Goal: Task Accomplishment & Management: Use online tool/utility

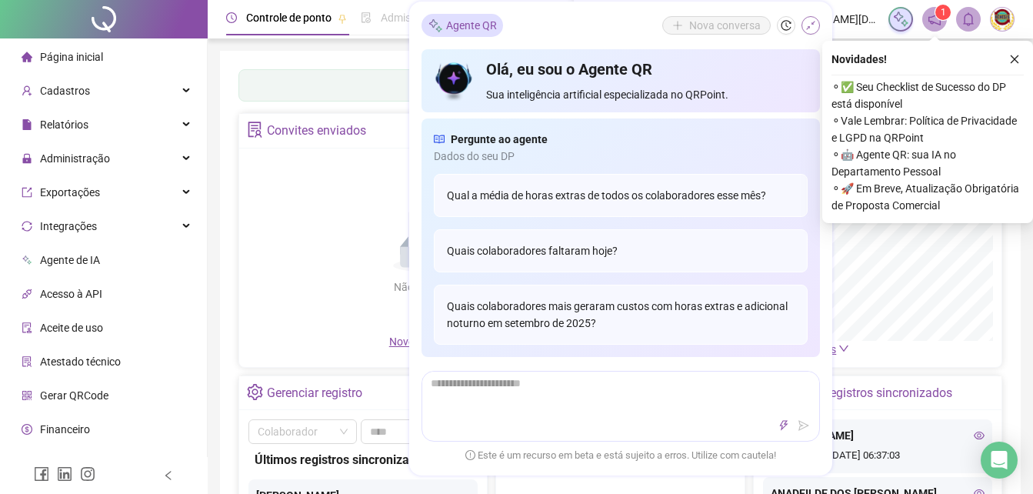
click at [810, 24] on icon "shrink" at bounding box center [810, 25] width 11 height 11
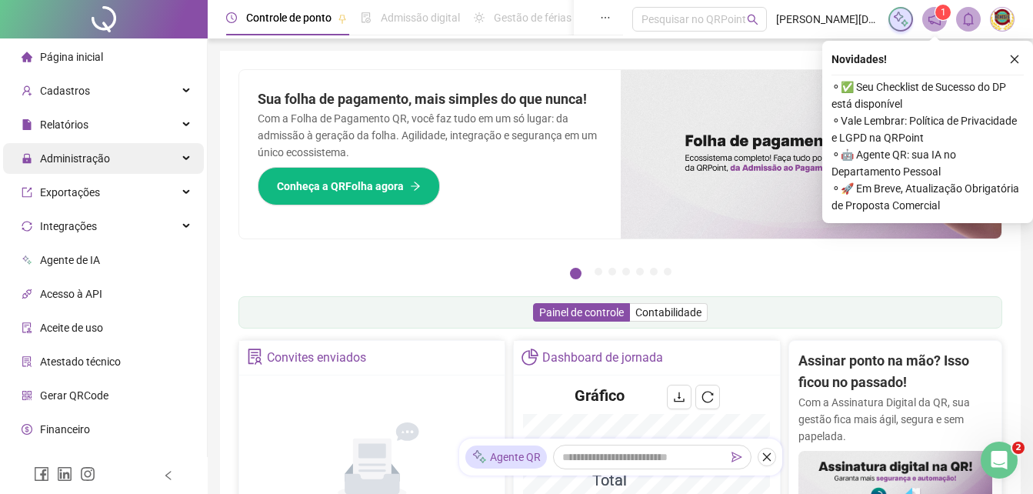
click at [71, 155] on span "Administração" at bounding box center [75, 158] width 70 height 12
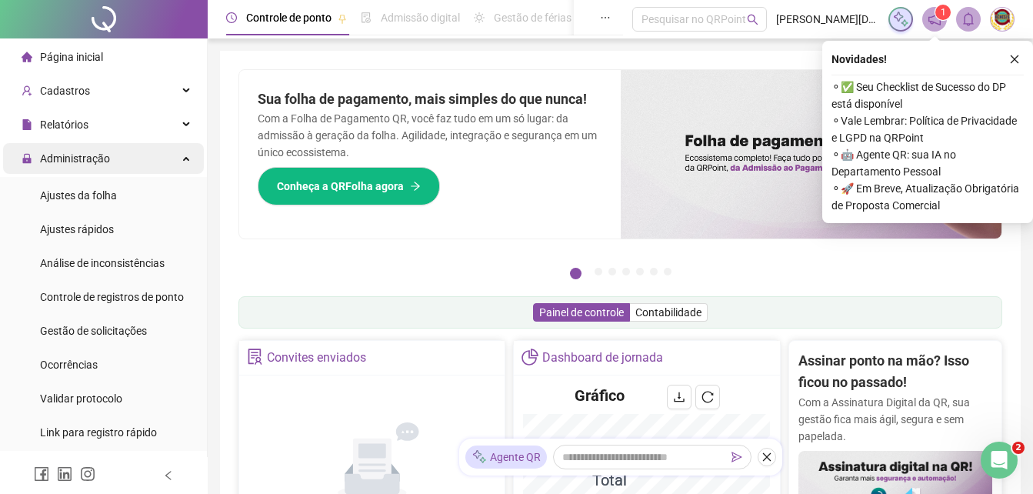
click at [69, 155] on span "Administração" at bounding box center [75, 158] width 70 height 12
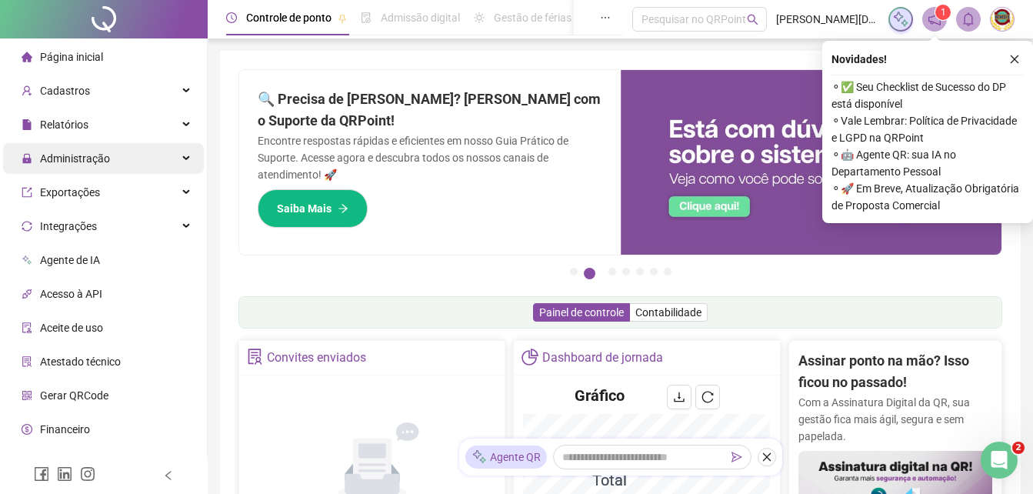
click at [58, 150] on span "Administração" at bounding box center [66, 158] width 88 height 31
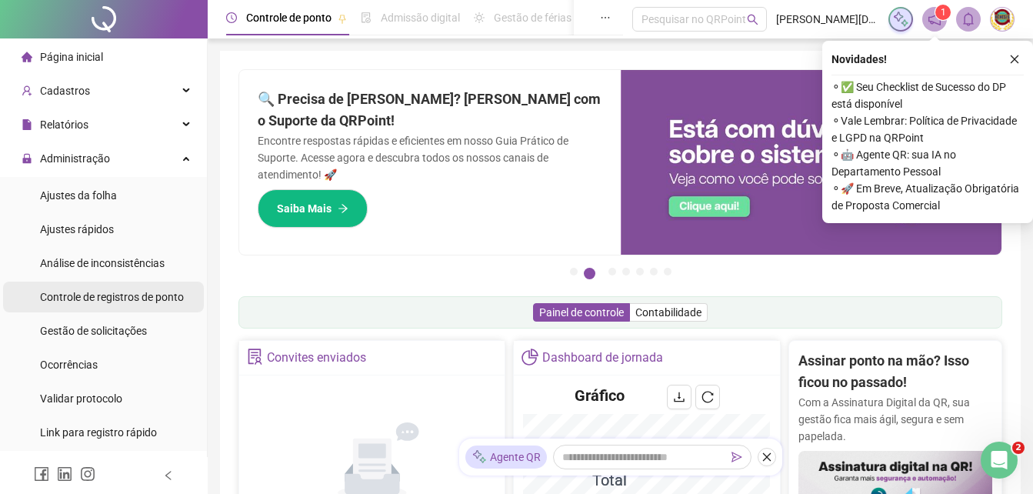
click at [127, 291] on span "Controle de registros de ponto" at bounding box center [112, 297] width 144 height 12
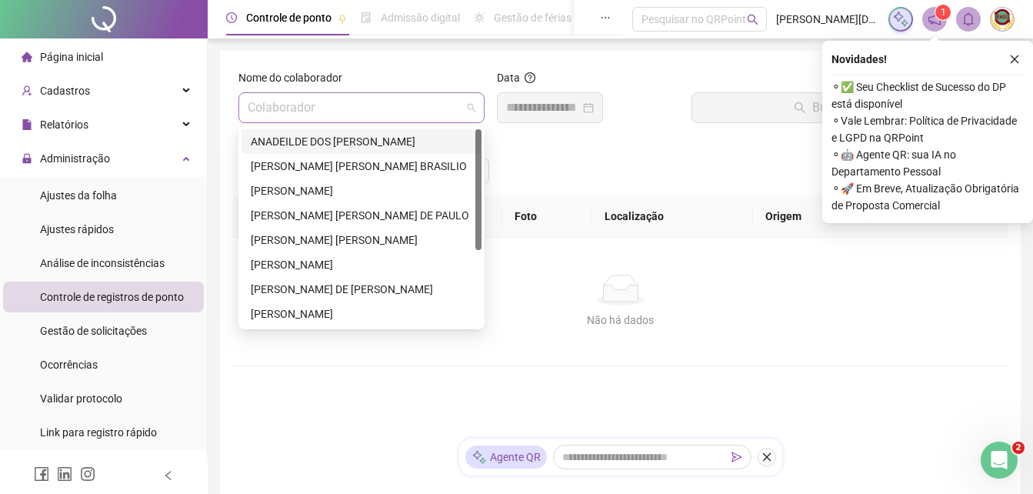
click at [474, 96] on span at bounding box center [362, 107] width 228 height 29
click at [357, 140] on div "ANADEILDE DOS [PERSON_NAME]" at bounding box center [361, 141] width 221 height 17
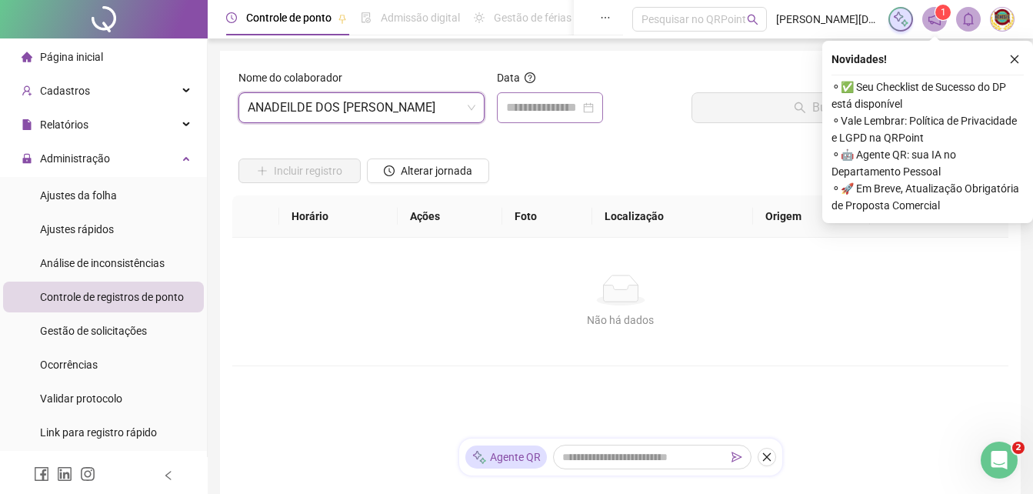
click at [594, 106] on div at bounding box center [550, 107] width 88 height 18
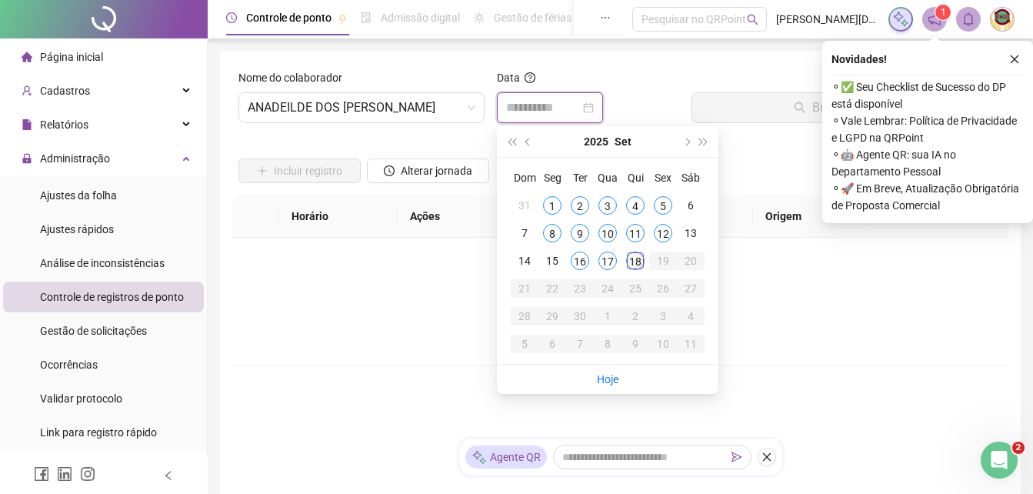
type input "**********"
click at [631, 259] on div "18" at bounding box center [635, 260] width 18 height 18
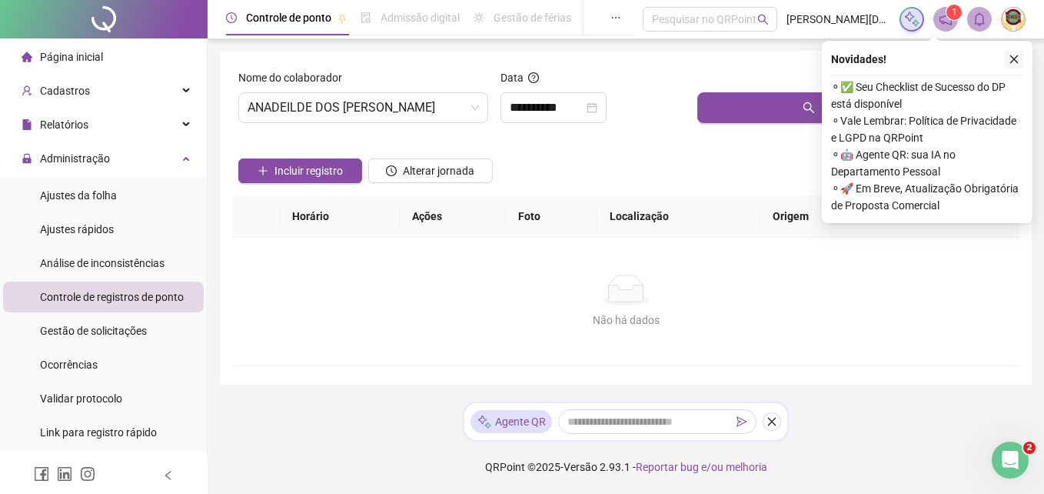
click at [1013, 52] on button "button" at bounding box center [1014, 59] width 18 height 18
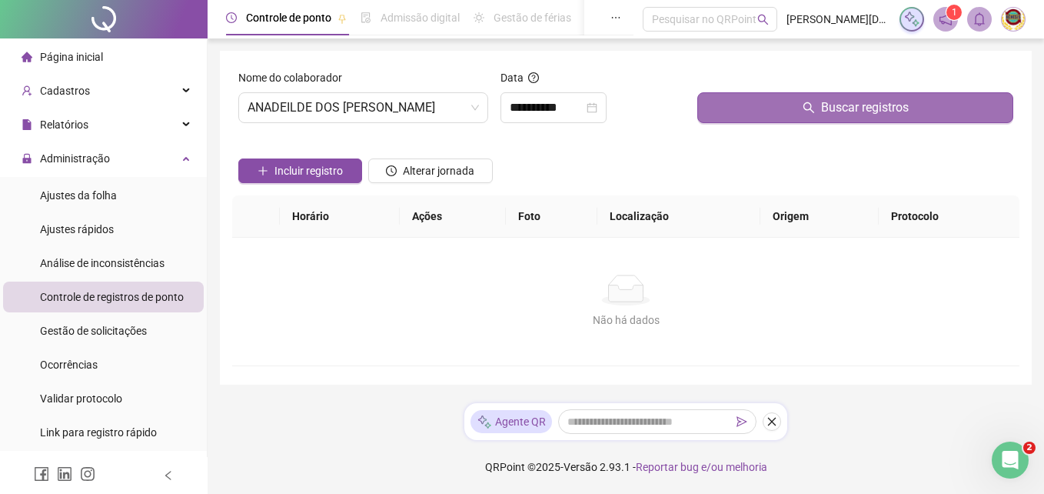
click at [860, 105] on span "Buscar registros" at bounding box center [865, 107] width 88 height 18
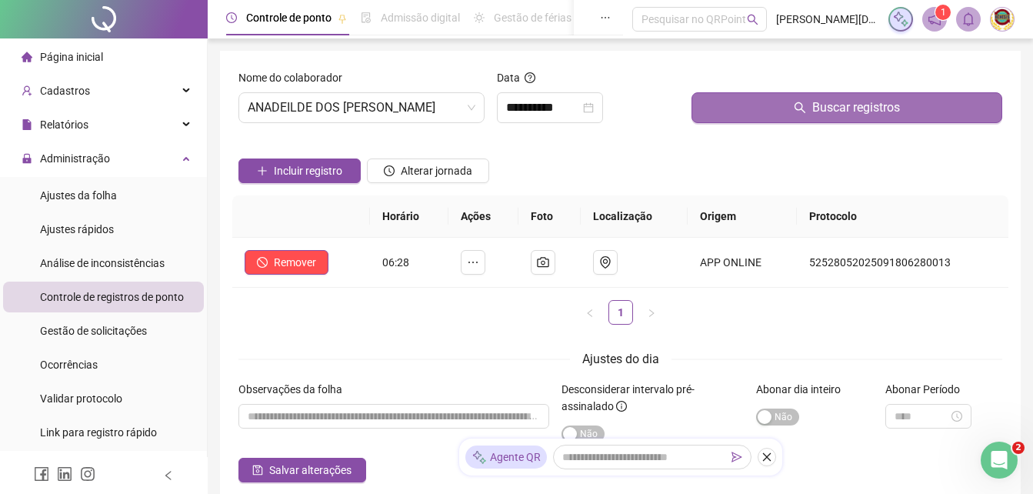
click at [860, 105] on span "Buscar registros" at bounding box center [856, 107] width 88 height 18
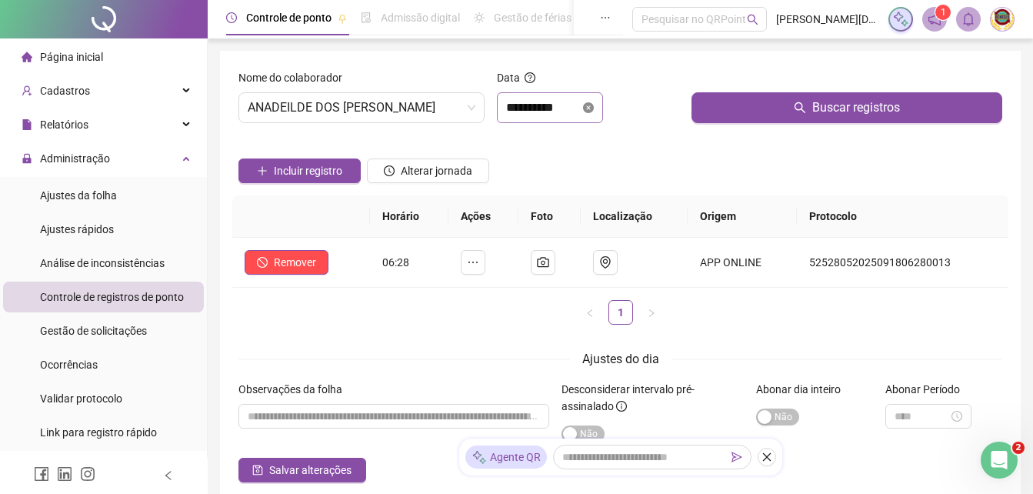
click at [594, 107] on icon "close-circle" at bounding box center [588, 107] width 11 height 11
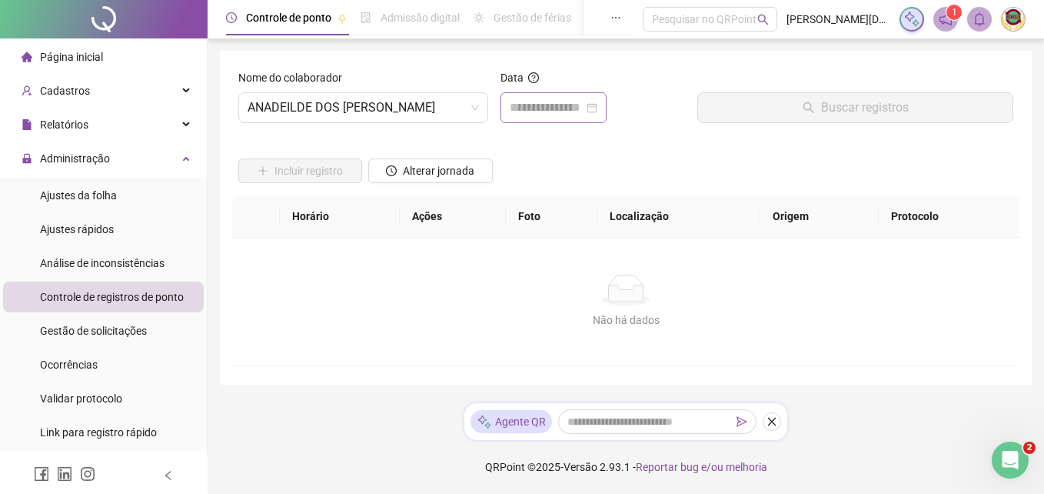
click at [597, 107] on div at bounding box center [554, 107] width 88 height 18
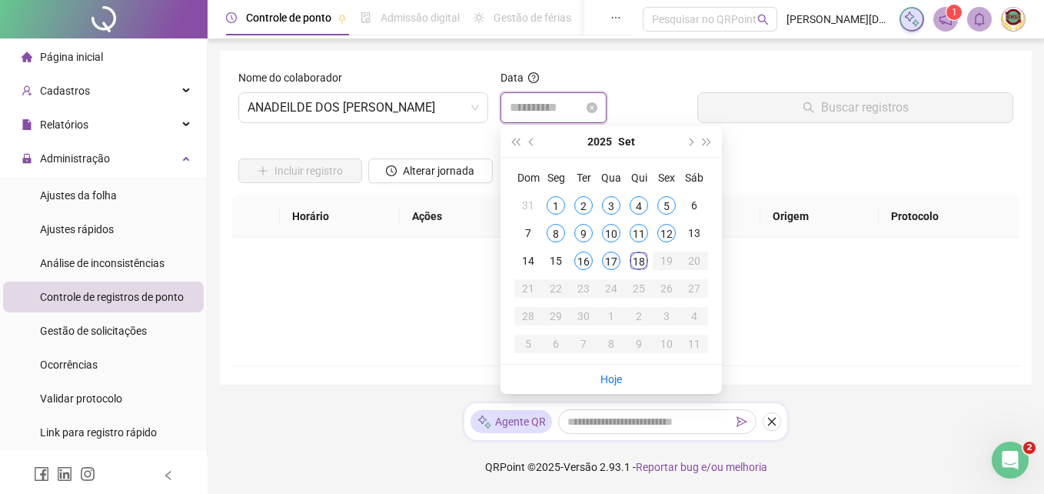
type input "**********"
click at [607, 255] on div "17" at bounding box center [611, 260] width 18 height 18
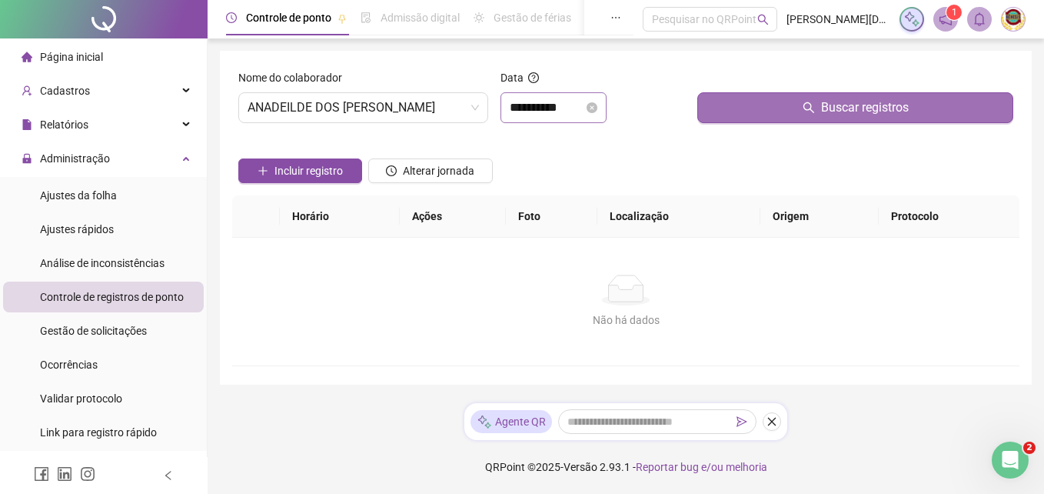
click at [844, 107] on span "Buscar registros" at bounding box center [865, 107] width 88 height 18
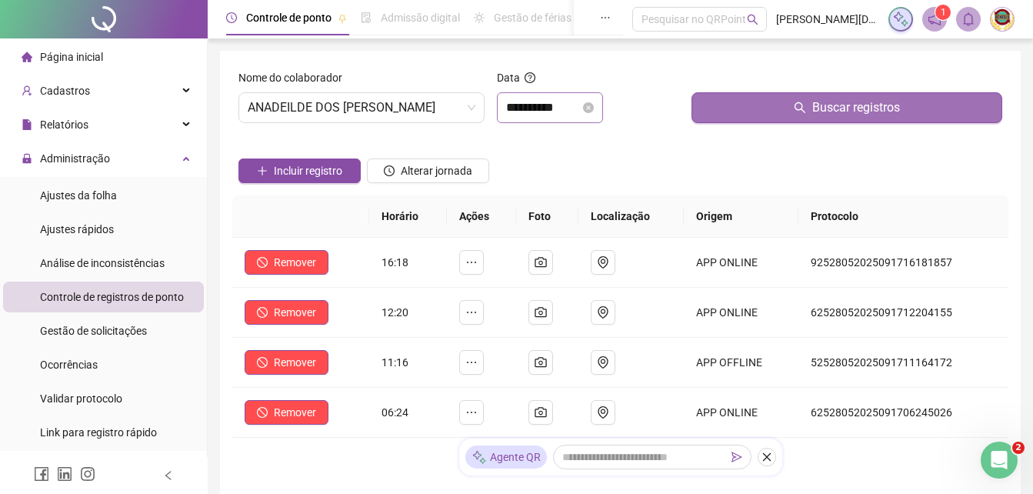
click at [842, 107] on span "Buscar registros" at bounding box center [856, 107] width 88 height 18
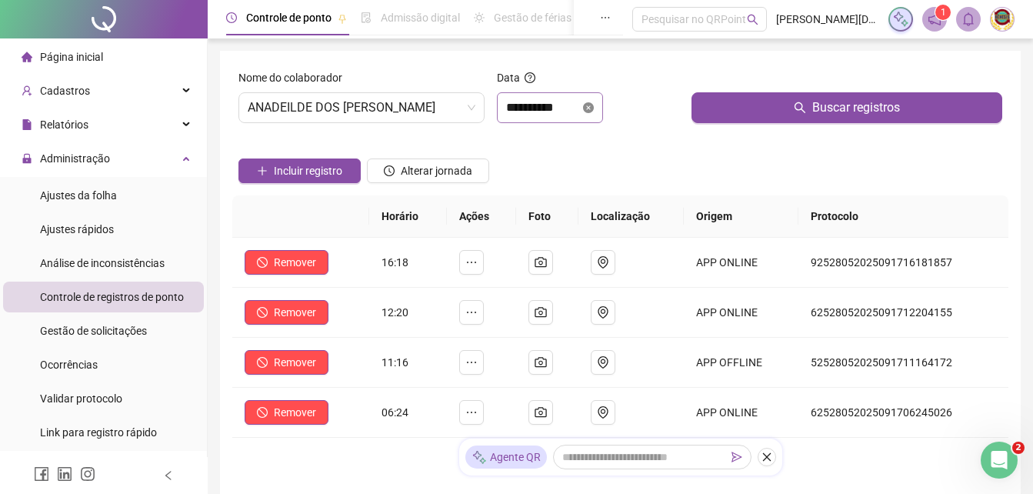
click at [594, 105] on icon "close-circle" at bounding box center [588, 107] width 11 height 11
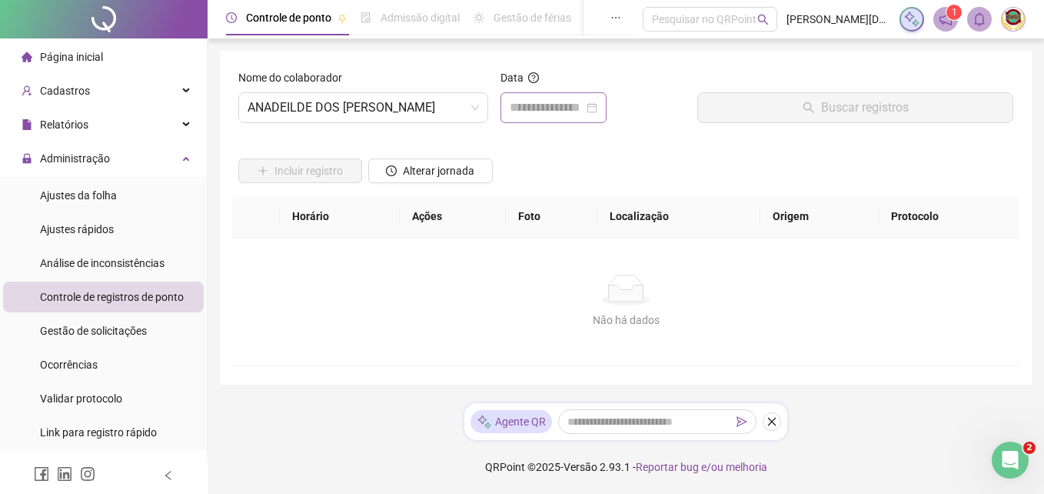
click at [597, 105] on div at bounding box center [554, 107] width 88 height 18
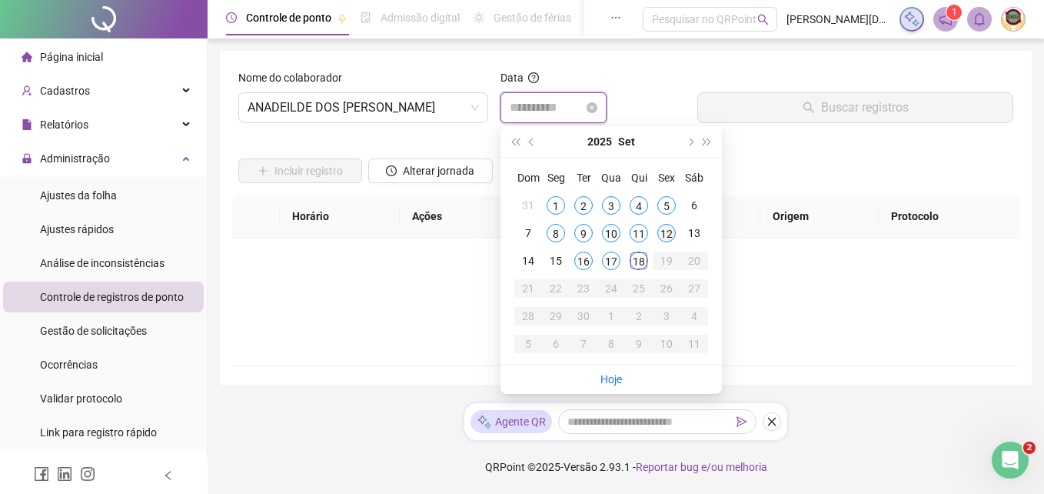
type input "**********"
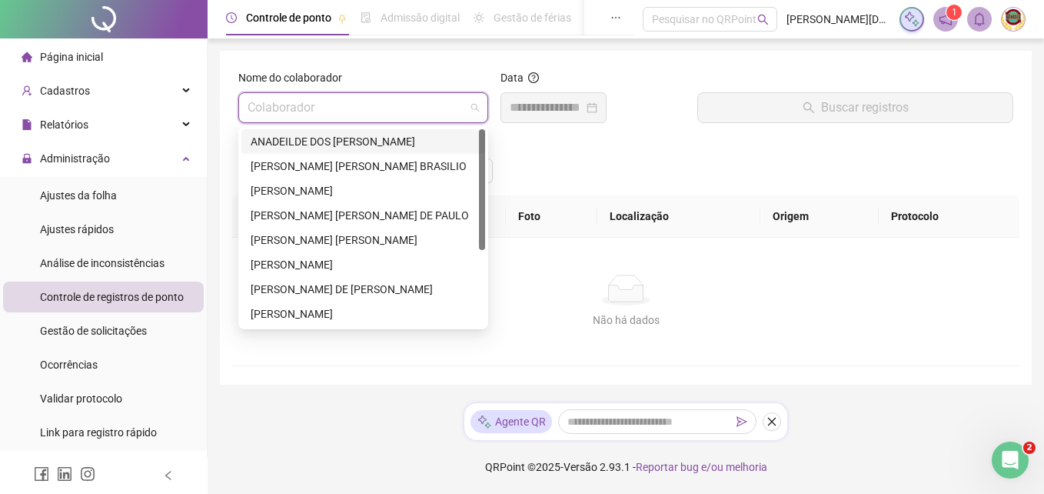
click at [474, 106] on span at bounding box center [363, 107] width 231 height 29
click at [321, 164] on div "[PERSON_NAME] [PERSON_NAME] BRASILIO" at bounding box center [363, 166] width 225 height 17
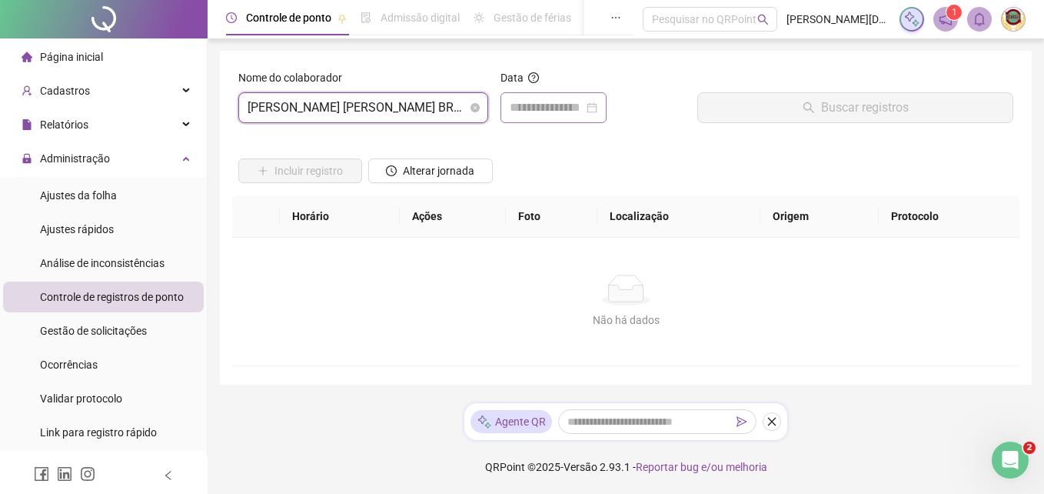
click at [597, 105] on div at bounding box center [554, 107] width 88 height 18
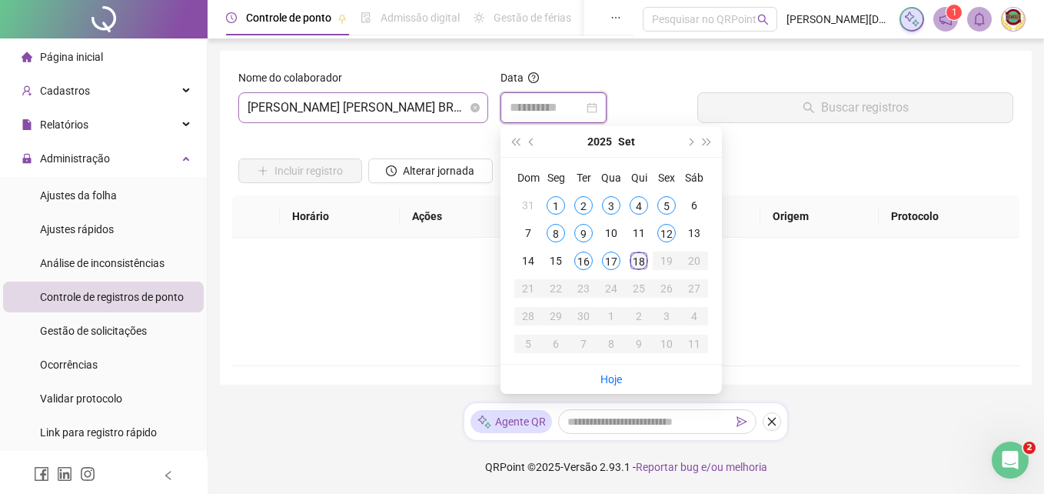
type input "**********"
click at [640, 258] on div "18" at bounding box center [639, 260] width 18 height 18
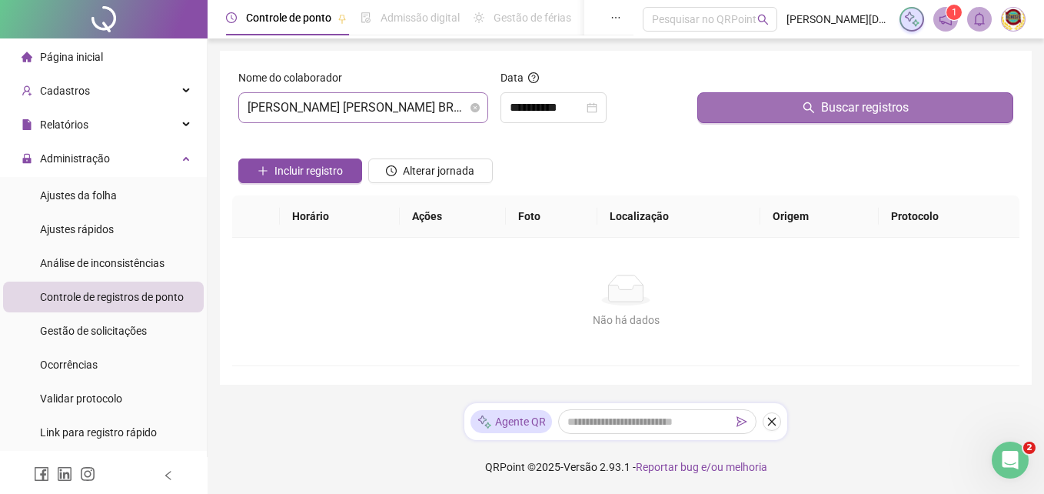
click at [867, 102] on span "Buscar registros" at bounding box center [865, 107] width 88 height 18
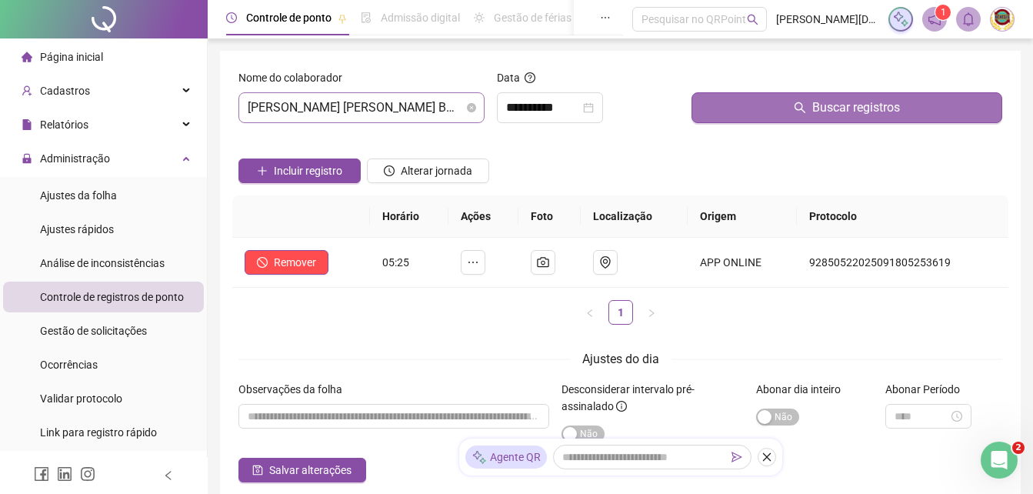
click at [866, 105] on span "Buscar registros" at bounding box center [856, 107] width 88 height 18
click at [865, 105] on span "Buscar registros" at bounding box center [856, 107] width 88 height 18
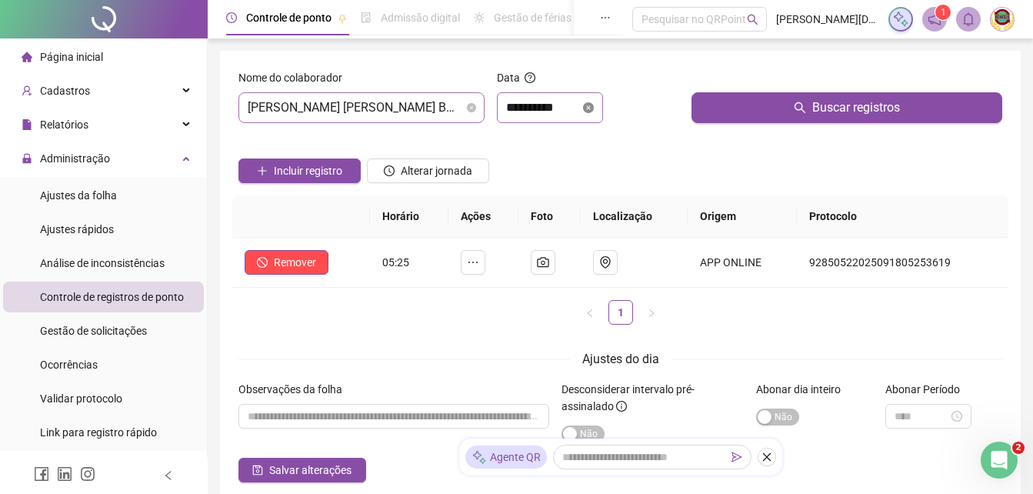
click at [594, 105] on icon "close-circle" at bounding box center [588, 107] width 11 height 11
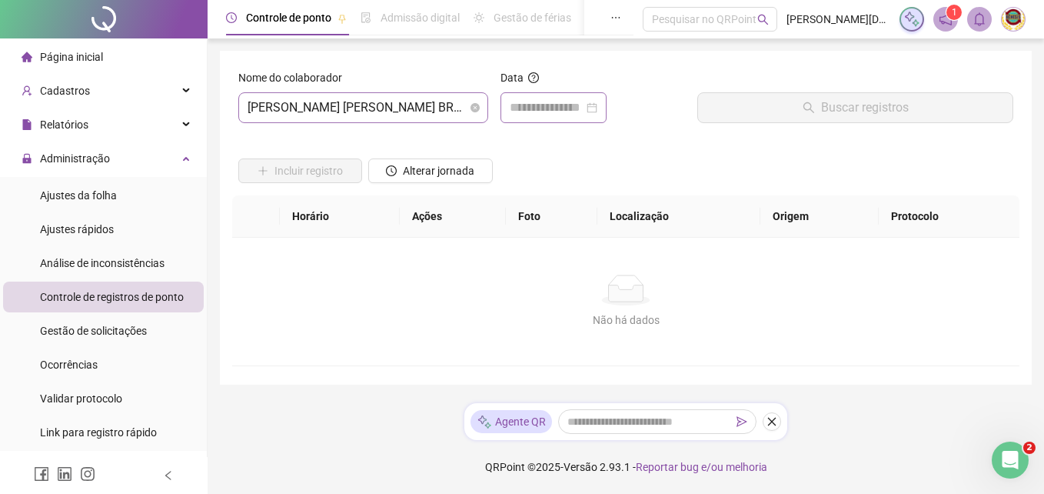
click at [597, 109] on div at bounding box center [554, 107] width 88 height 18
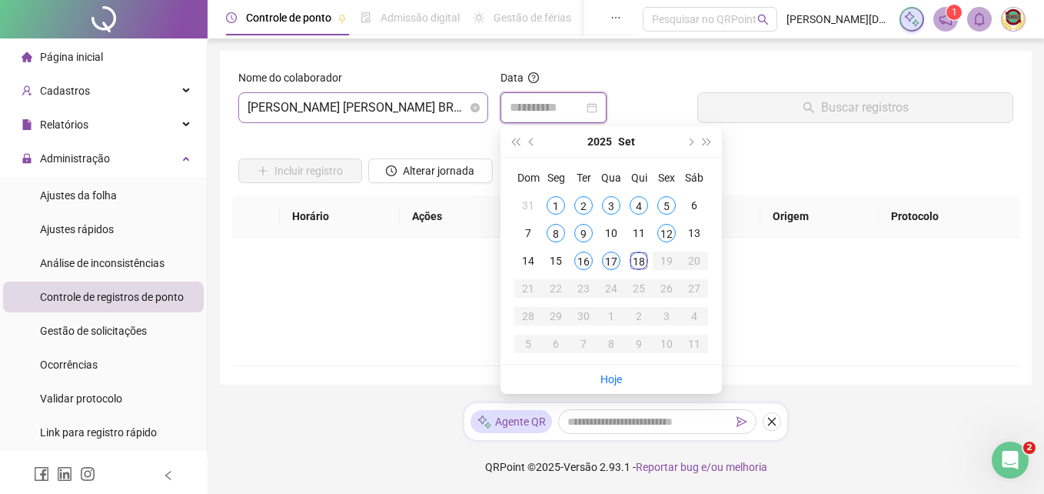
type input "**********"
click at [610, 261] on div "17" at bounding box center [611, 260] width 18 height 18
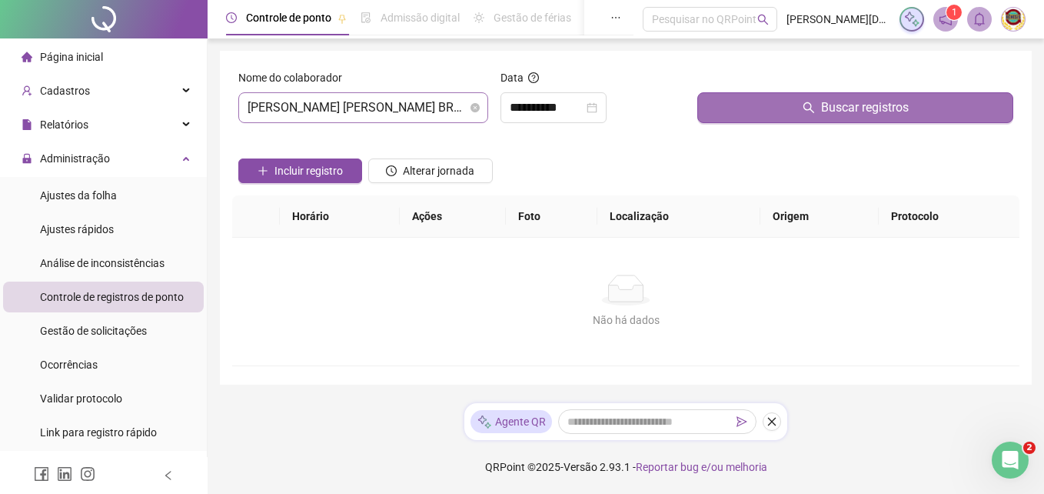
click at [859, 101] on span "Buscar registros" at bounding box center [865, 107] width 88 height 18
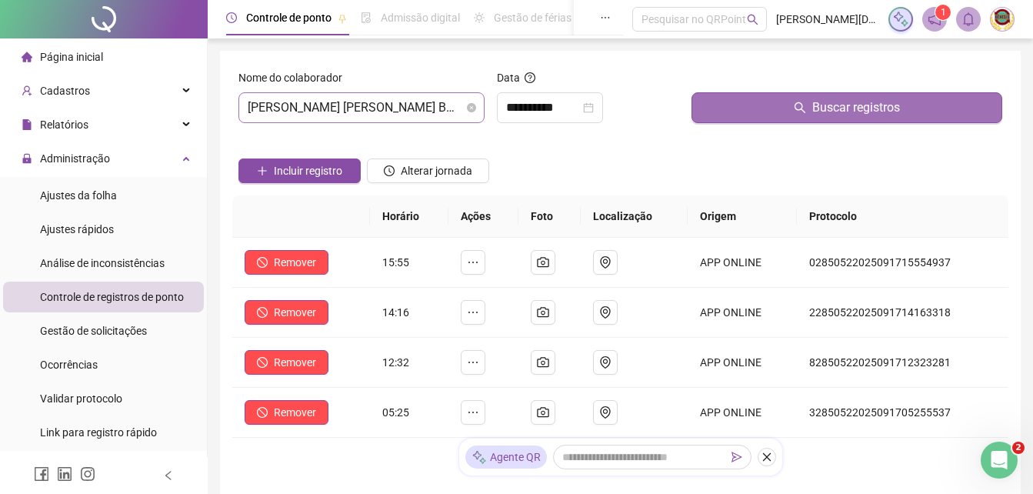
click at [848, 109] on span "Buscar registros" at bounding box center [856, 107] width 88 height 18
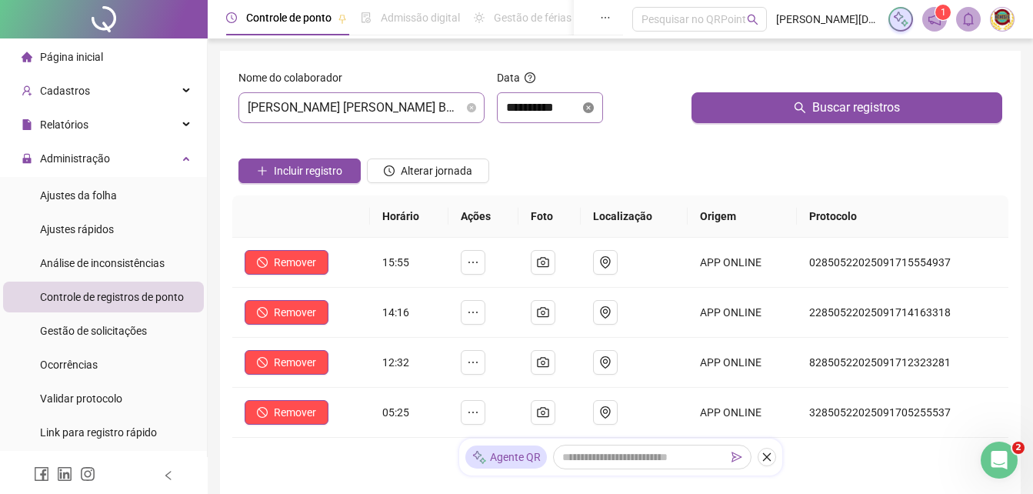
click at [594, 108] on icon "close-circle" at bounding box center [588, 107] width 11 height 11
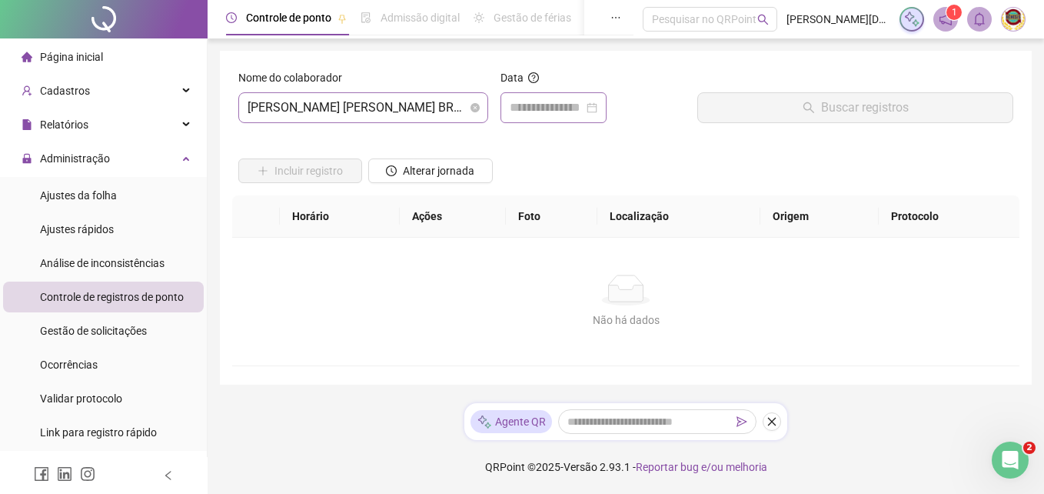
click at [597, 108] on div at bounding box center [554, 107] width 88 height 18
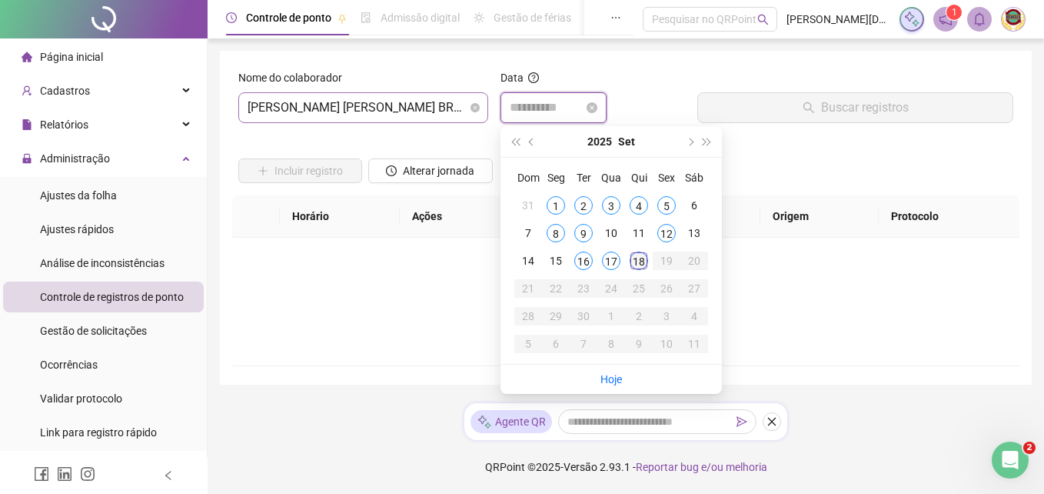
type input "**********"
click at [640, 256] on div "18" at bounding box center [639, 260] width 18 height 18
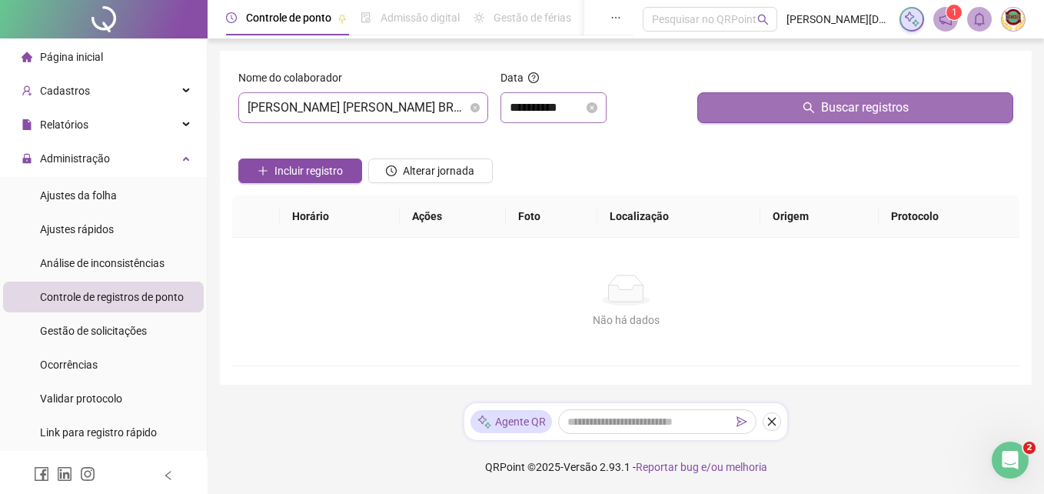
click at [840, 101] on span "Buscar registros" at bounding box center [865, 107] width 88 height 18
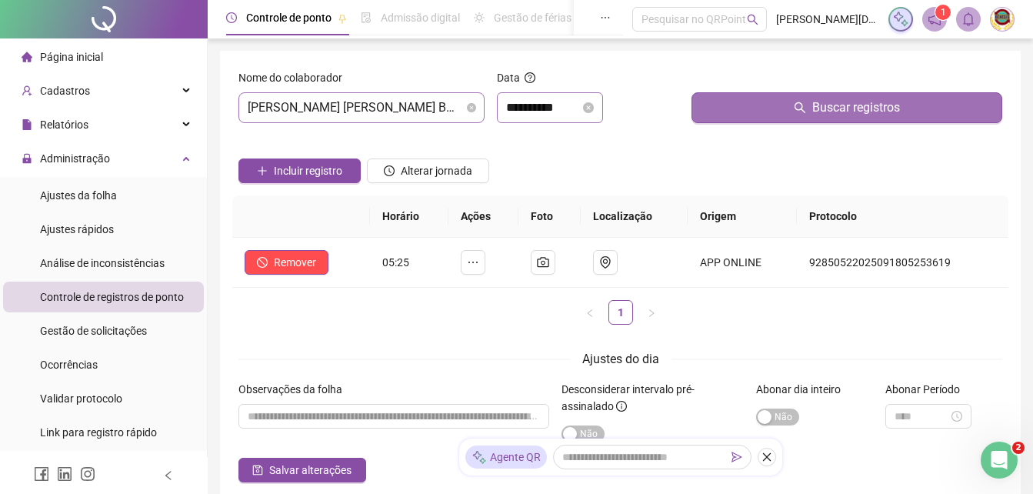
click at [840, 101] on span "Buscar registros" at bounding box center [856, 107] width 88 height 18
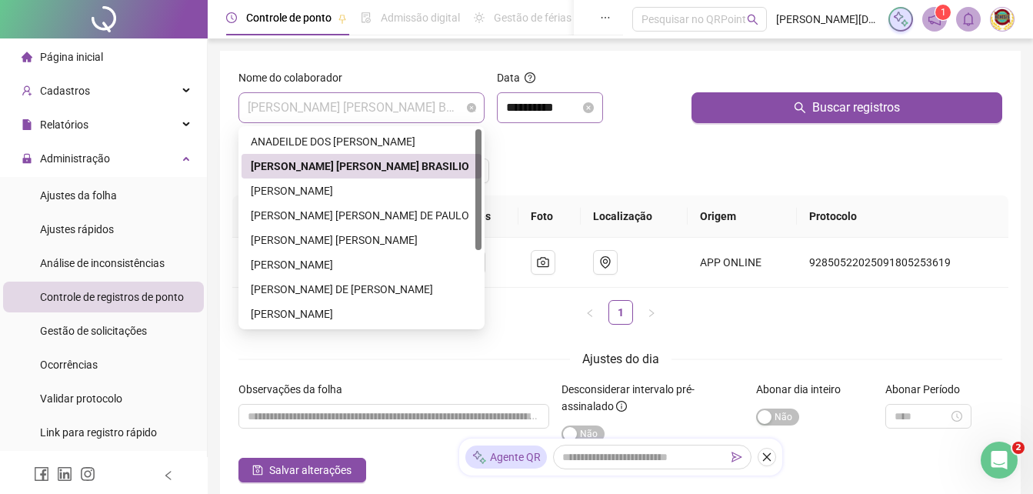
click at [467, 101] on span "[PERSON_NAME] [PERSON_NAME] BRASILIO" at bounding box center [362, 107] width 228 height 29
click at [328, 186] on div "[PERSON_NAME]" at bounding box center [361, 190] width 221 height 17
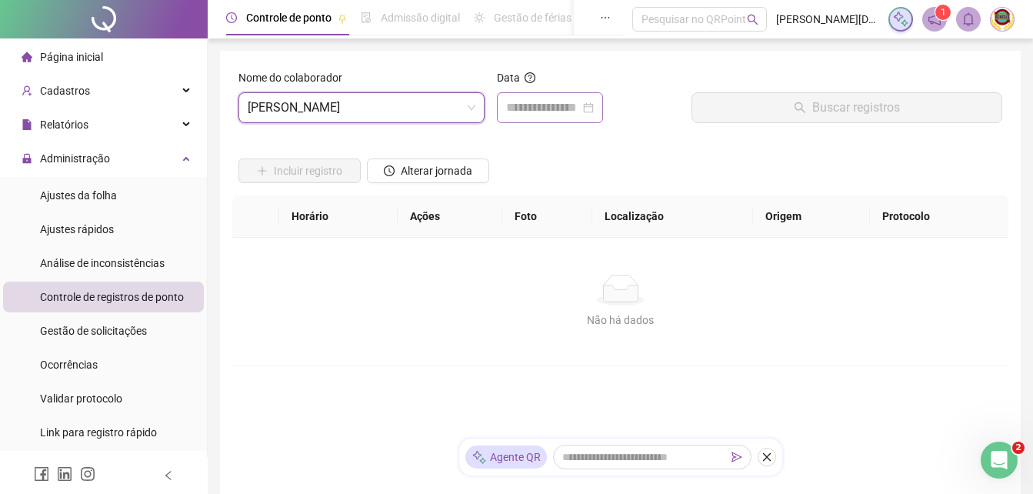
click at [594, 107] on div at bounding box center [550, 107] width 88 height 18
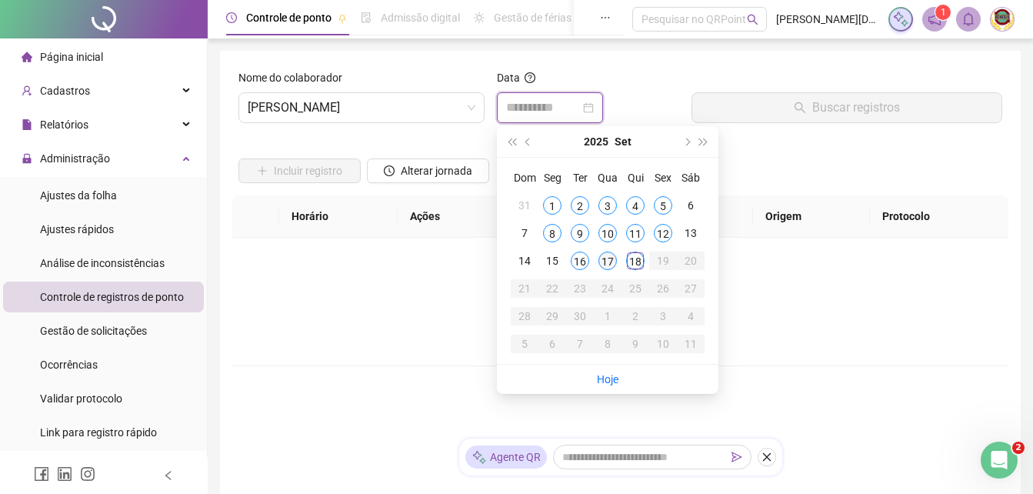
type input "**********"
click at [603, 261] on div "17" at bounding box center [607, 260] width 18 height 18
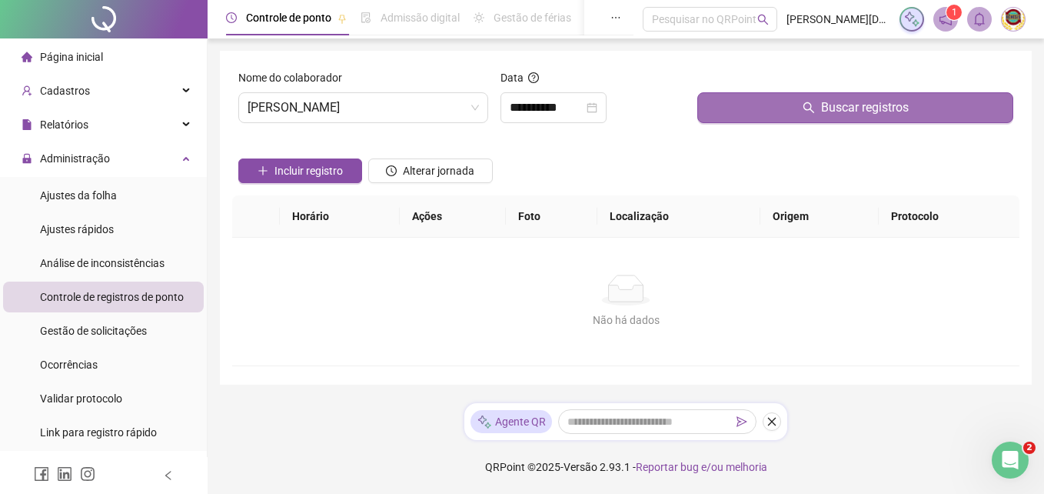
click at [851, 105] on span "Buscar registros" at bounding box center [865, 107] width 88 height 18
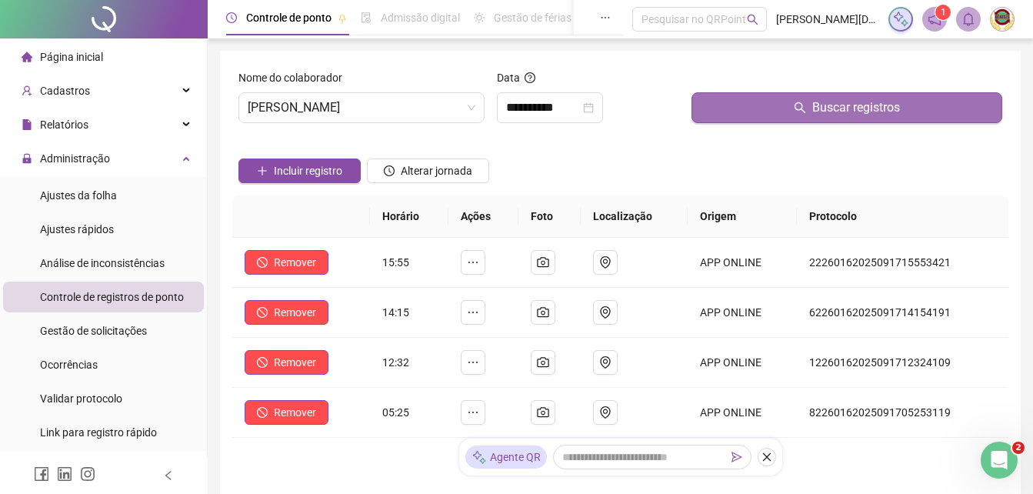
click at [853, 104] on span "Buscar registros" at bounding box center [856, 107] width 88 height 18
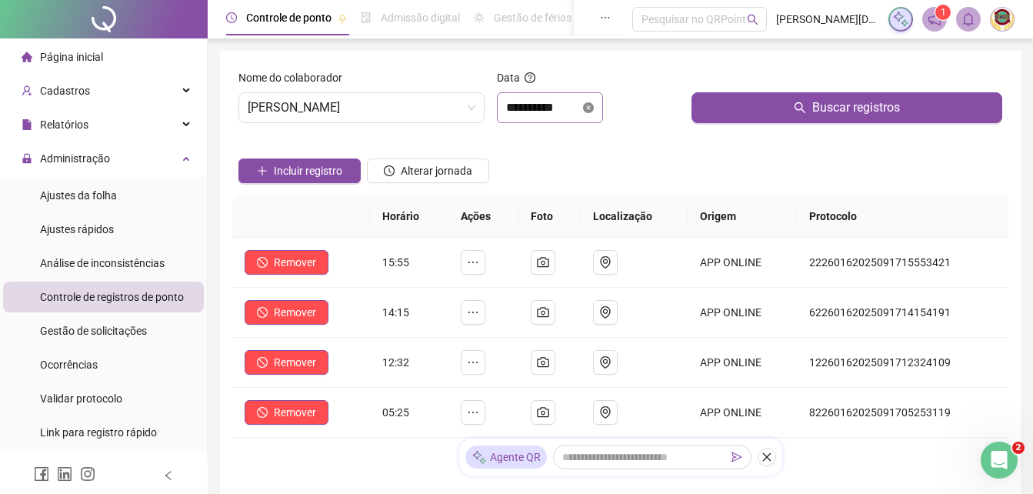
click at [594, 104] on icon "close-circle" at bounding box center [588, 107] width 11 height 11
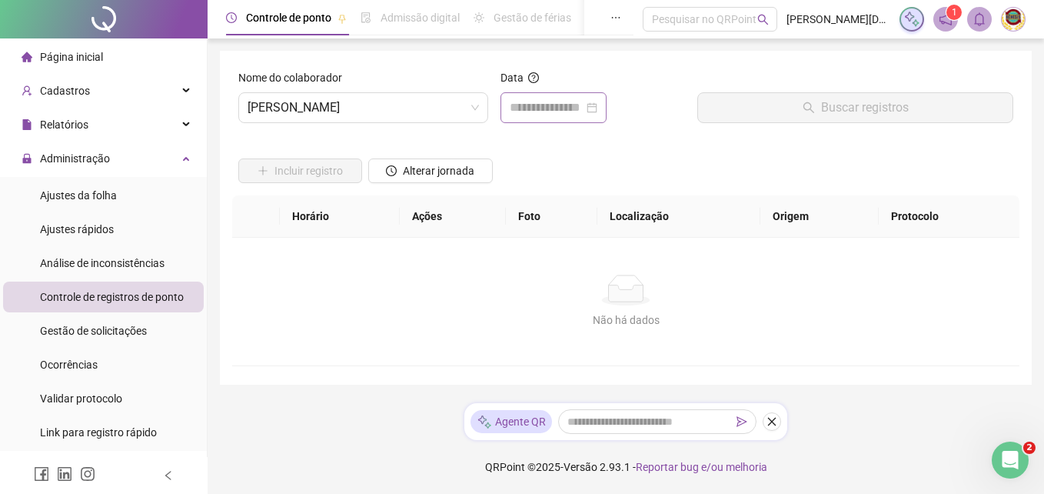
click at [597, 104] on div at bounding box center [554, 107] width 88 height 18
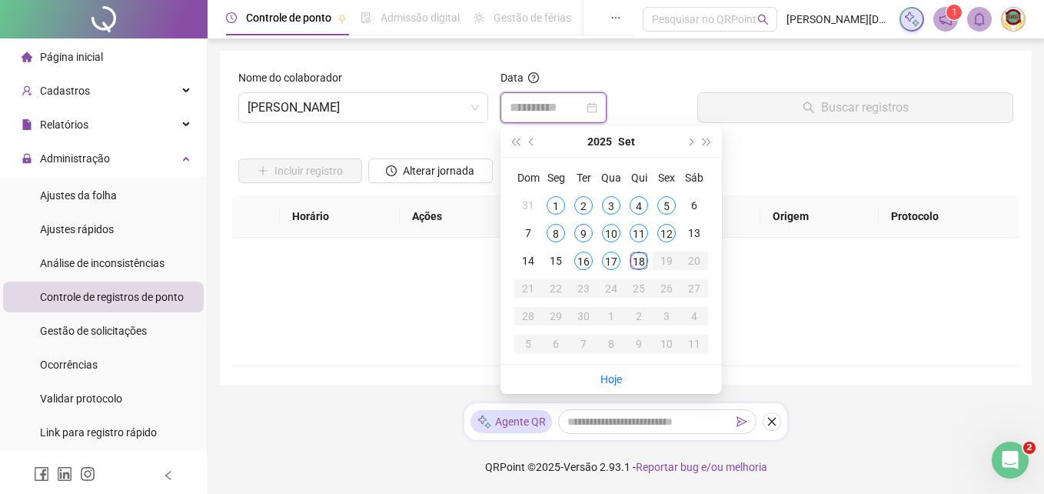
type input "**********"
click at [636, 257] on div "18" at bounding box center [639, 260] width 18 height 18
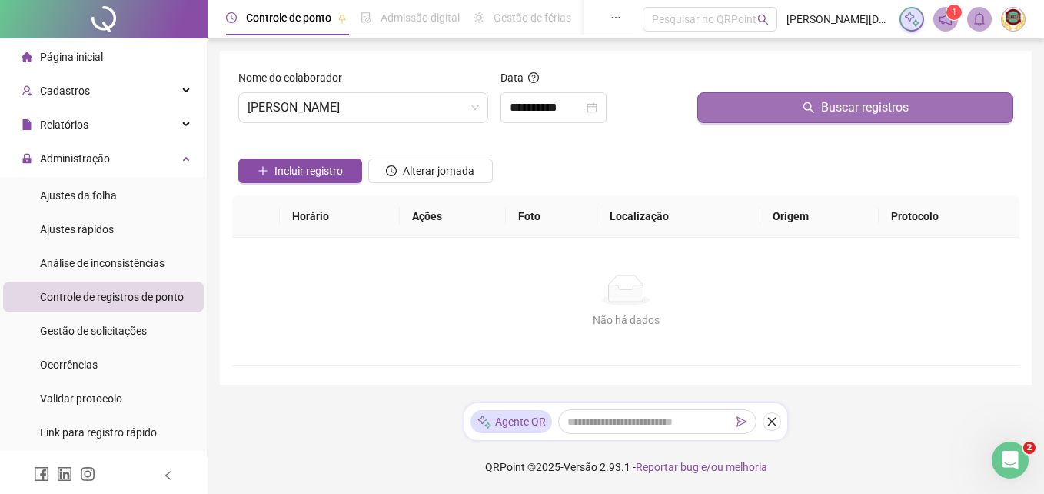
click at [848, 103] on span "Buscar registros" at bounding box center [865, 107] width 88 height 18
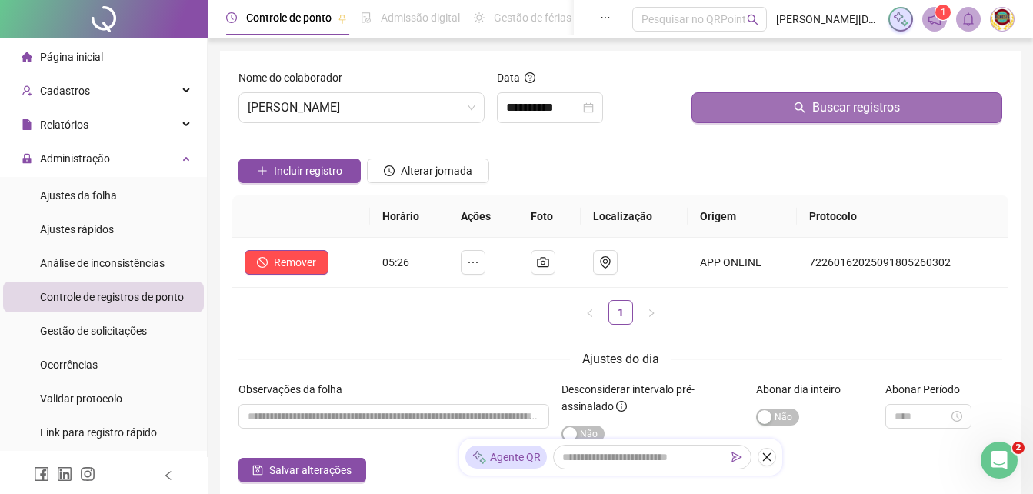
click at [840, 101] on span "Buscar registros" at bounding box center [856, 107] width 88 height 18
click at [837, 102] on span "Buscar registros" at bounding box center [856, 107] width 88 height 18
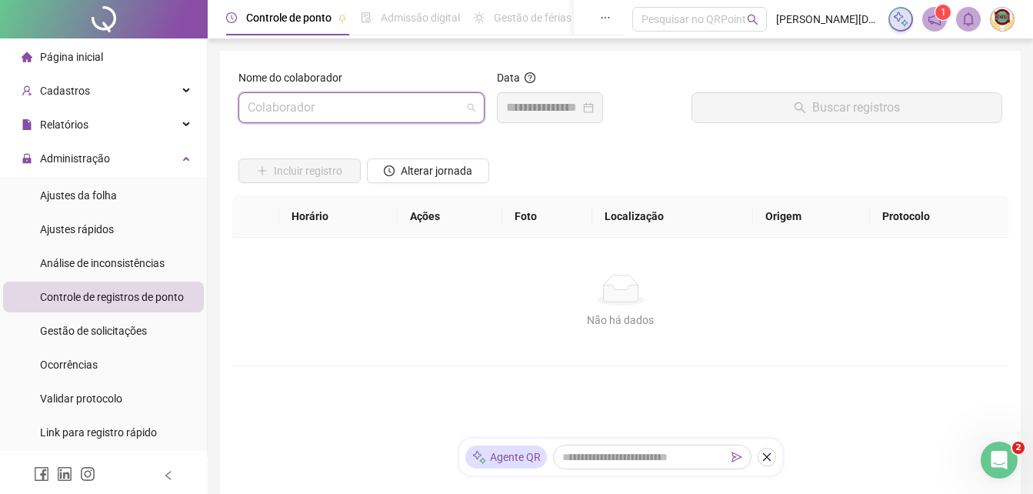
click at [467, 105] on span at bounding box center [362, 107] width 228 height 29
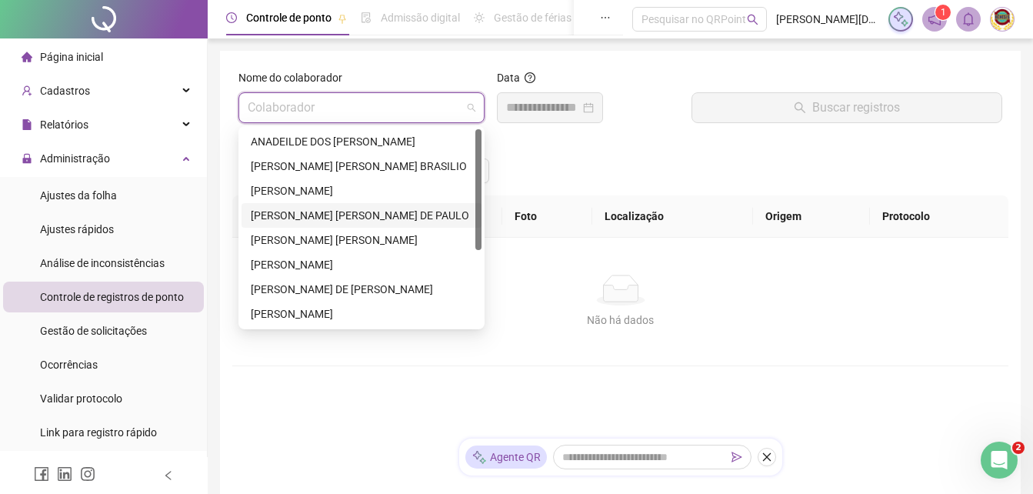
click at [341, 215] on div "[PERSON_NAME] [PERSON_NAME] DE PAULO" at bounding box center [361, 215] width 221 height 17
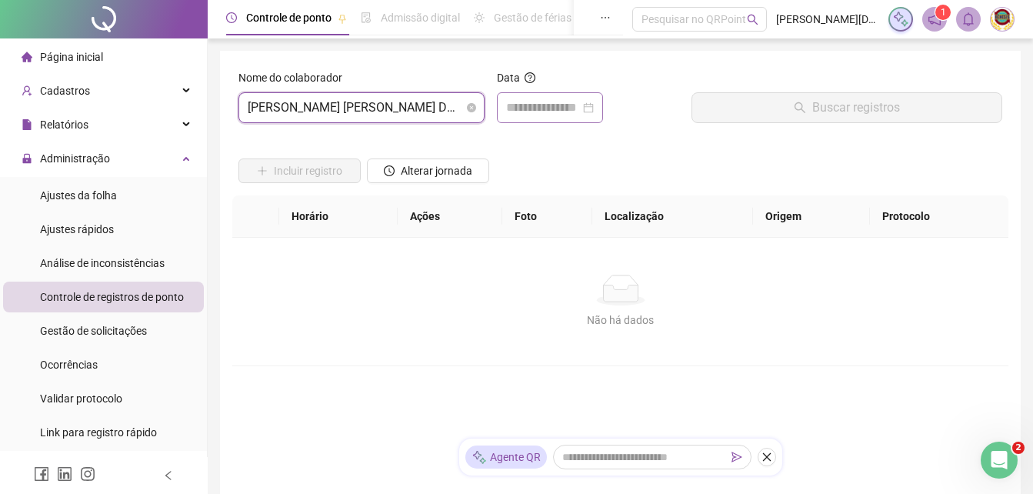
click at [594, 107] on div at bounding box center [550, 107] width 88 height 18
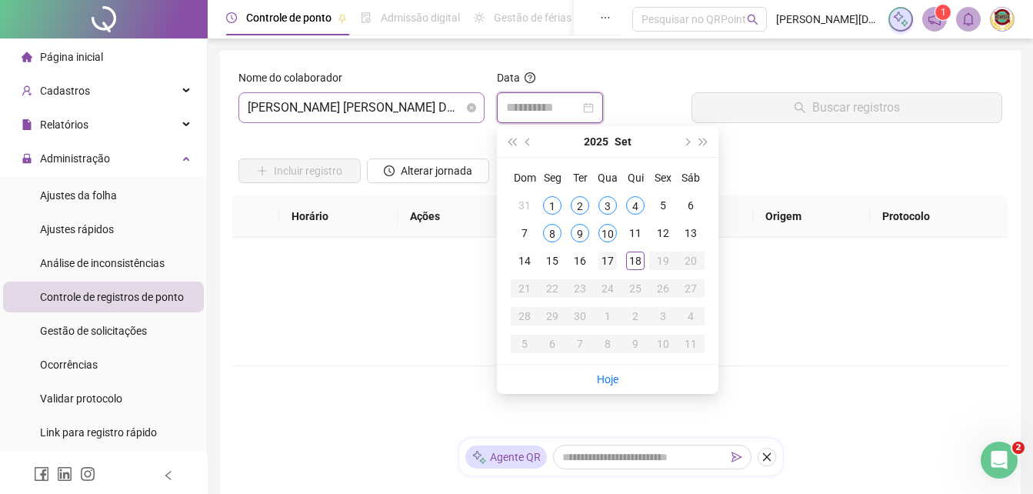
type input "**********"
click at [607, 260] on div "17" at bounding box center [607, 260] width 18 height 18
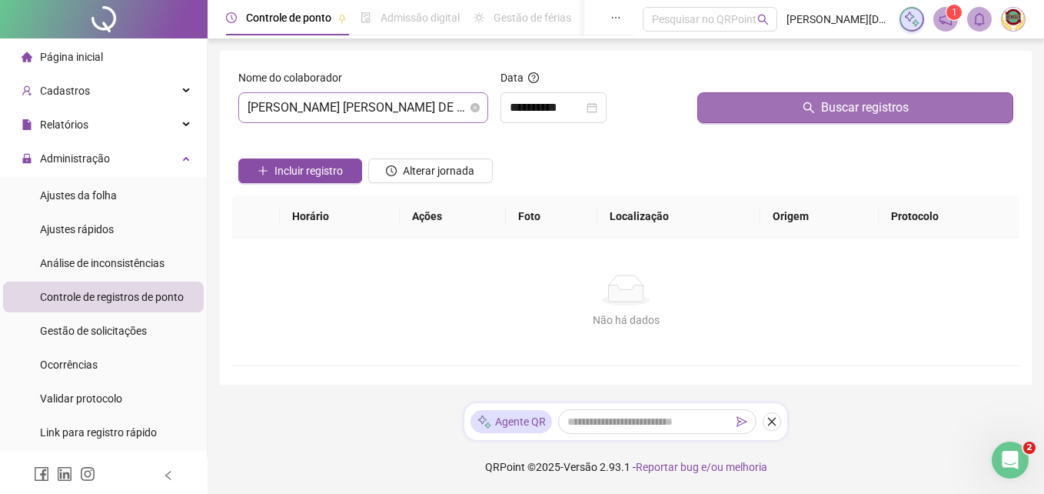
click at [860, 101] on span "Buscar registros" at bounding box center [865, 107] width 88 height 18
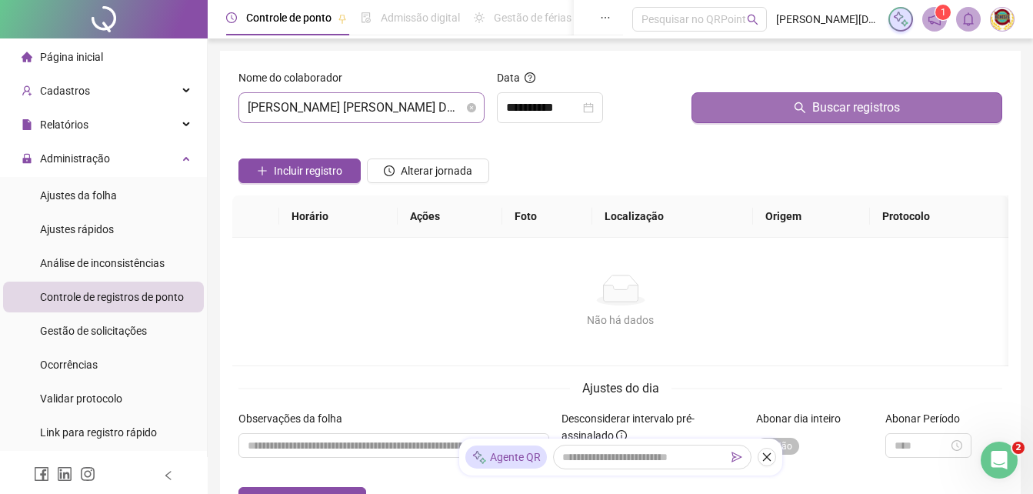
click at [860, 101] on span "Buscar registros" at bounding box center [856, 107] width 88 height 18
click at [854, 105] on span "Buscar registros" at bounding box center [856, 107] width 88 height 18
click at [837, 108] on span "Buscar registros" at bounding box center [856, 107] width 88 height 18
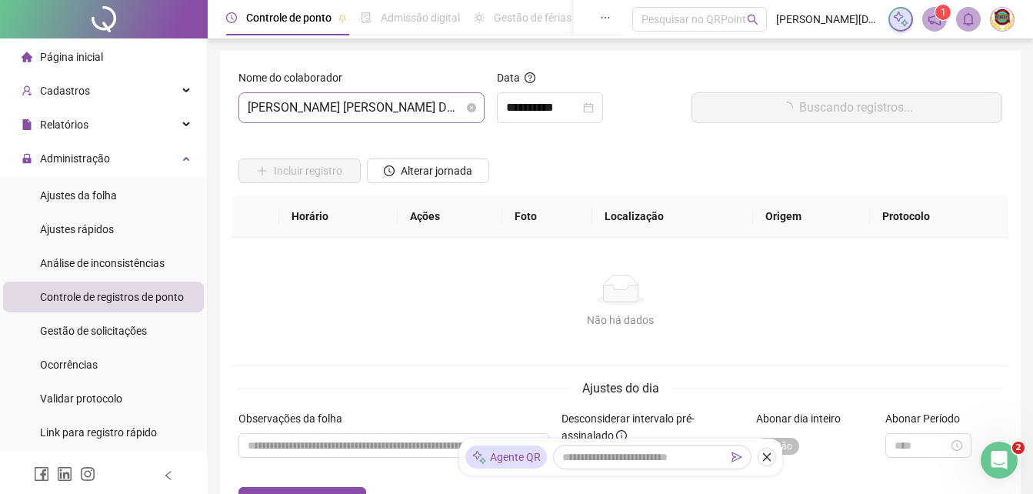
click at [836, 108] on button "Buscando registros..." at bounding box center [846, 107] width 311 height 31
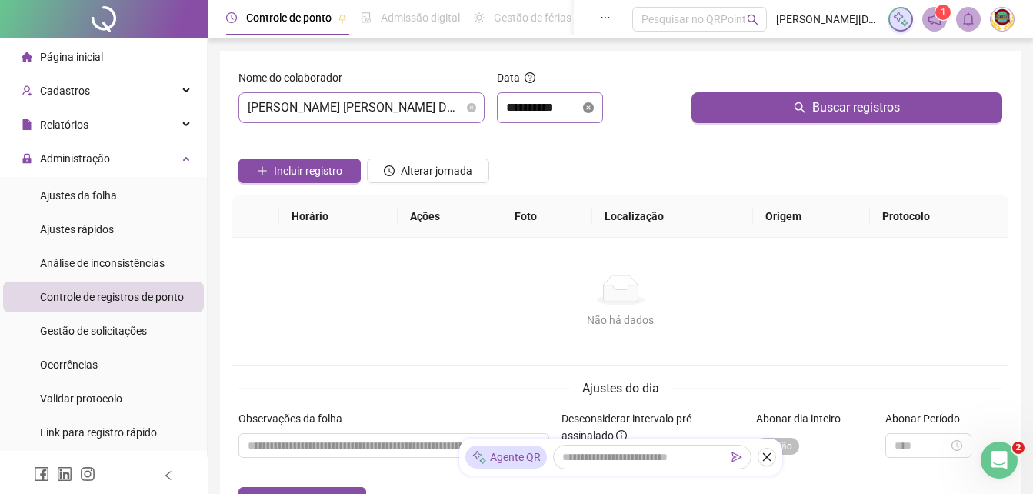
click at [594, 105] on icon "close-circle" at bounding box center [588, 107] width 11 height 11
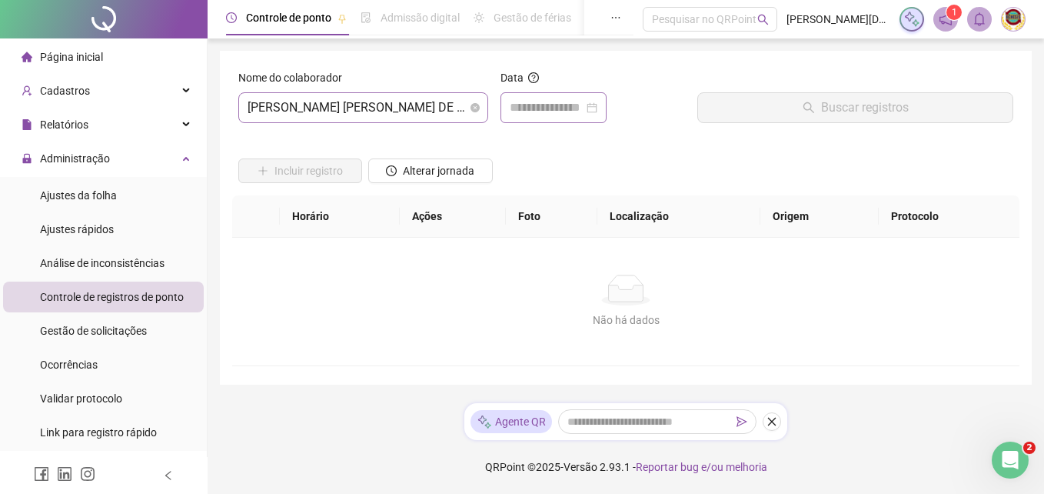
click at [597, 105] on div at bounding box center [554, 107] width 88 height 18
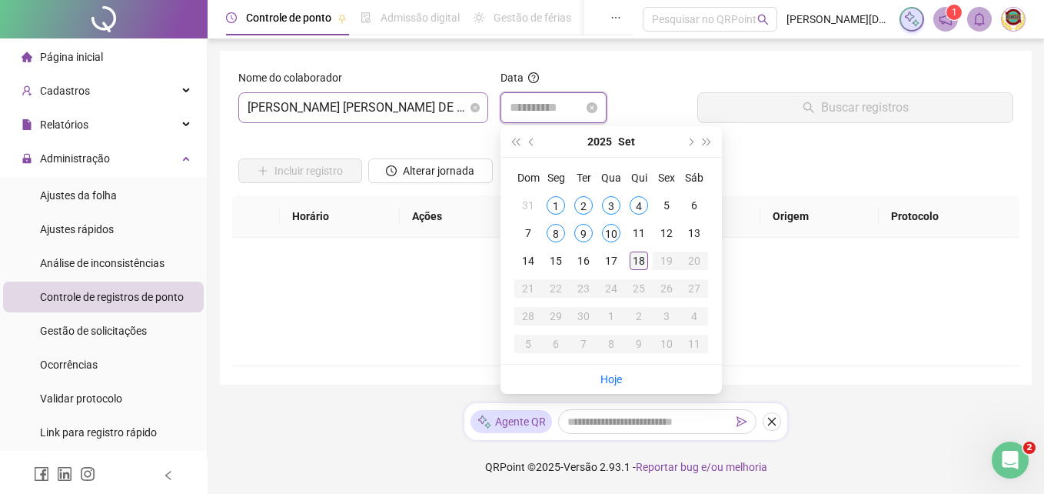
type input "**********"
click at [640, 259] on div "18" at bounding box center [639, 260] width 18 height 18
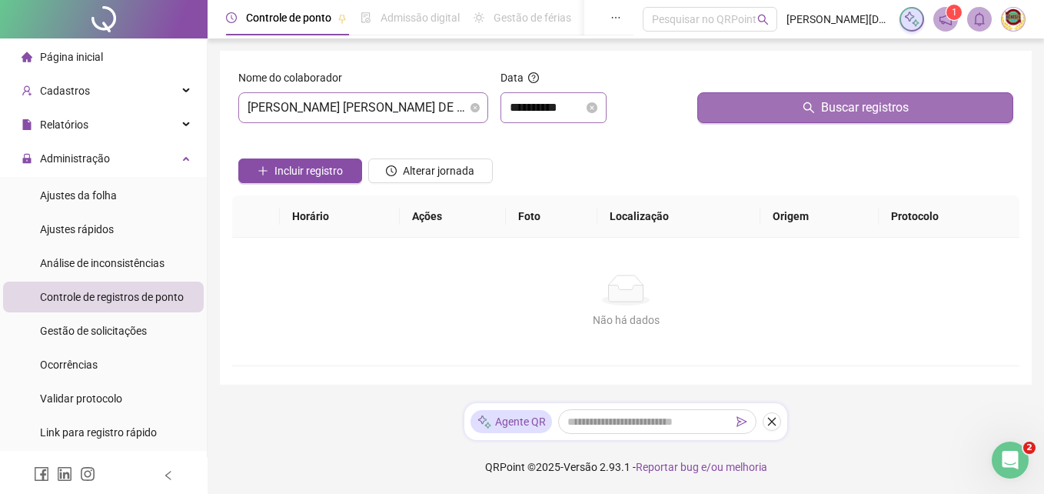
click at [842, 106] on span "Buscar registros" at bounding box center [865, 107] width 88 height 18
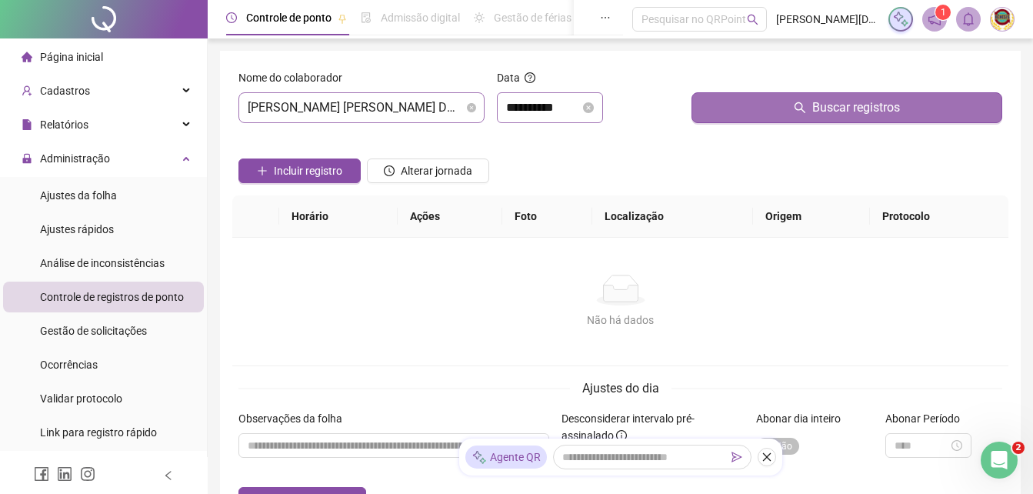
click at [842, 106] on span "Buscar registros" at bounding box center [856, 107] width 88 height 18
click at [842, 105] on span "Buscar registros" at bounding box center [856, 107] width 88 height 18
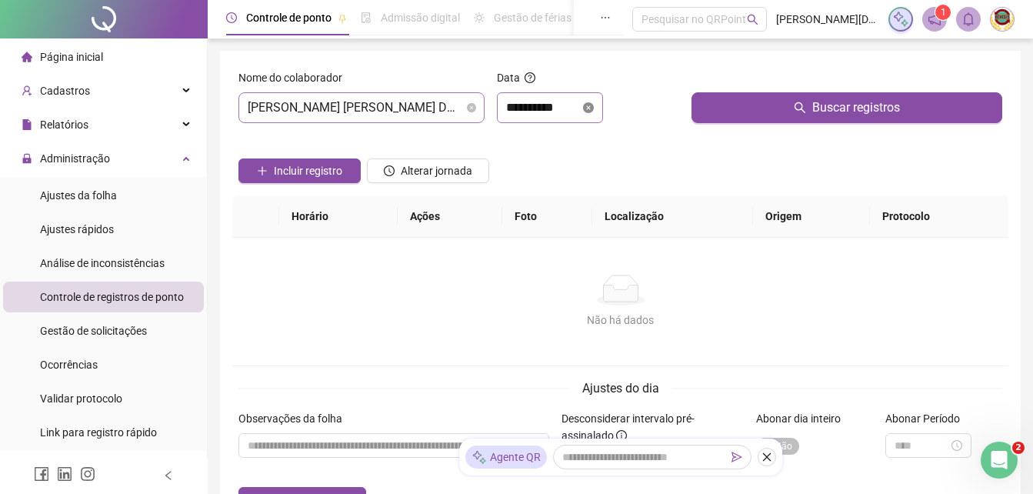
click at [594, 106] on icon "close-circle" at bounding box center [588, 107] width 11 height 11
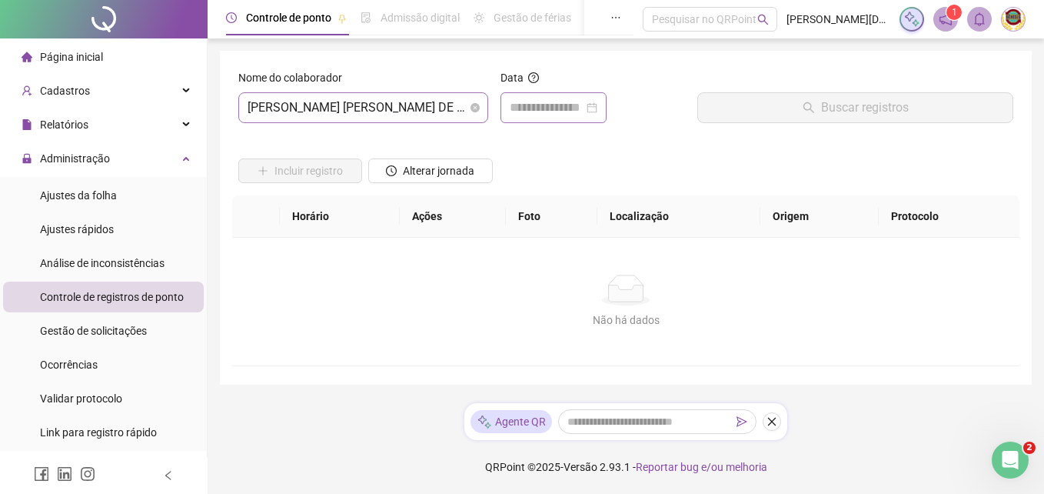
click at [597, 103] on div at bounding box center [554, 107] width 88 height 18
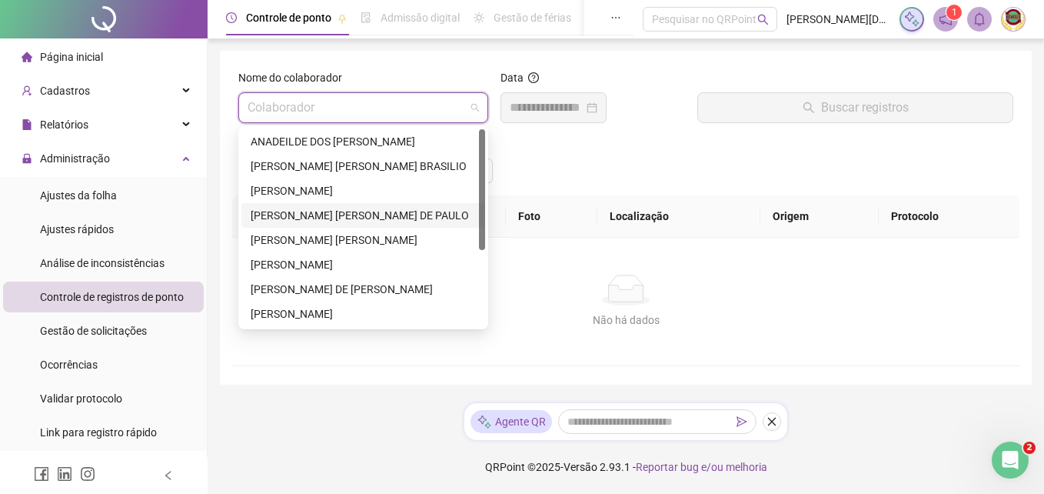
click at [471, 108] on span at bounding box center [363, 107] width 231 height 29
click at [284, 235] on div "[PERSON_NAME] [PERSON_NAME]" at bounding box center [363, 239] width 225 height 17
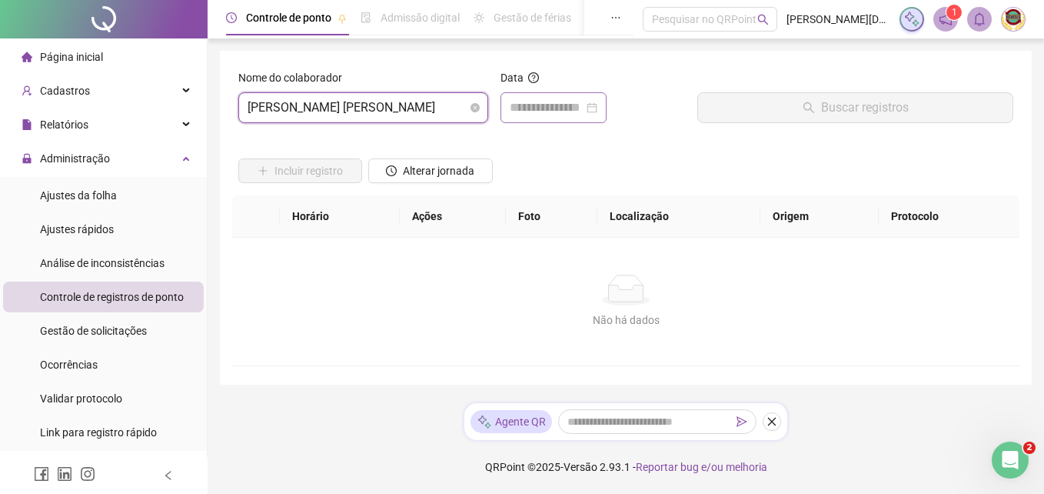
click at [597, 103] on div at bounding box center [554, 107] width 88 height 18
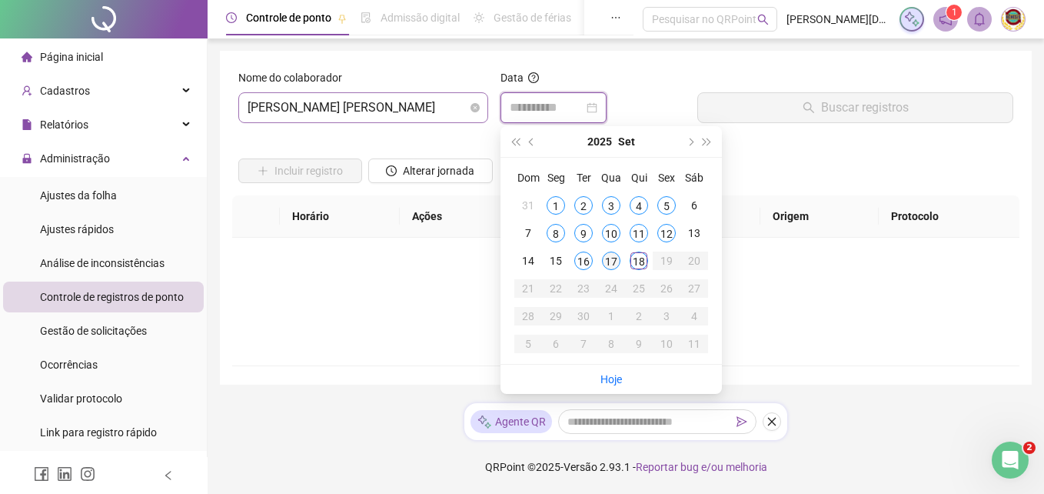
type input "**********"
click at [605, 259] on div "17" at bounding box center [611, 260] width 18 height 18
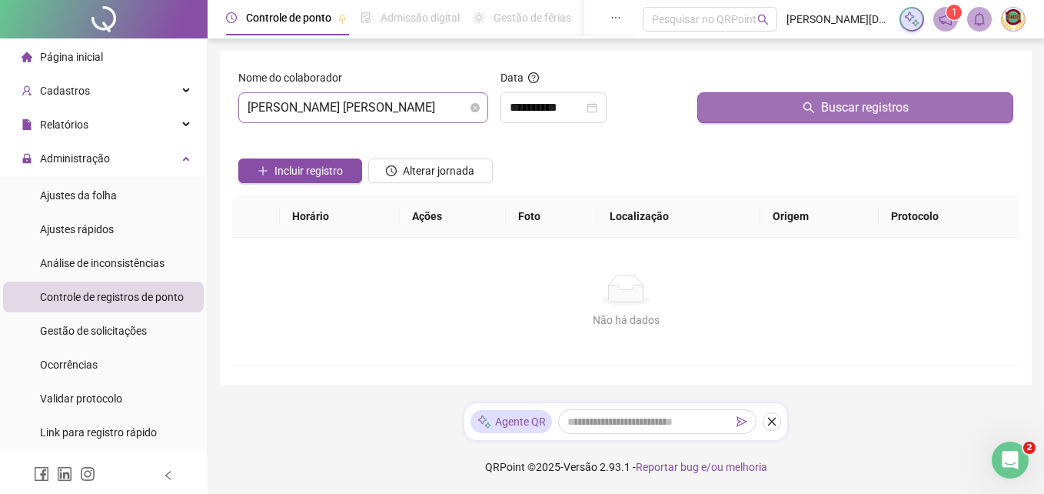
click at [855, 106] on span "Buscar registros" at bounding box center [865, 107] width 88 height 18
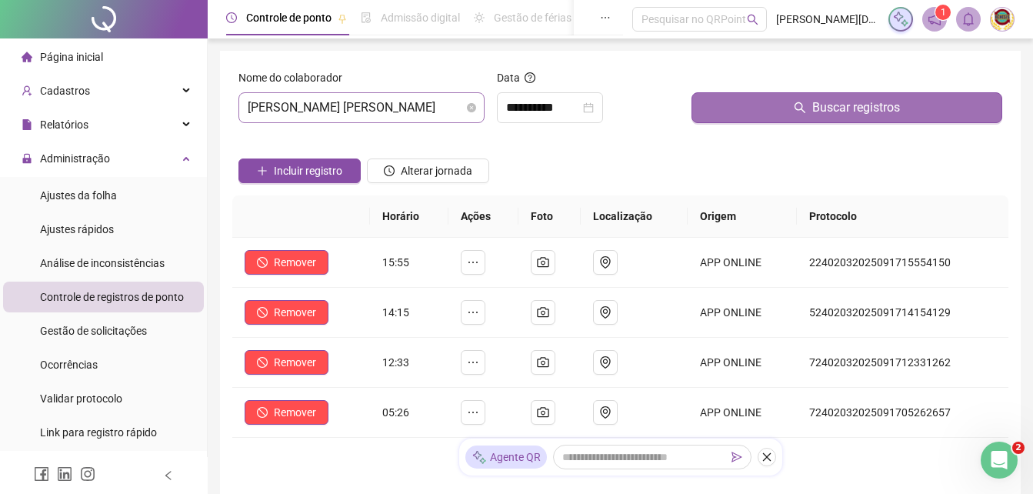
click at [854, 106] on span "Buscar registros" at bounding box center [856, 107] width 88 height 18
click at [851, 107] on span "Buscar registros" at bounding box center [856, 107] width 88 height 18
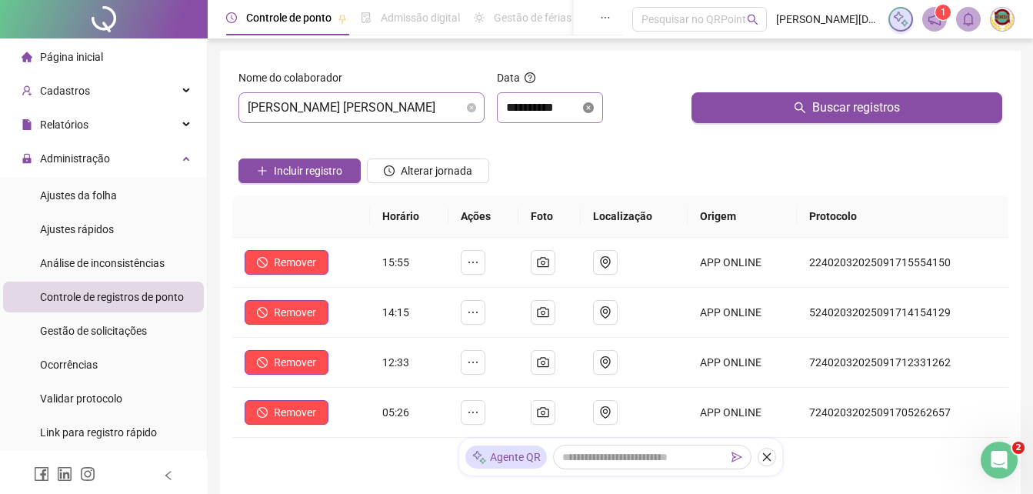
click at [594, 108] on icon "close-circle" at bounding box center [588, 107] width 11 height 11
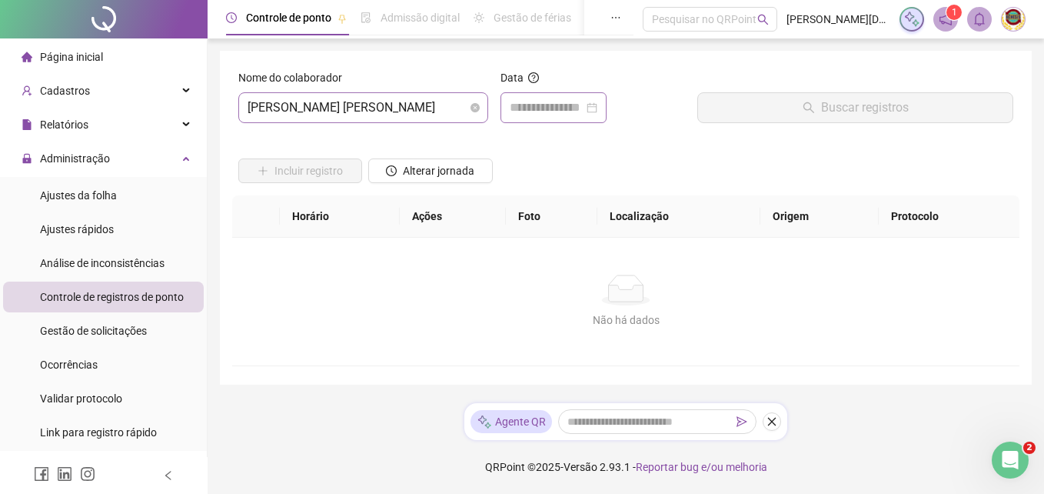
click at [597, 108] on div at bounding box center [554, 107] width 88 height 18
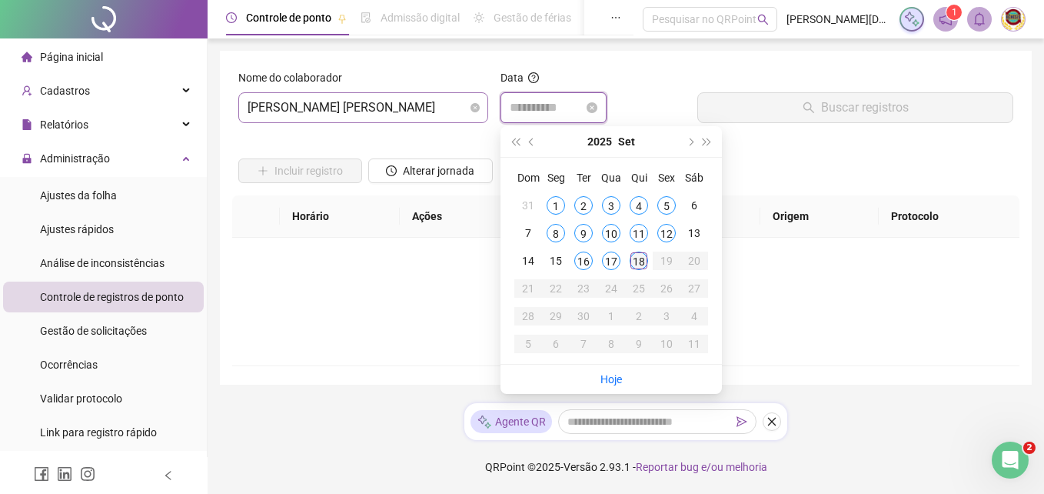
type input "**********"
click at [637, 259] on div "18" at bounding box center [639, 260] width 18 height 18
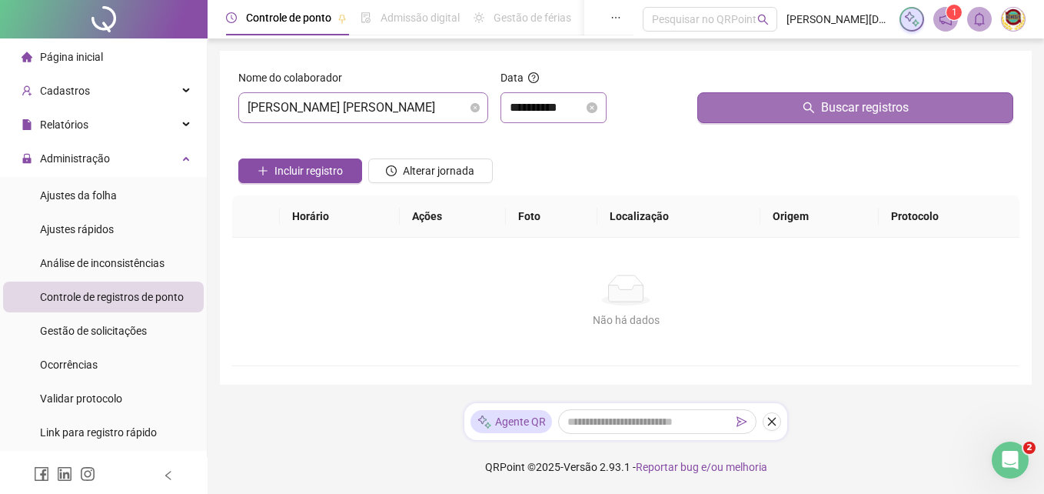
click at [843, 105] on span "Buscar registros" at bounding box center [865, 107] width 88 height 18
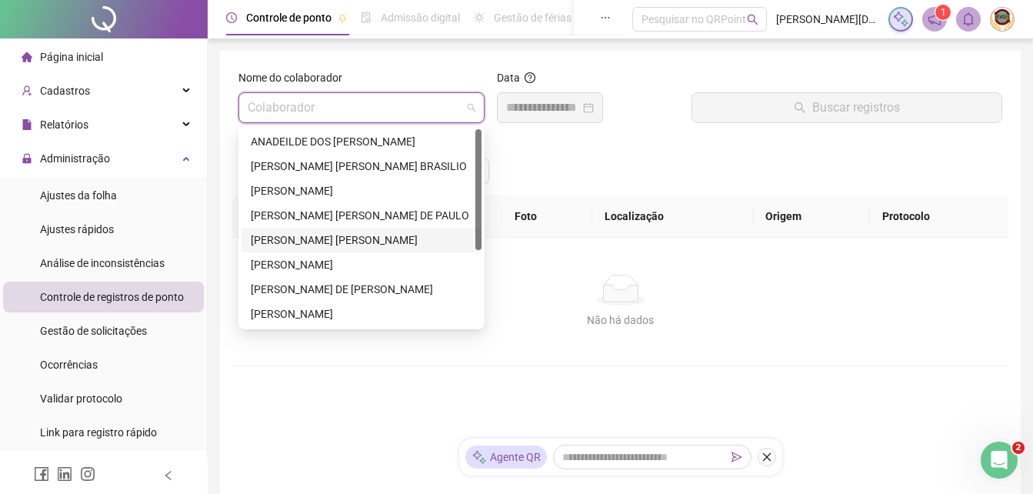
click at [469, 105] on span at bounding box center [362, 107] width 228 height 29
click at [248, 263] on div "[PERSON_NAME]" at bounding box center [361, 264] width 240 height 25
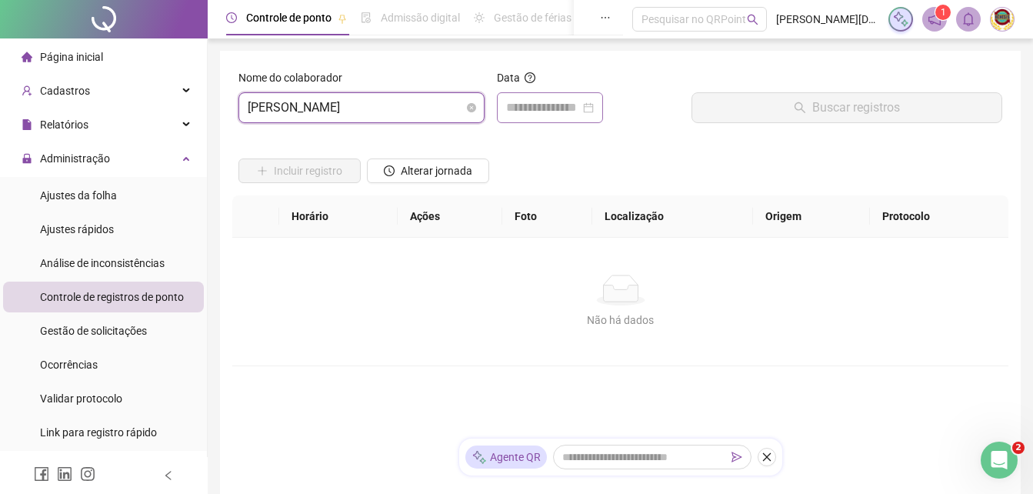
click at [594, 105] on div at bounding box center [550, 107] width 88 height 18
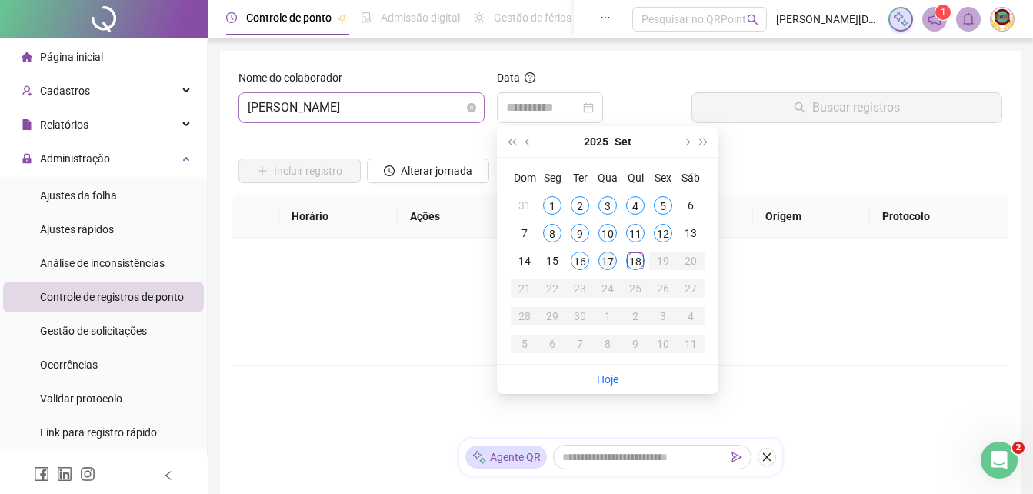
click at [605, 261] on div "17" at bounding box center [607, 260] width 18 height 18
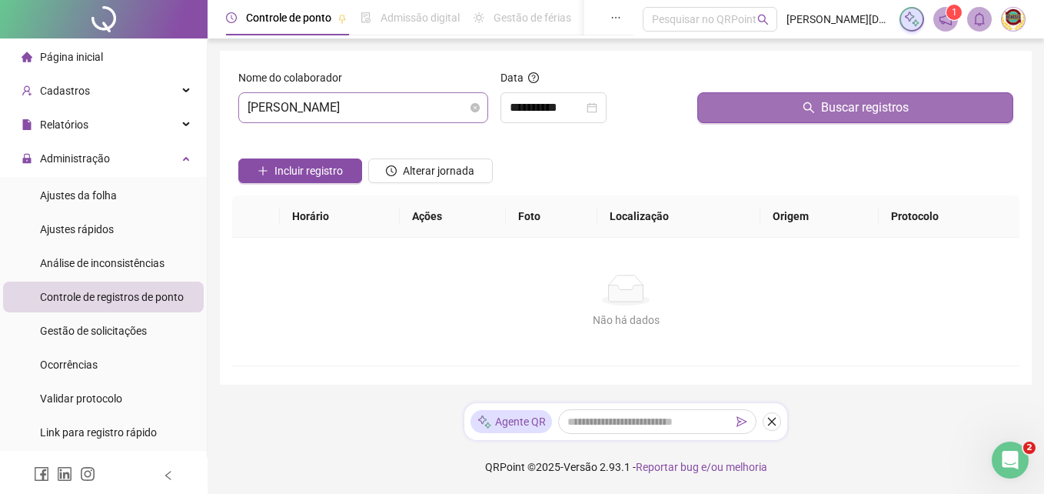
click at [860, 103] on span "Buscar registros" at bounding box center [865, 107] width 88 height 18
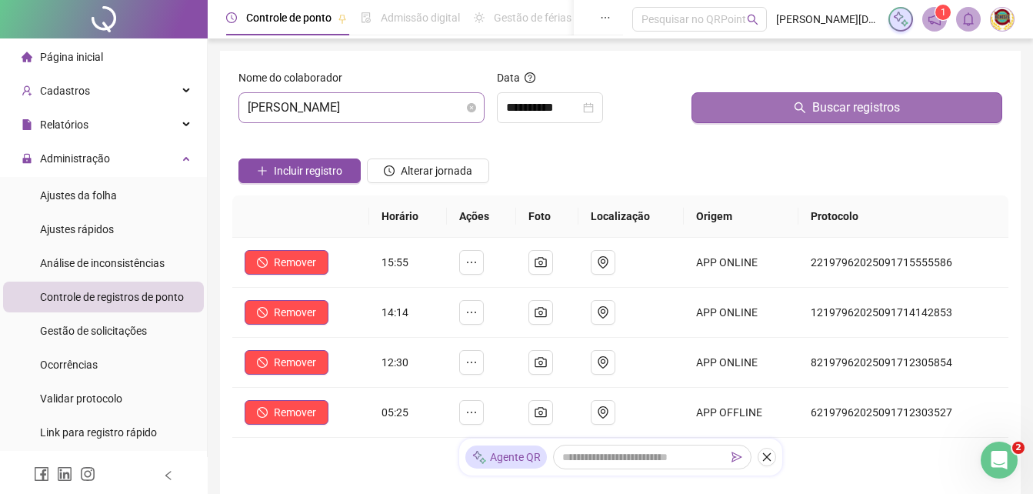
click at [860, 103] on span "Buscar registros" at bounding box center [856, 107] width 88 height 18
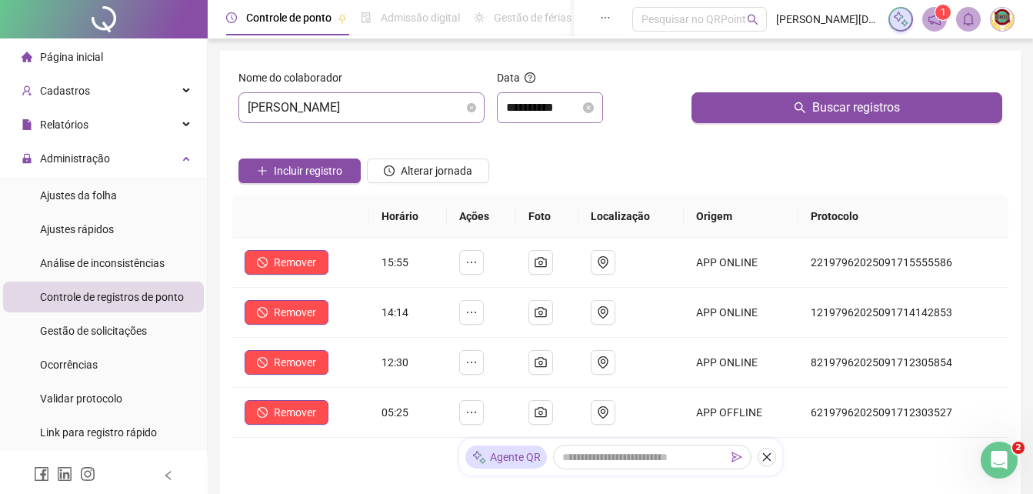
click at [594, 100] on div "**********" at bounding box center [550, 107] width 88 height 18
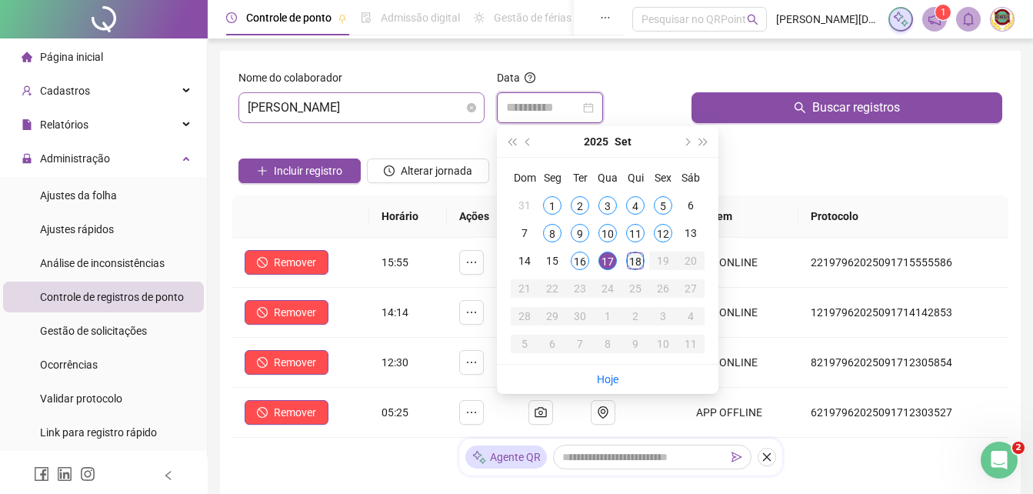
type input "**********"
click at [635, 253] on div "18" at bounding box center [635, 260] width 18 height 18
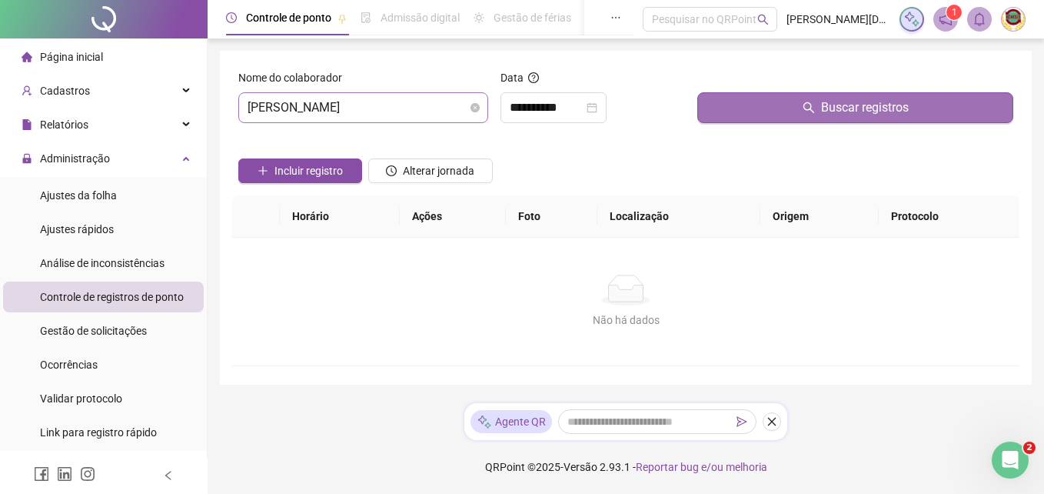
click at [851, 104] on span "Buscar registros" at bounding box center [865, 107] width 88 height 18
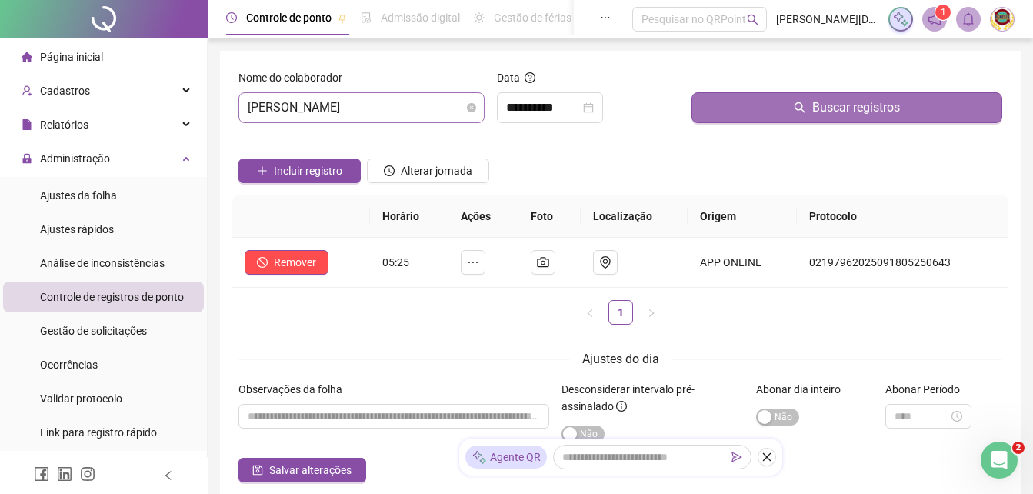
click at [851, 104] on span "Buscar registros" at bounding box center [856, 107] width 88 height 18
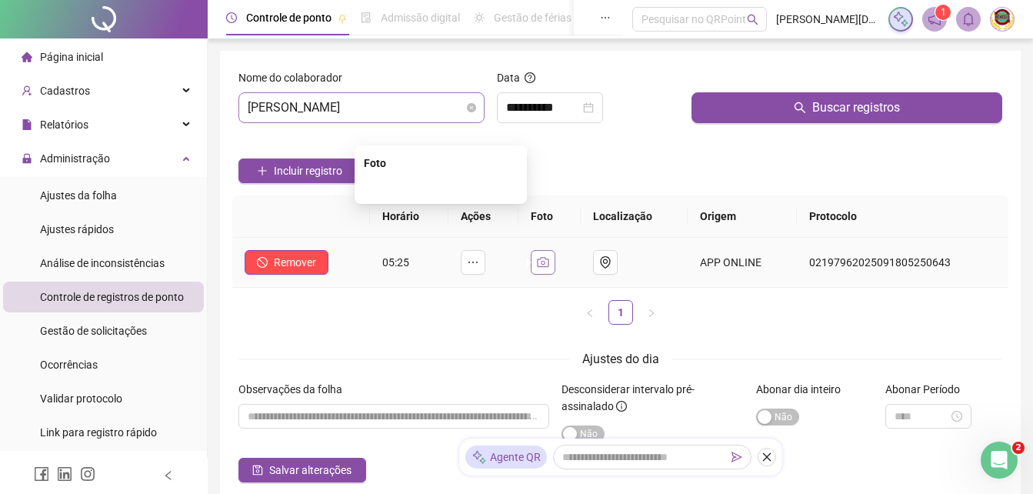
click at [547, 255] on button "button" at bounding box center [543, 262] width 25 height 25
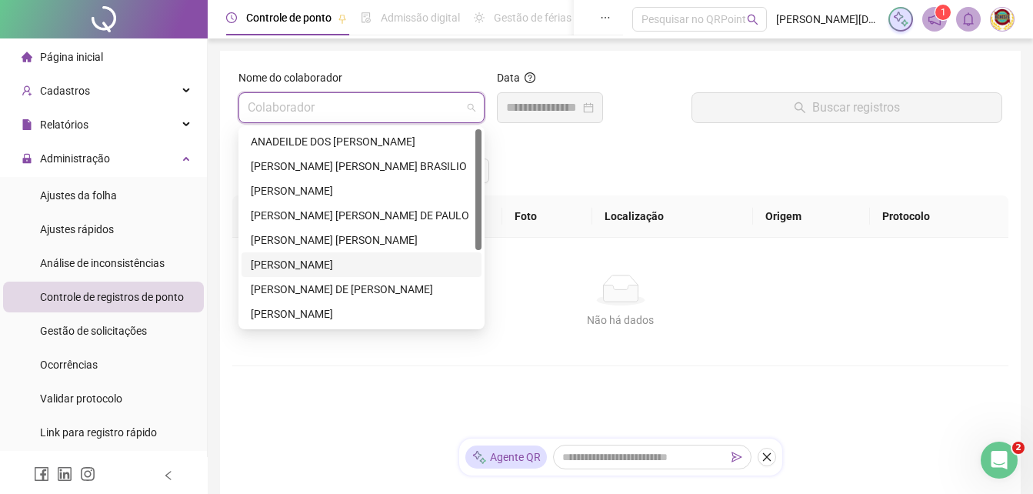
click at [469, 103] on span at bounding box center [362, 107] width 228 height 29
click at [340, 282] on div "[PERSON_NAME] DE [PERSON_NAME]" at bounding box center [361, 289] width 221 height 17
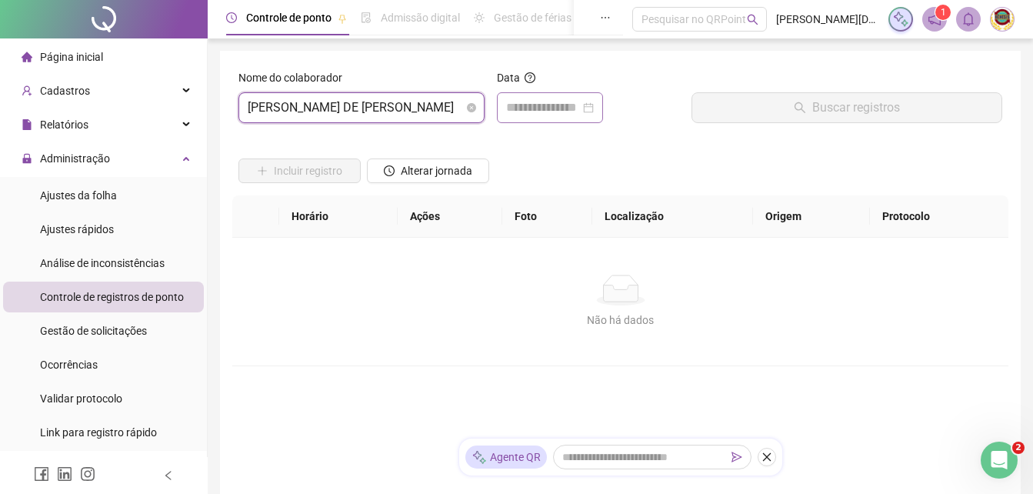
click at [594, 108] on div at bounding box center [550, 107] width 88 height 18
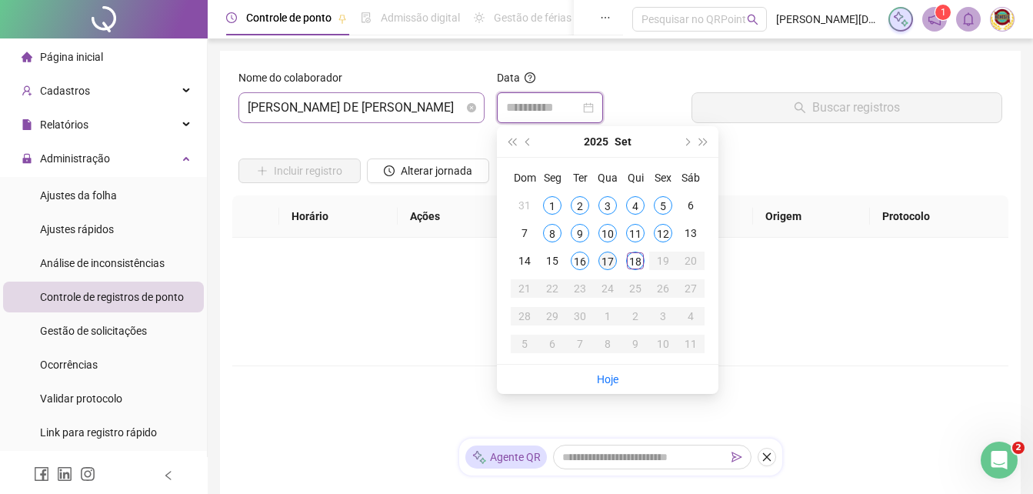
type input "**********"
click at [604, 258] on div "17" at bounding box center [607, 260] width 18 height 18
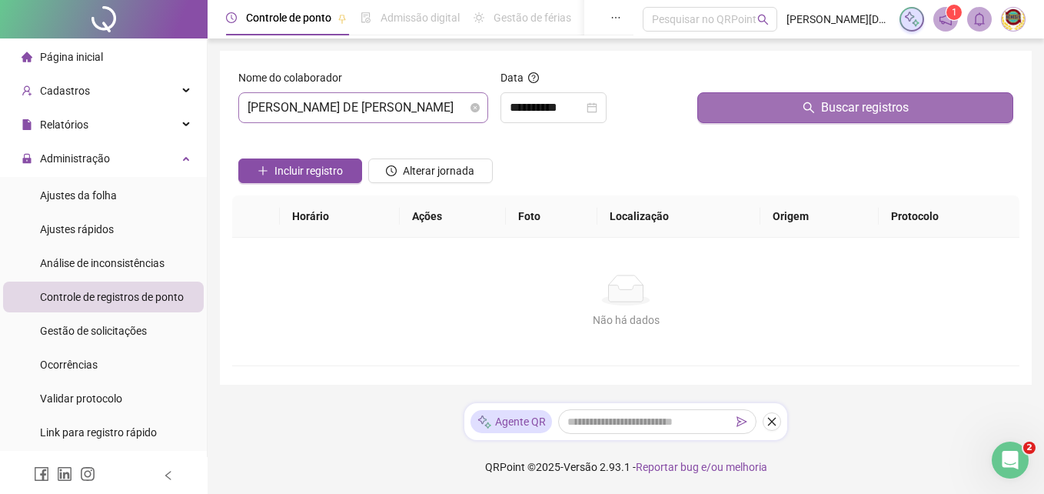
click at [846, 101] on span "Buscar registros" at bounding box center [865, 107] width 88 height 18
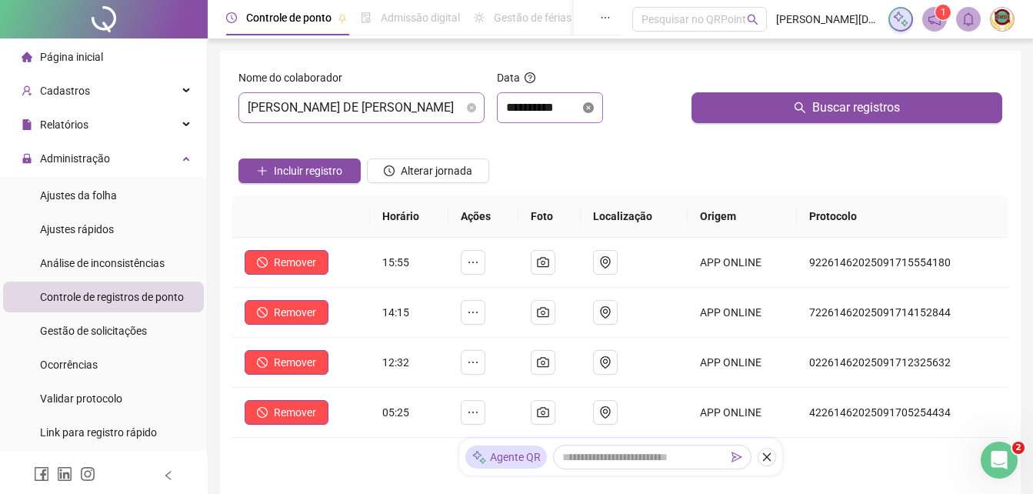
click at [594, 102] on icon "close-circle" at bounding box center [588, 107] width 11 height 11
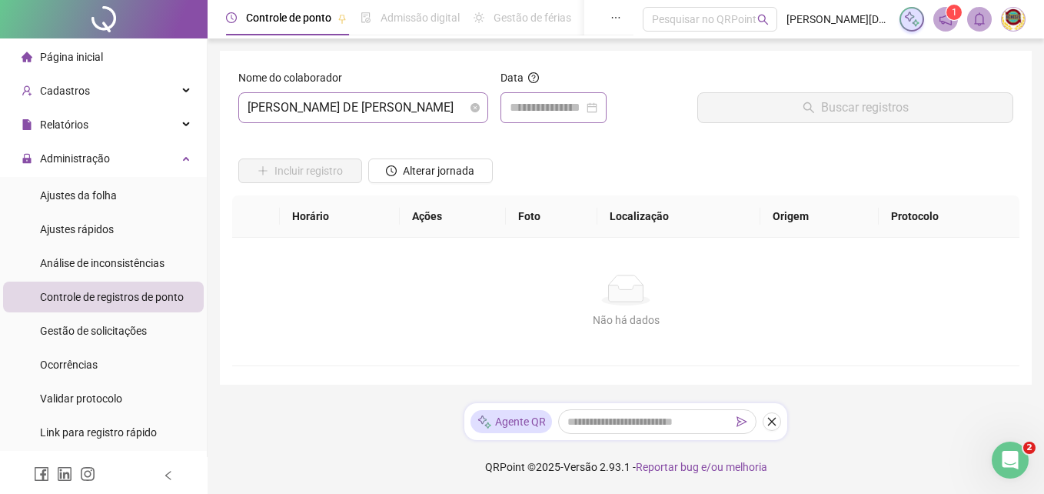
click at [597, 102] on div at bounding box center [554, 107] width 88 height 18
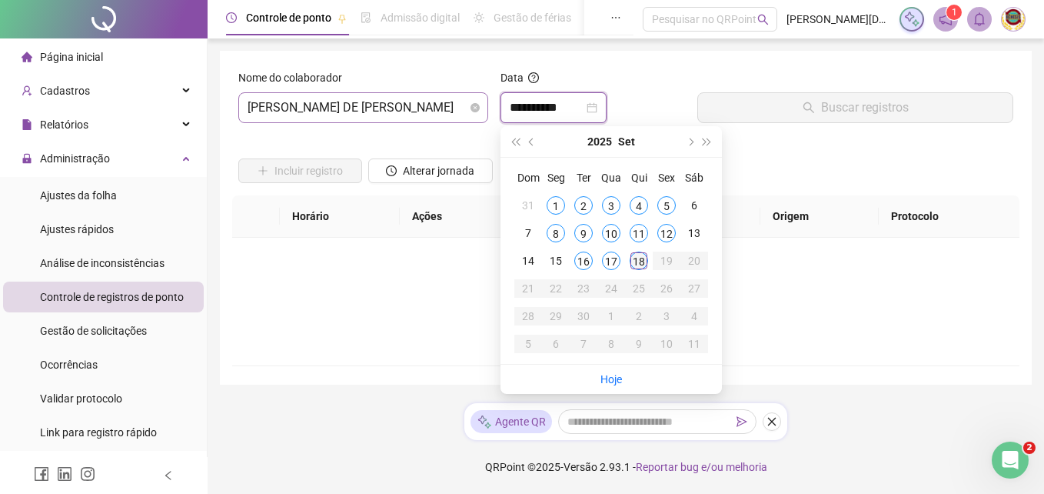
type input "**********"
click at [641, 253] on div "18" at bounding box center [639, 260] width 18 height 18
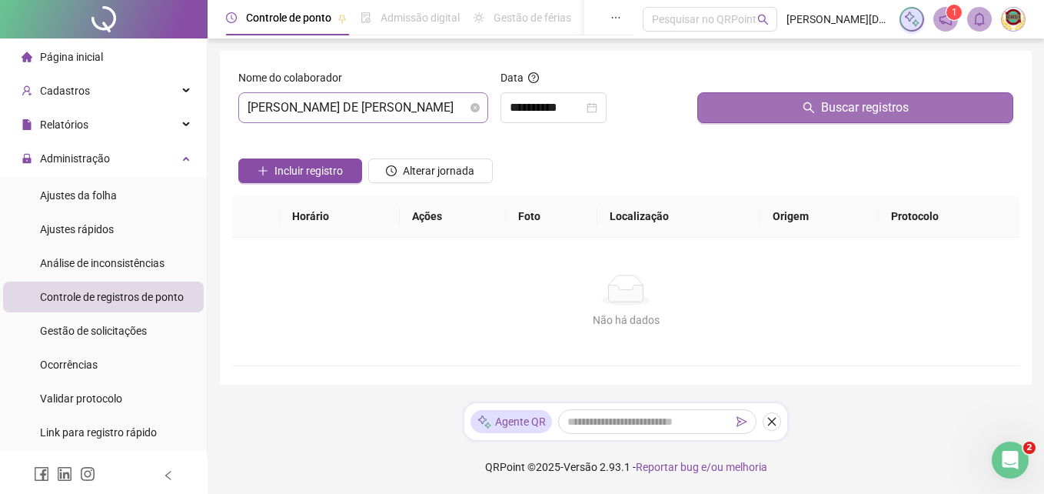
click at [854, 101] on span "Buscar registros" at bounding box center [865, 107] width 88 height 18
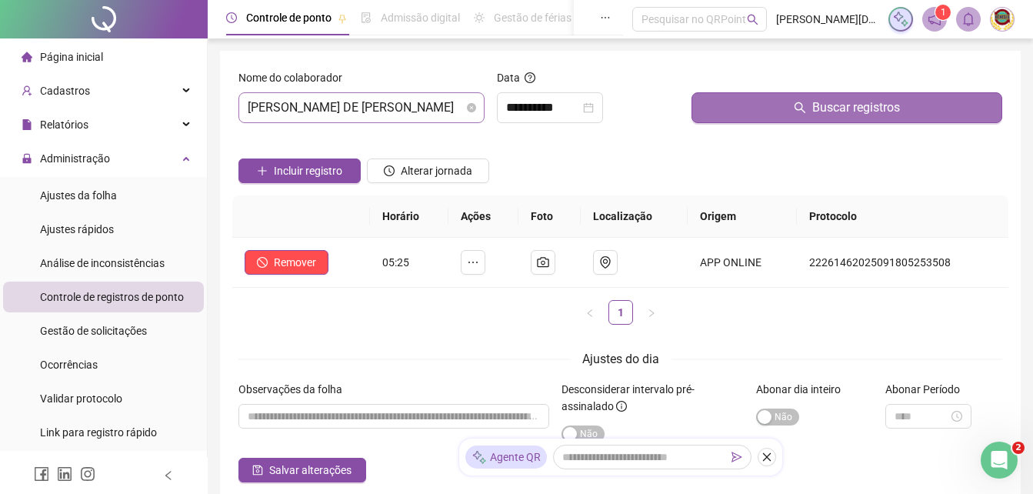
click at [850, 110] on span "Buscar registros" at bounding box center [856, 107] width 88 height 18
click at [837, 103] on span "Buscar registros" at bounding box center [856, 107] width 88 height 18
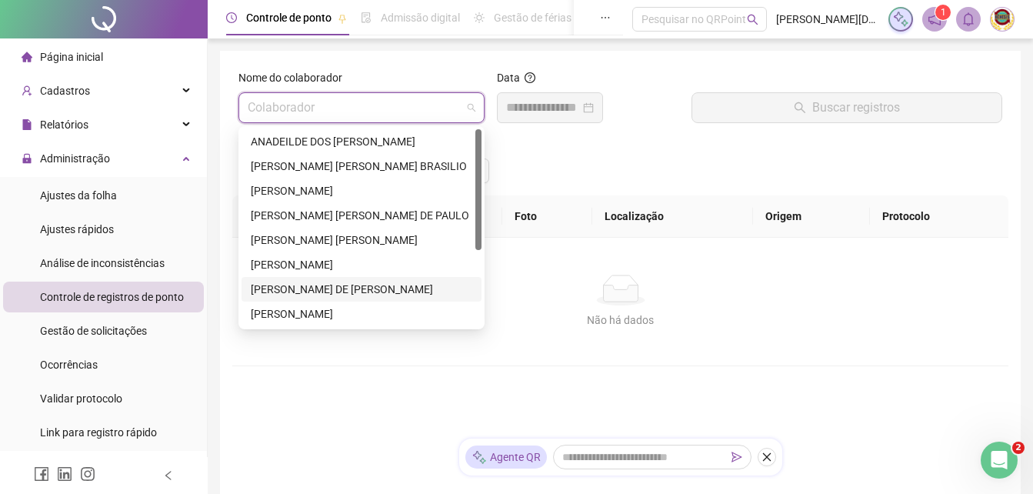
click at [471, 105] on span at bounding box center [362, 107] width 228 height 29
click at [294, 313] on div "[PERSON_NAME]" at bounding box center [361, 313] width 221 height 17
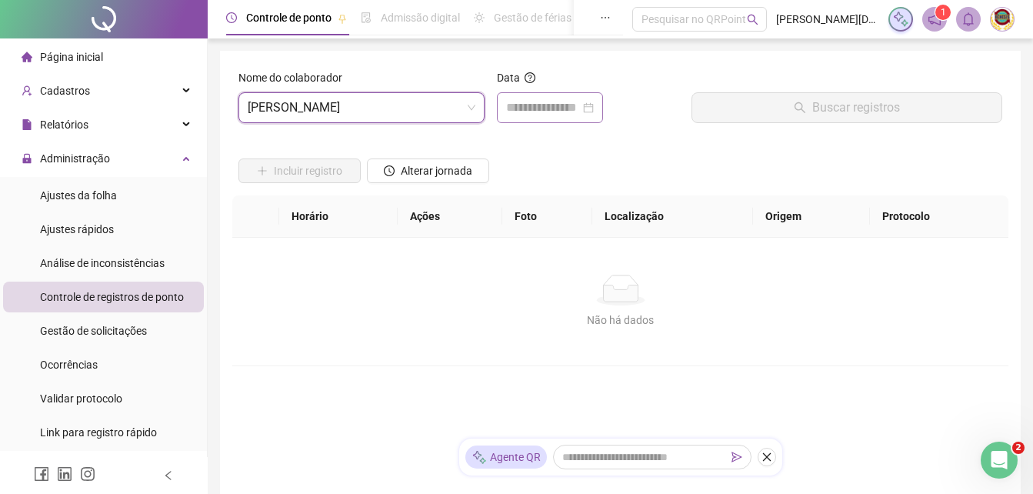
click at [594, 108] on div at bounding box center [550, 107] width 88 height 18
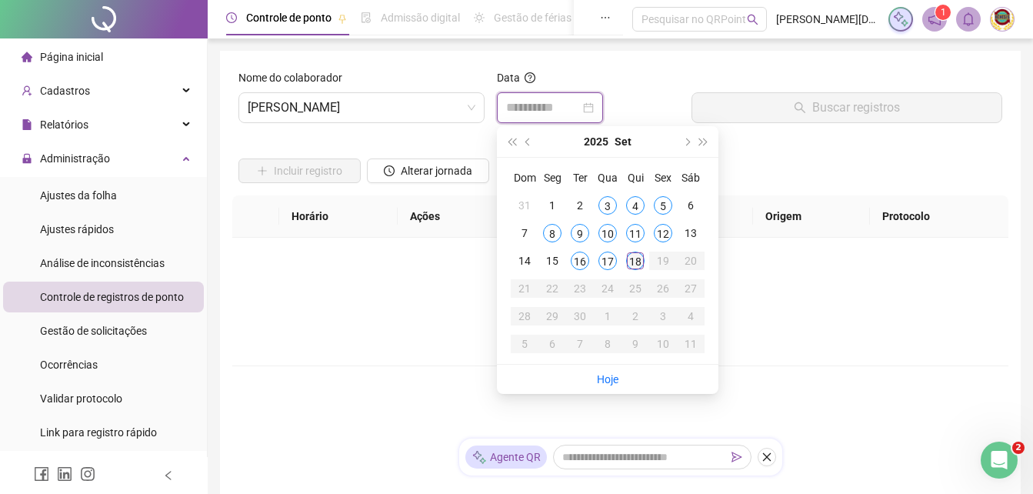
type input "**********"
click at [634, 260] on div "18" at bounding box center [635, 260] width 18 height 18
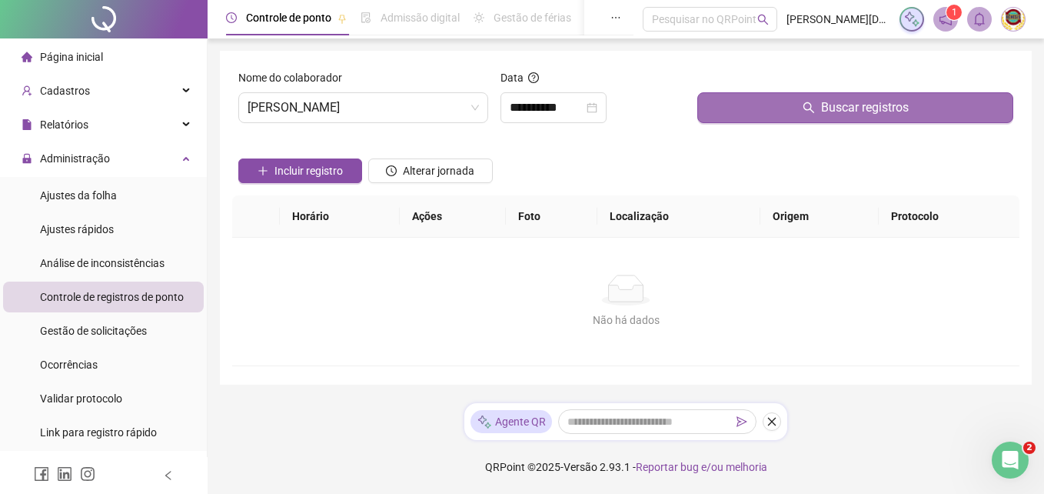
click at [869, 105] on span "Buscar registros" at bounding box center [865, 107] width 88 height 18
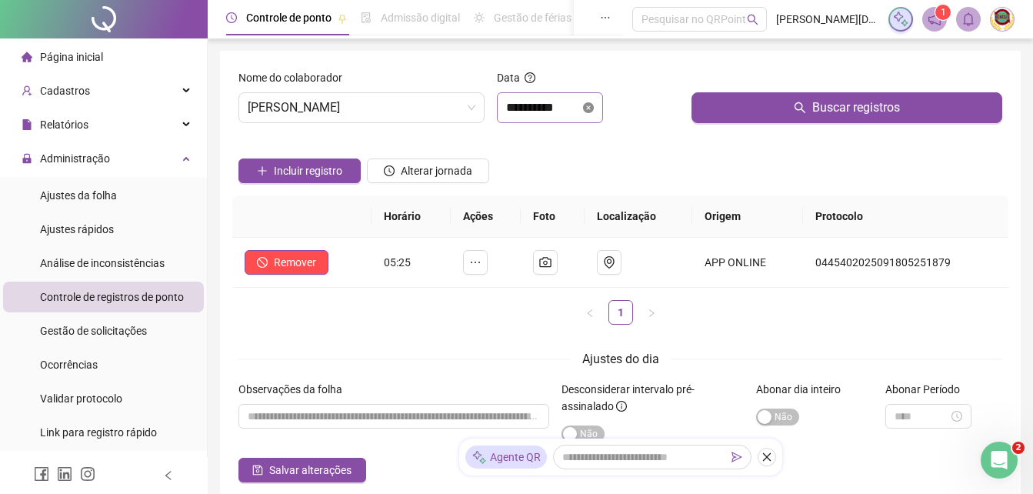
click at [594, 104] on icon "close-circle" at bounding box center [588, 107] width 11 height 11
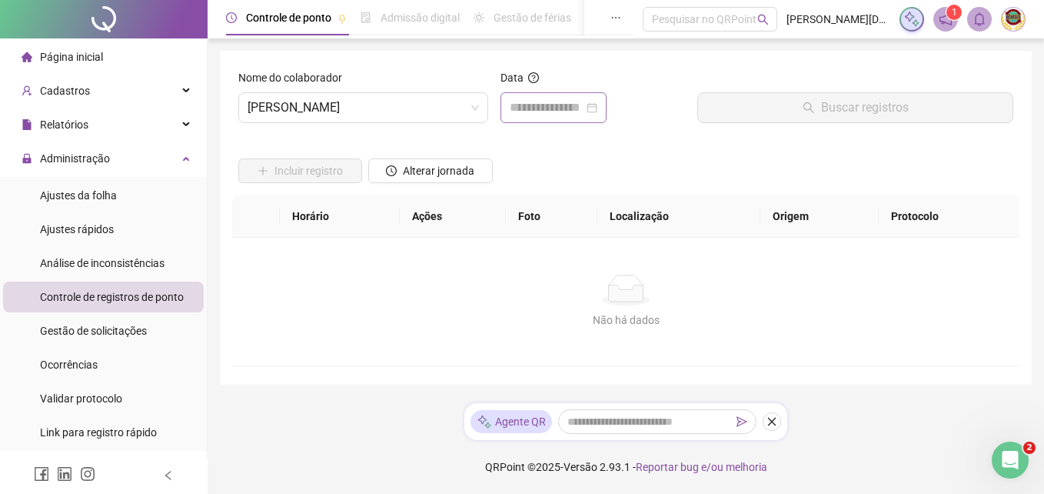
click at [597, 104] on div at bounding box center [554, 107] width 88 height 18
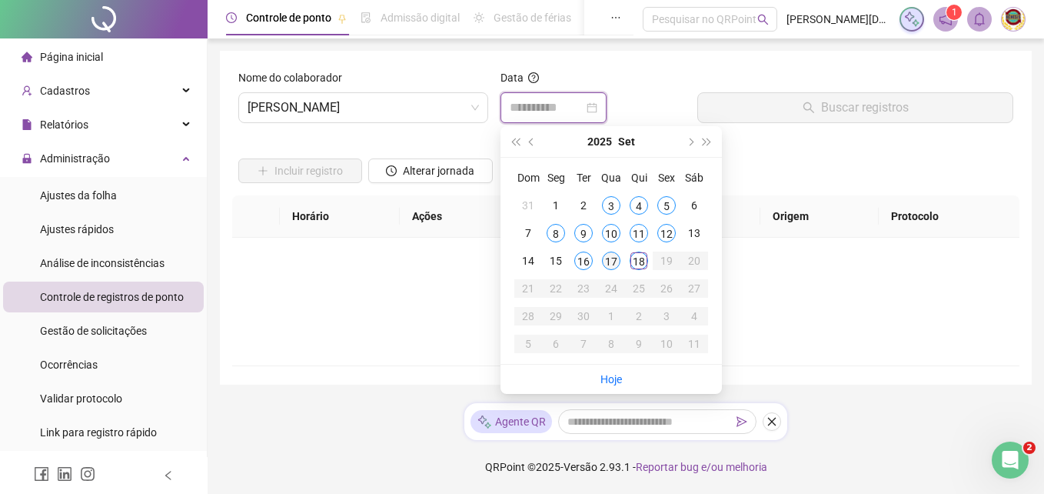
type input "**********"
click at [609, 255] on div "17" at bounding box center [611, 260] width 18 height 18
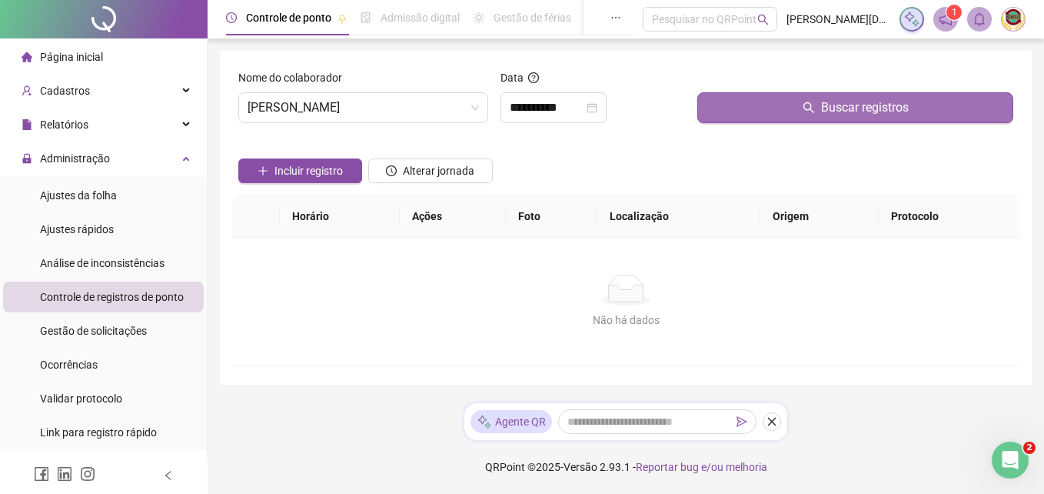
click at [852, 103] on span "Buscar registros" at bounding box center [865, 107] width 88 height 18
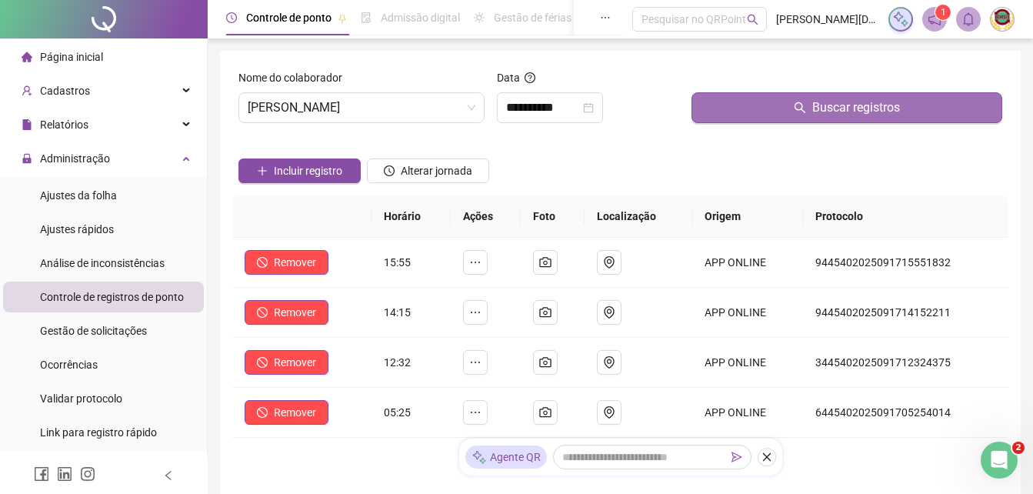
click at [847, 103] on span "Buscar registros" at bounding box center [856, 107] width 88 height 18
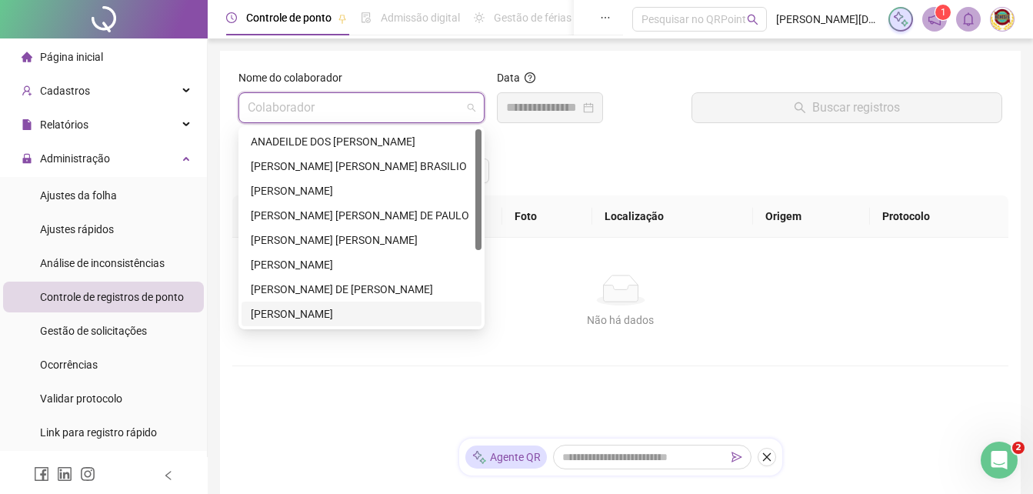
click at [469, 110] on span at bounding box center [362, 107] width 228 height 29
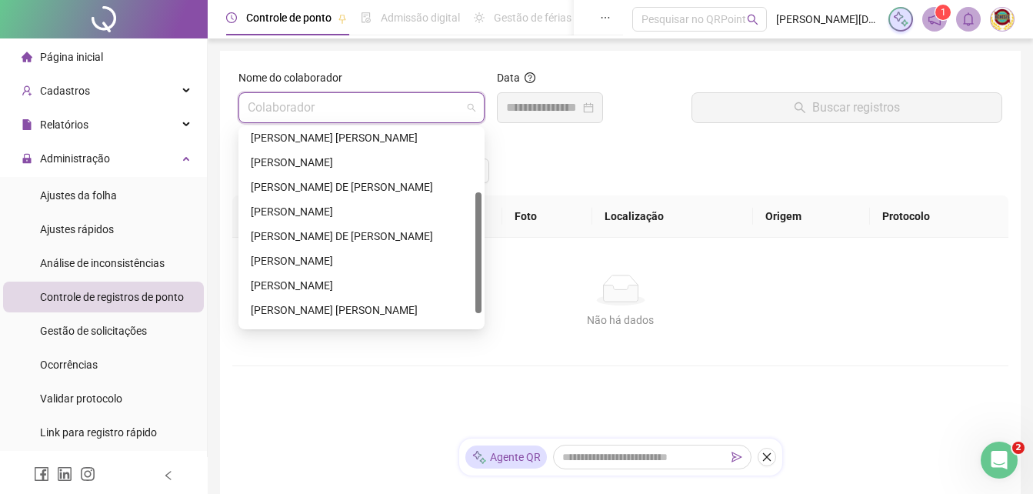
scroll to position [104, 0]
drag, startPoint x: 477, startPoint y: 219, endPoint x: 490, endPoint y: 283, distance: 65.1
click at [490, 283] on body "Página inicial Cadastros Relatórios Administração Ajustes da folha Ajustes rápi…" at bounding box center [516, 247] width 1033 height 494
click at [289, 231] on div "[PERSON_NAME] DE [PERSON_NAME]" at bounding box center [361, 234] width 221 height 17
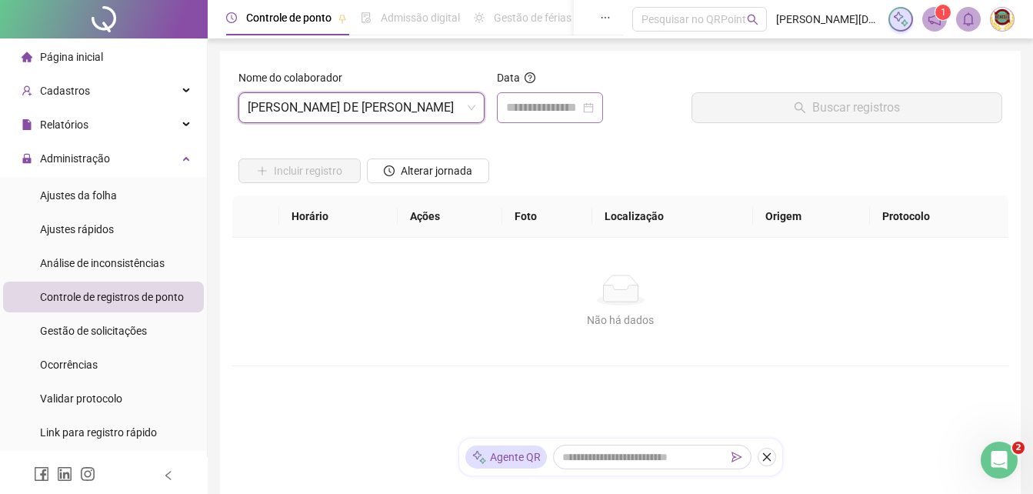
click at [594, 110] on div at bounding box center [550, 107] width 88 height 18
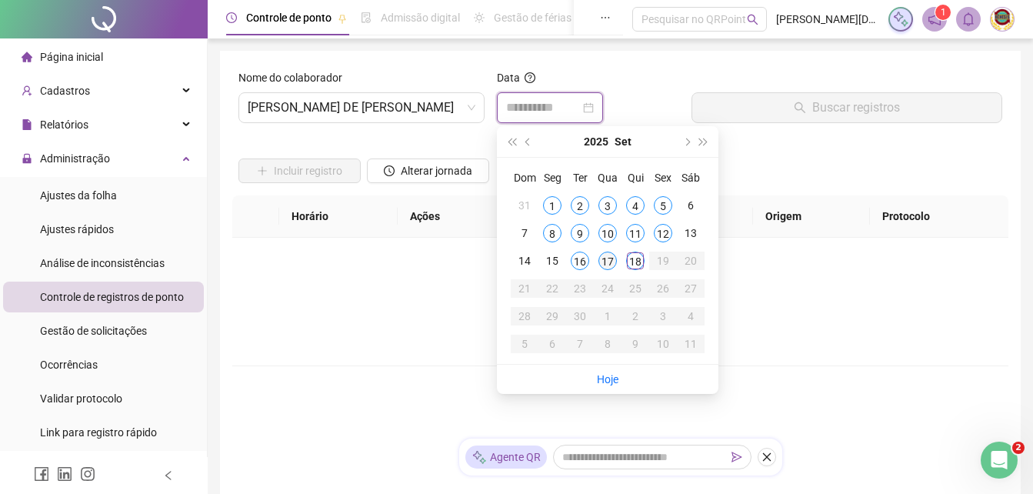
type input "**********"
click at [602, 261] on div "17" at bounding box center [607, 260] width 18 height 18
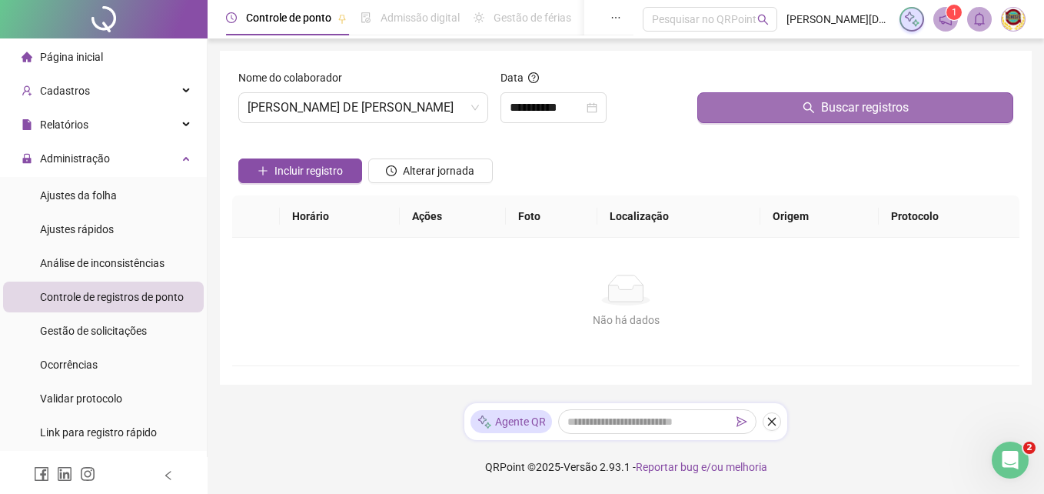
click at [852, 106] on span "Buscar registros" at bounding box center [865, 107] width 88 height 18
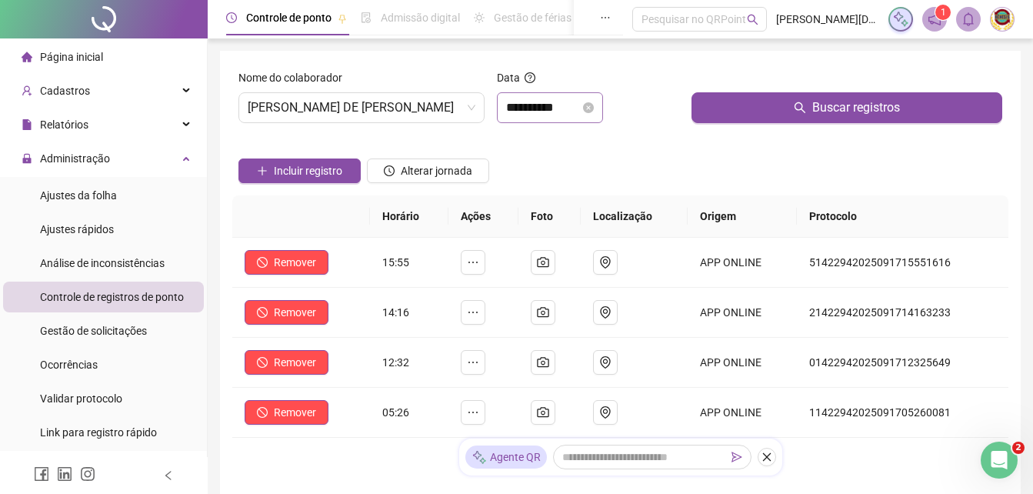
click at [594, 106] on icon "close-circle" at bounding box center [588, 107] width 11 height 11
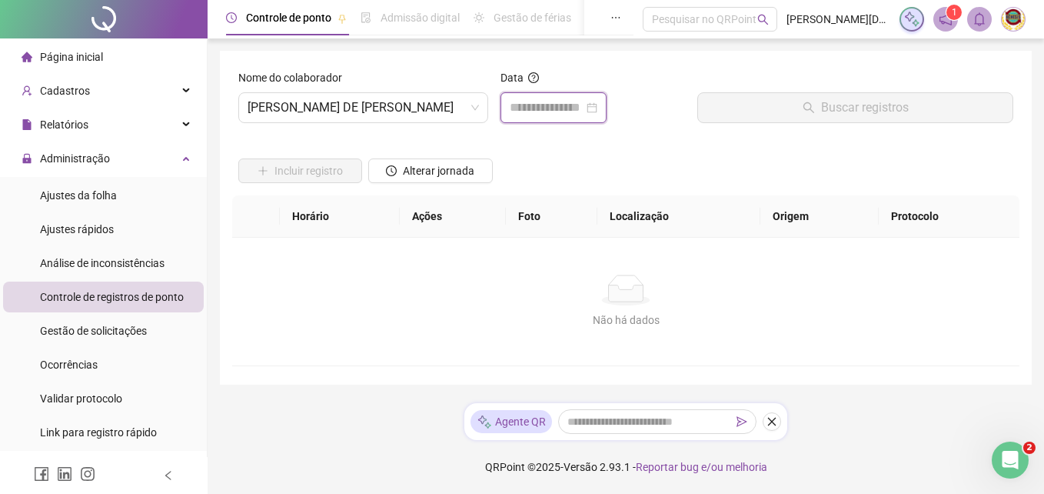
click at [584, 106] on input at bounding box center [547, 107] width 74 height 18
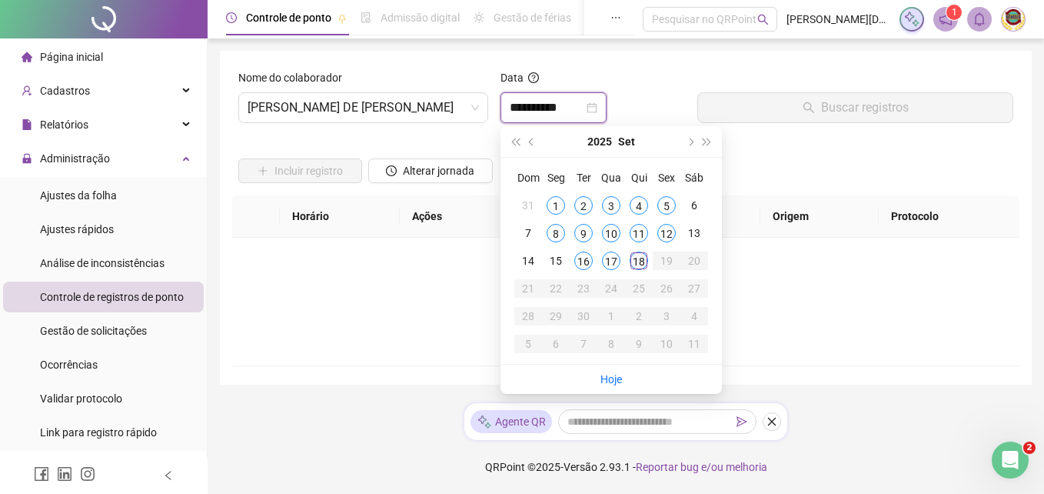
type input "**********"
click at [634, 261] on div "18" at bounding box center [639, 260] width 18 height 18
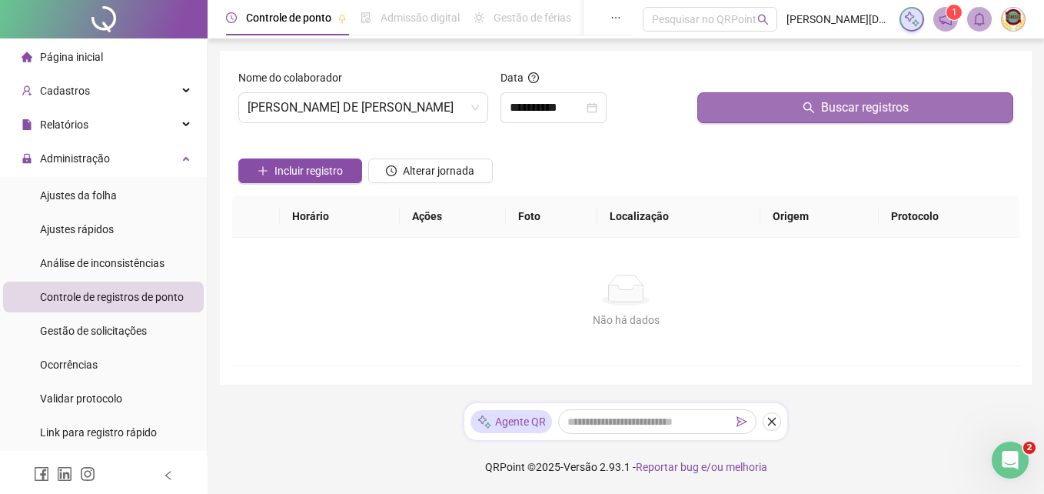
click at [868, 108] on span "Buscar registros" at bounding box center [865, 107] width 88 height 18
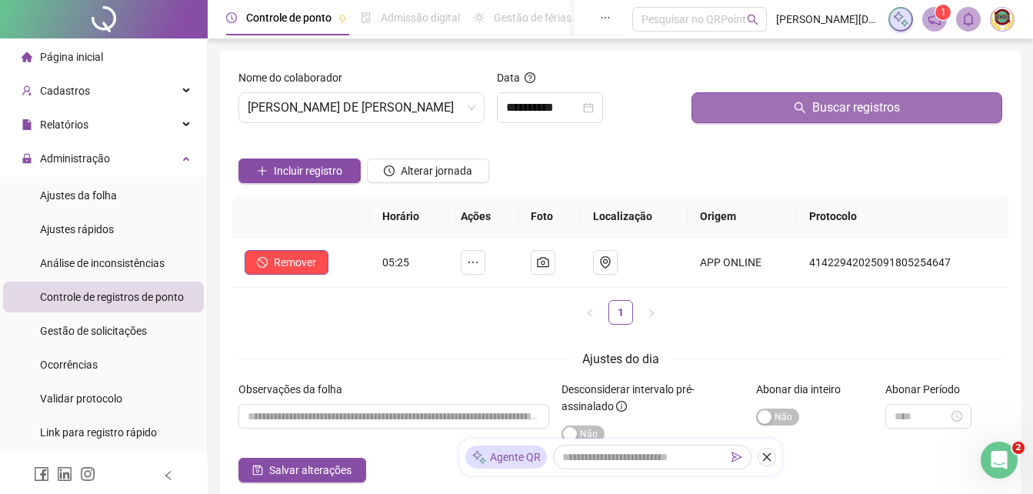
click at [850, 105] on span "Buscar registros" at bounding box center [856, 107] width 88 height 18
click at [843, 108] on span "Buscar registros" at bounding box center [856, 107] width 88 height 18
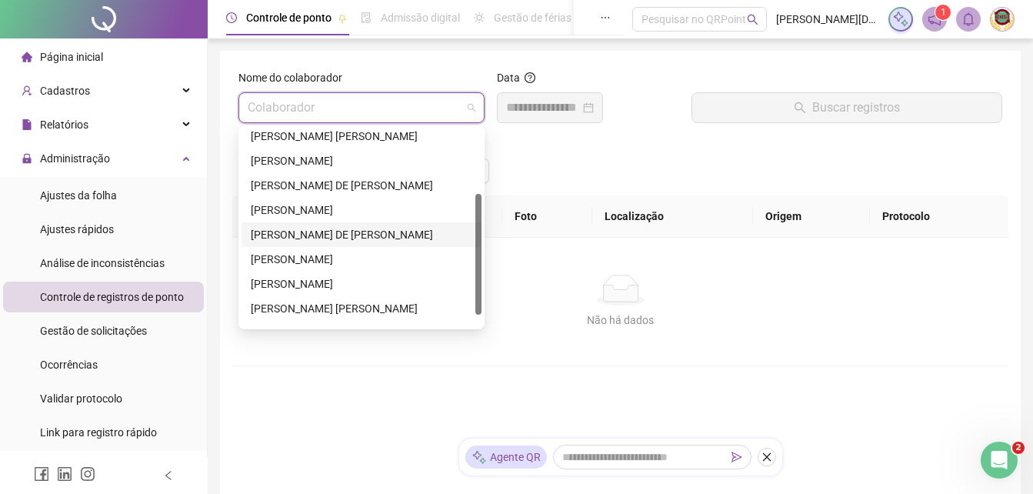
click at [471, 104] on span at bounding box center [362, 107] width 228 height 29
click at [259, 255] on div "[PERSON_NAME]" at bounding box center [361, 259] width 221 height 17
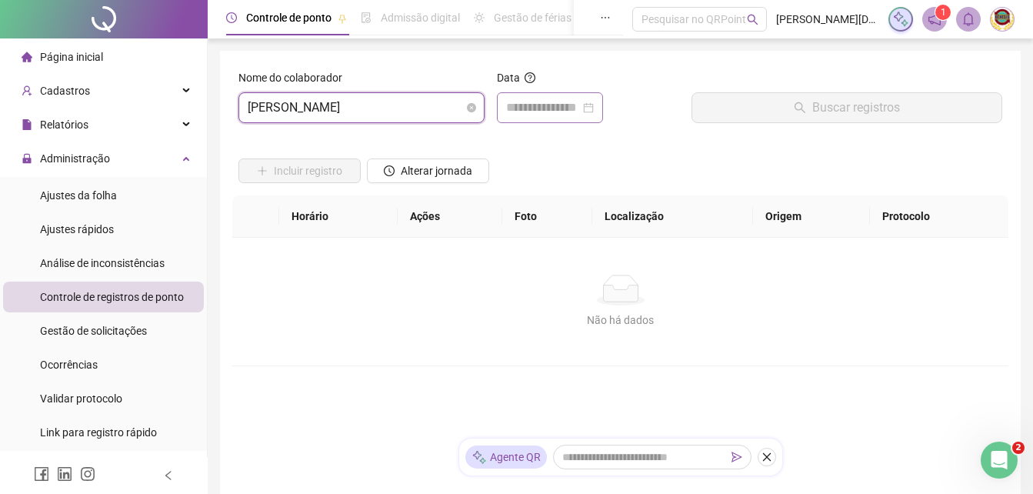
click at [594, 110] on div at bounding box center [550, 107] width 88 height 18
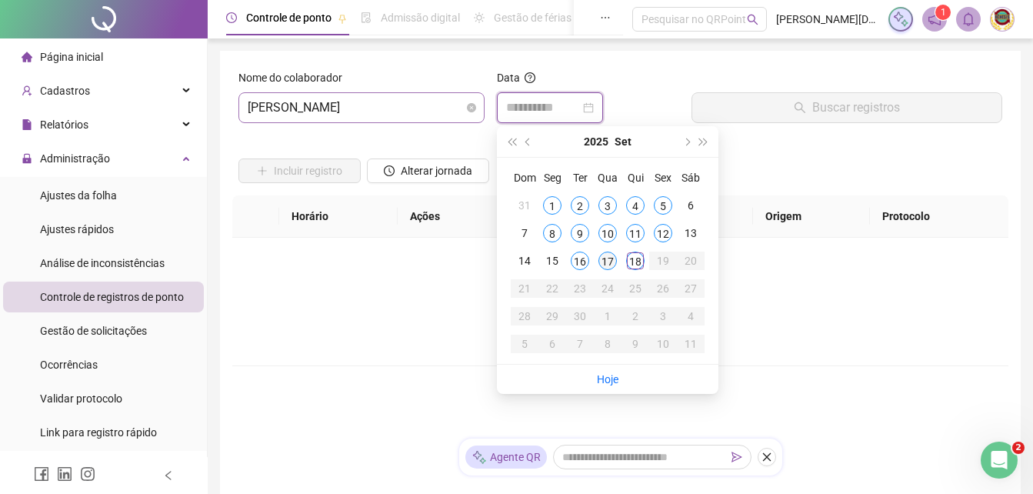
type input "**********"
click at [605, 257] on div "17" at bounding box center [607, 260] width 18 height 18
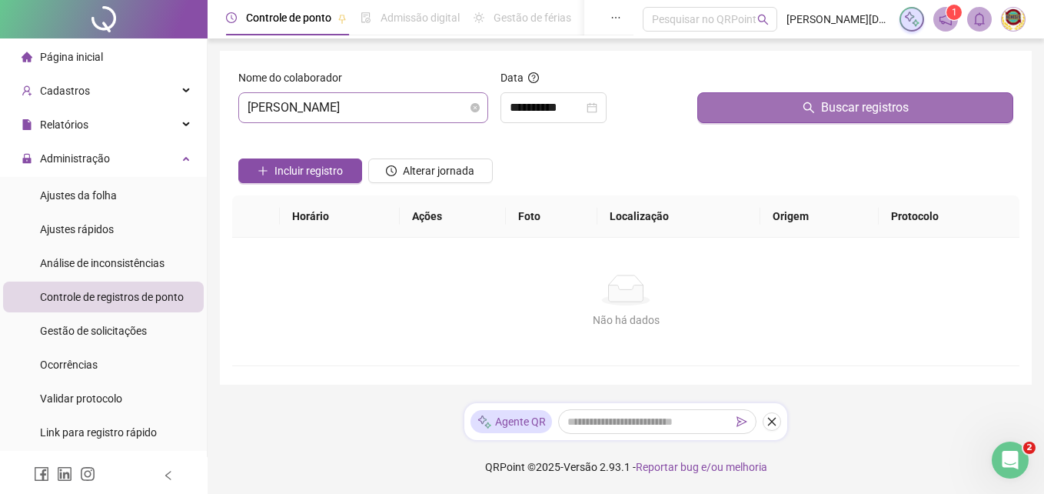
click at [863, 103] on span "Buscar registros" at bounding box center [865, 107] width 88 height 18
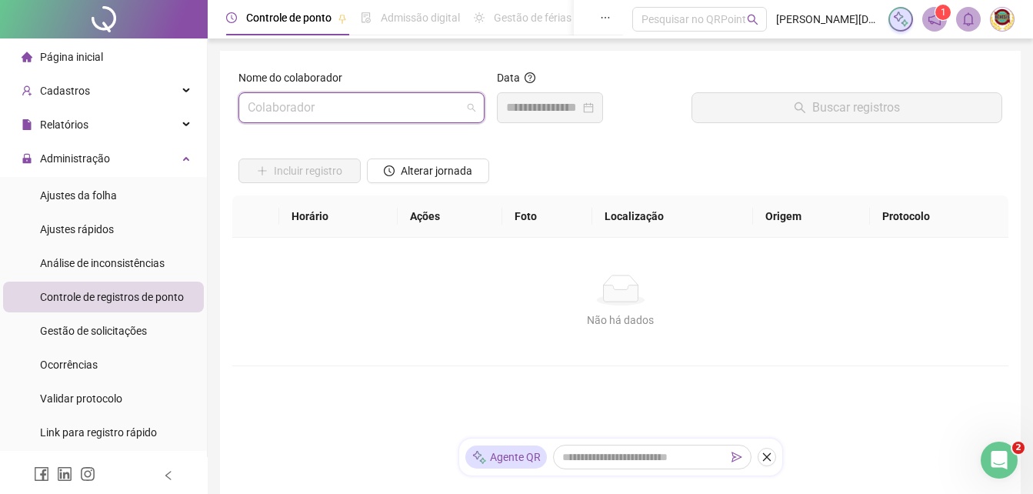
click at [471, 106] on span at bounding box center [362, 107] width 228 height 29
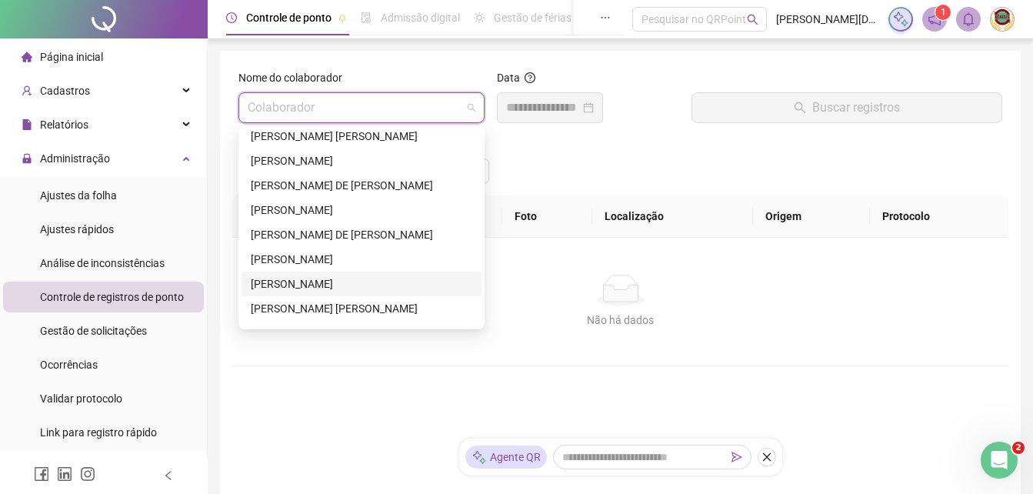
click at [280, 280] on div "[PERSON_NAME]" at bounding box center [361, 283] width 221 height 17
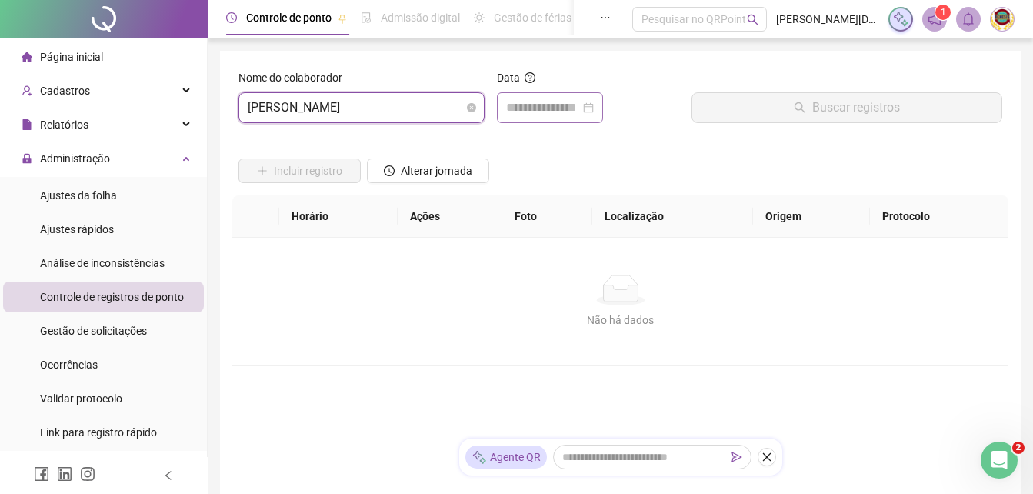
click at [594, 107] on div at bounding box center [550, 107] width 88 height 18
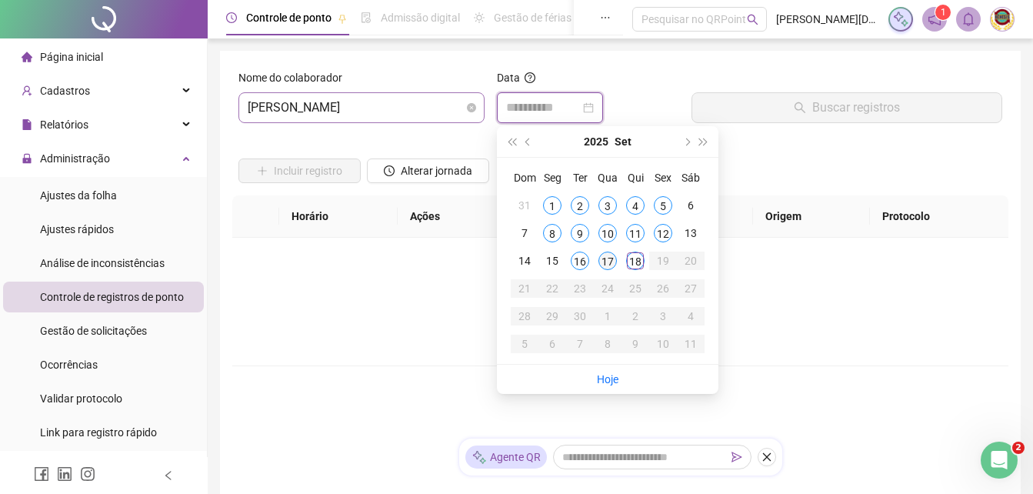
type input "**********"
click at [604, 258] on div "17" at bounding box center [607, 260] width 18 height 18
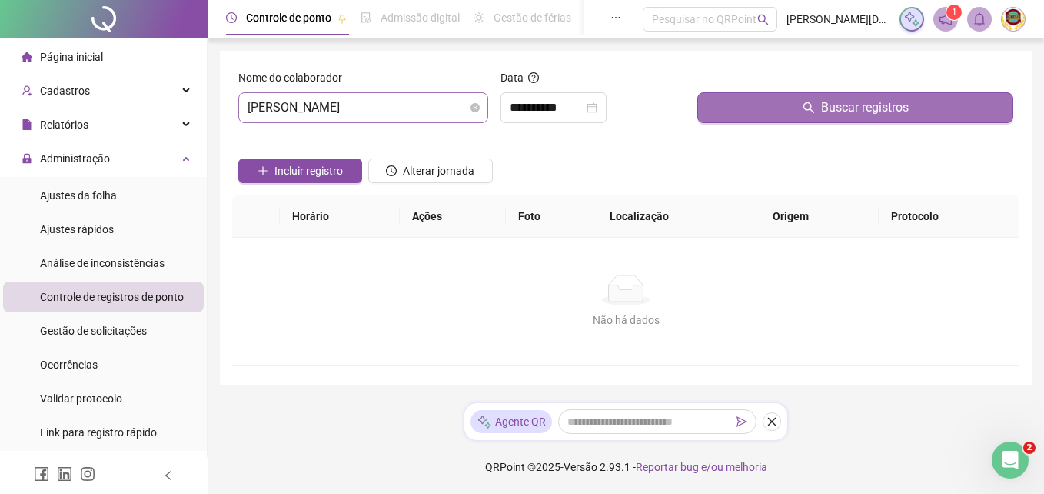
click at [870, 103] on span "Buscar registros" at bounding box center [865, 107] width 88 height 18
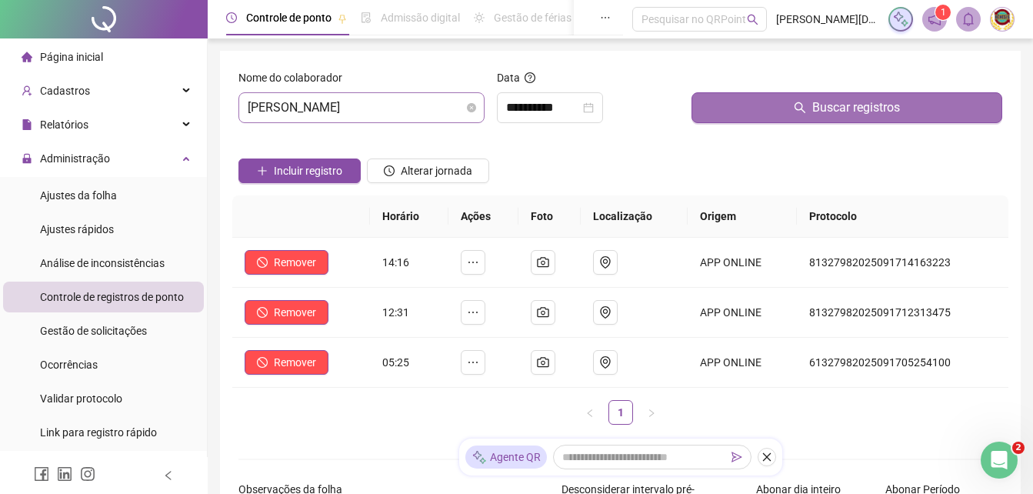
click at [848, 101] on span "Buscar registros" at bounding box center [856, 107] width 88 height 18
click at [846, 104] on span "Buscar registros" at bounding box center [856, 107] width 88 height 18
click at [840, 111] on span "Buscar registros" at bounding box center [856, 107] width 88 height 18
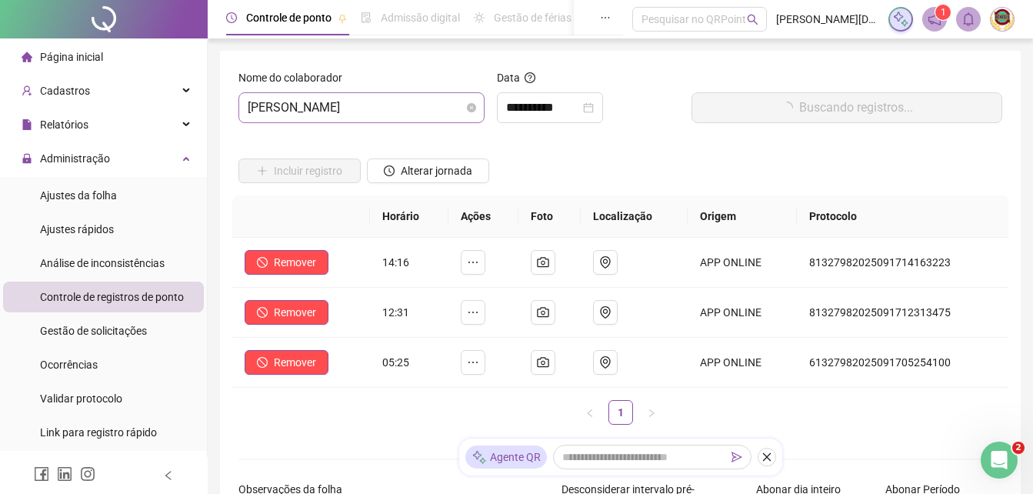
click at [839, 111] on button "Buscando registros..." at bounding box center [846, 107] width 311 height 31
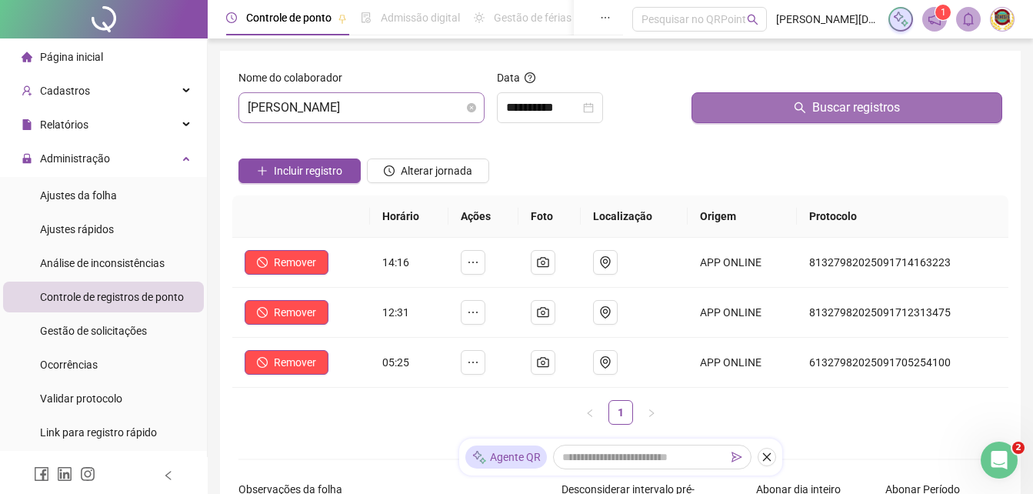
click at [838, 111] on button "Buscar registros" at bounding box center [846, 107] width 311 height 31
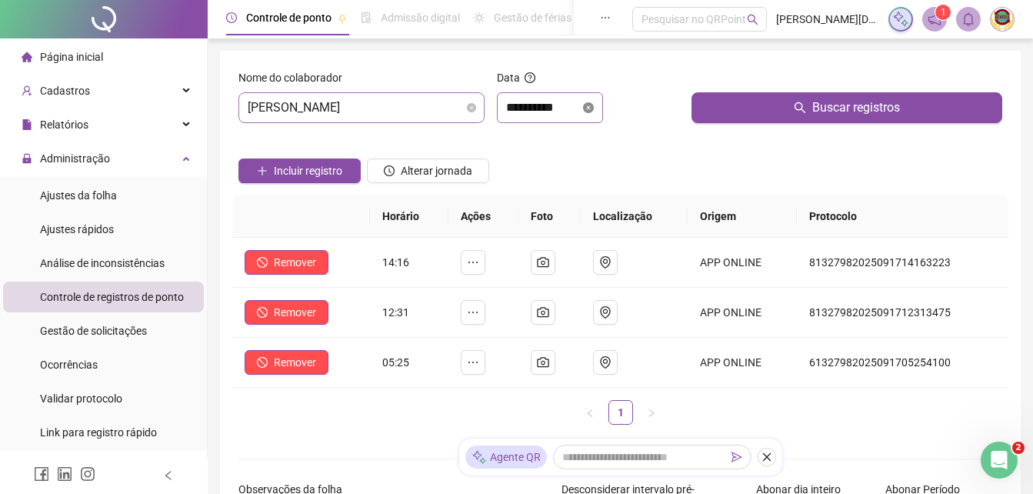
click at [594, 107] on icon "close-circle" at bounding box center [588, 107] width 11 height 11
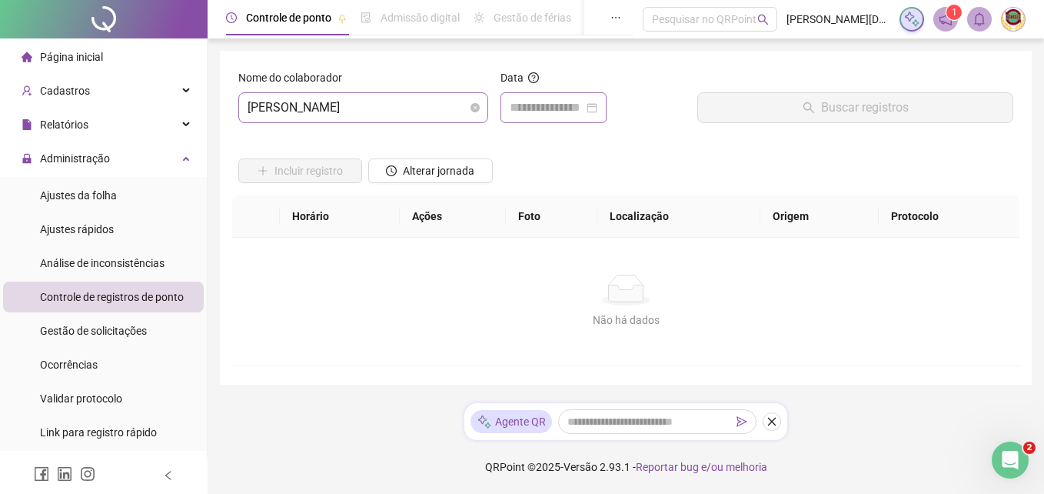
click at [597, 107] on div at bounding box center [554, 107] width 88 height 18
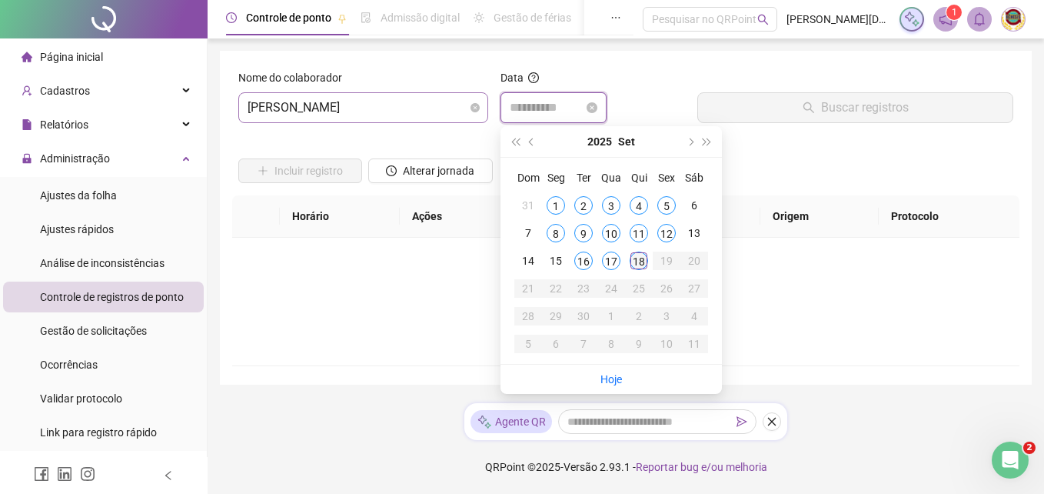
type input "**********"
click at [635, 253] on div "18" at bounding box center [639, 260] width 18 height 18
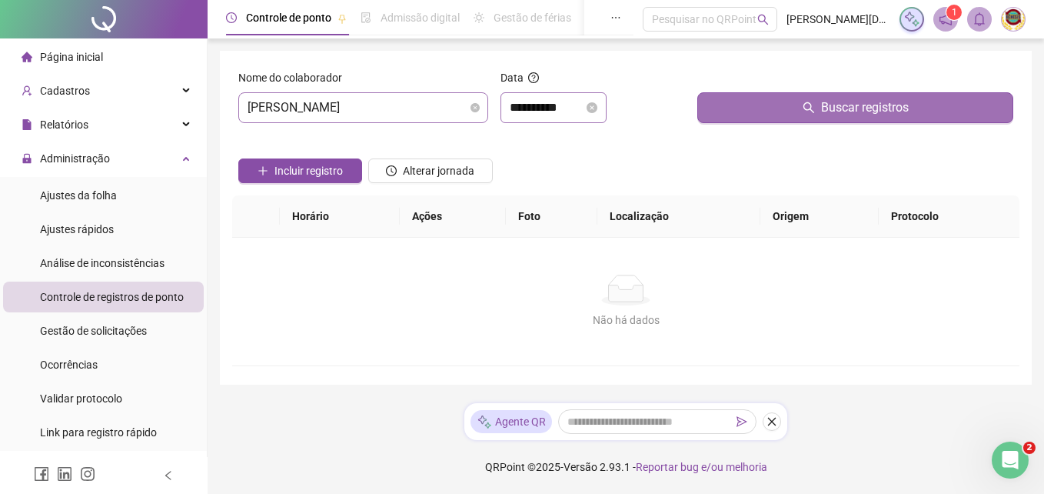
click at [857, 102] on span "Buscar registros" at bounding box center [865, 107] width 88 height 18
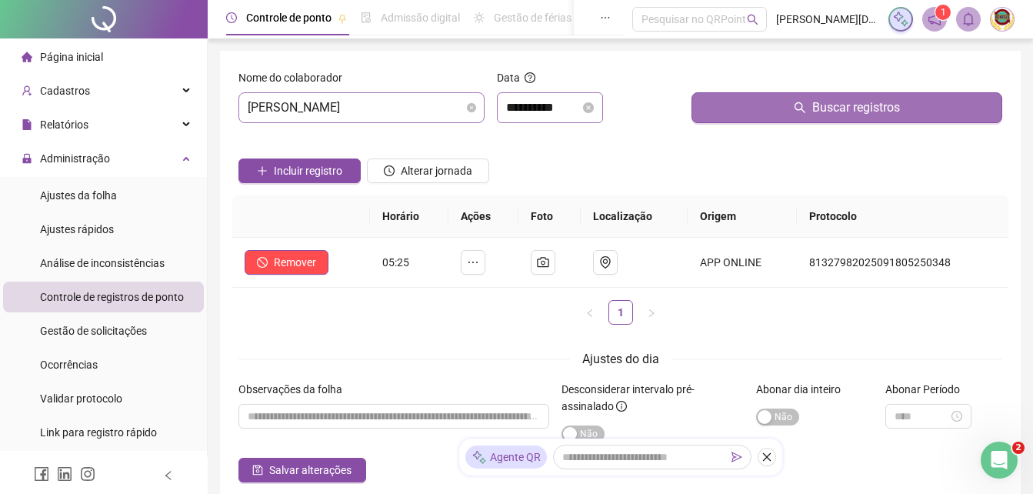
click at [853, 104] on span "Buscar registros" at bounding box center [856, 107] width 88 height 18
click at [855, 104] on span "Buscar registros" at bounding box center [856, 107] width 88 height 18
click at [832, 105] on span "Buscar registros" at bounding box center [856, 107] width 88 height 18
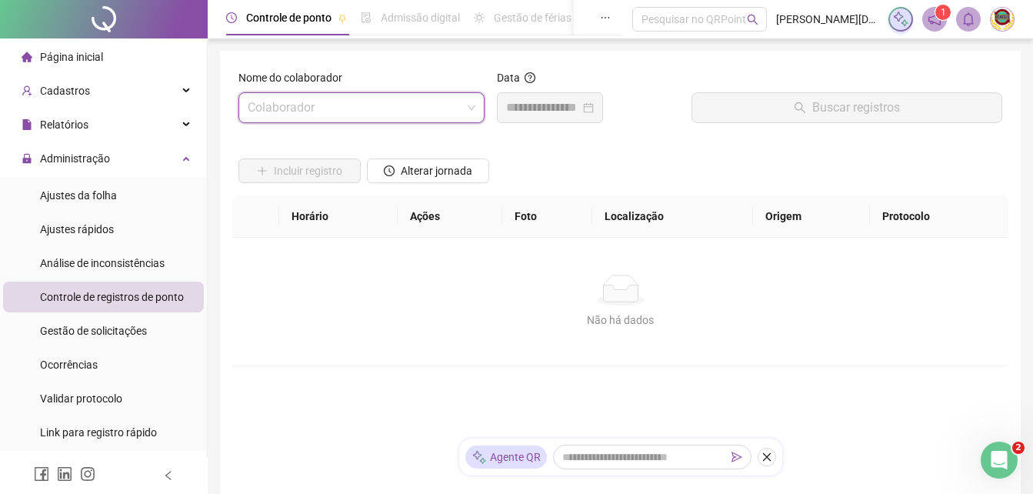
click at [472, 106] on span at bounding box center [362, 107] width 228 height 29
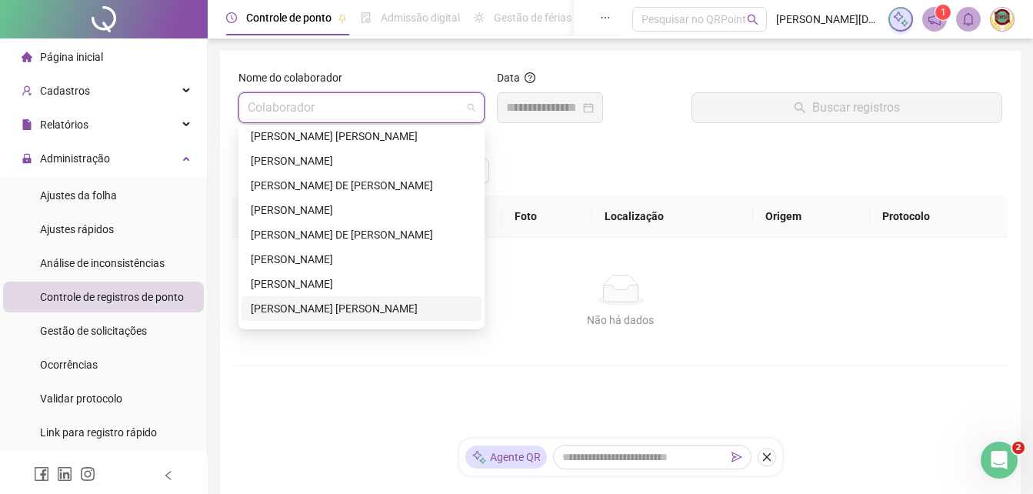
click at [291, 304] on div "[PERSON_NAME] [PERSON_NAME]" at bounding box center [361, 308] width 221 height 17
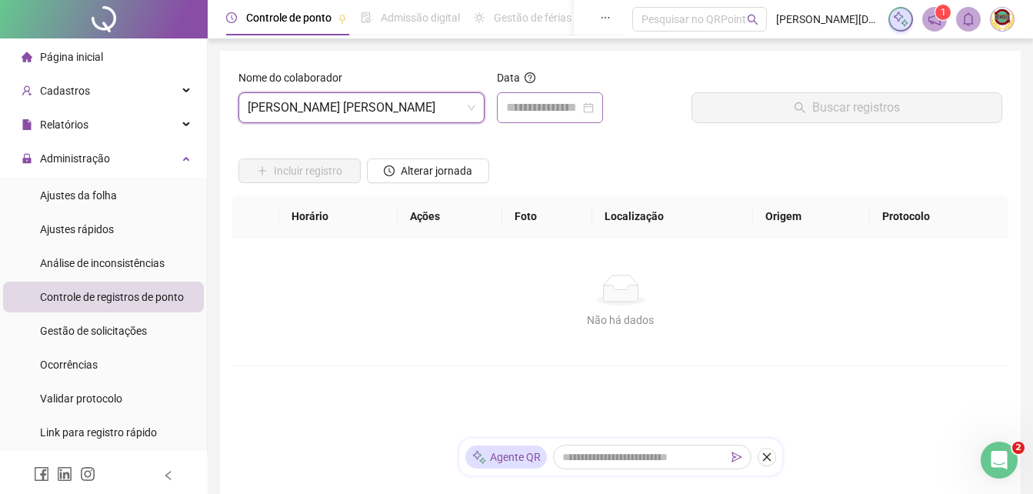
click at [594, 108] on div at bounding box center [550, 107] width 88 height 18
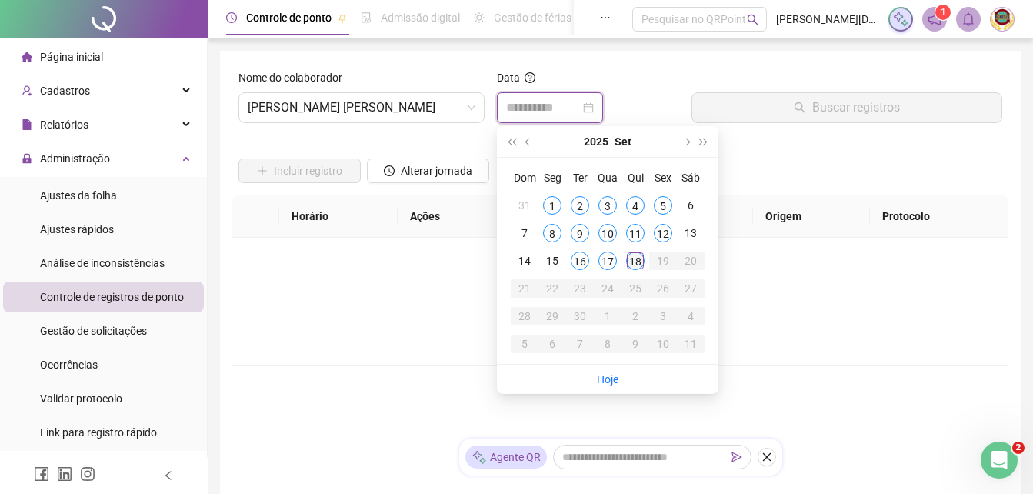
type input "**********"
click at [632, 258] on div "18" at bounding box center [635, 260] width 18 height 18
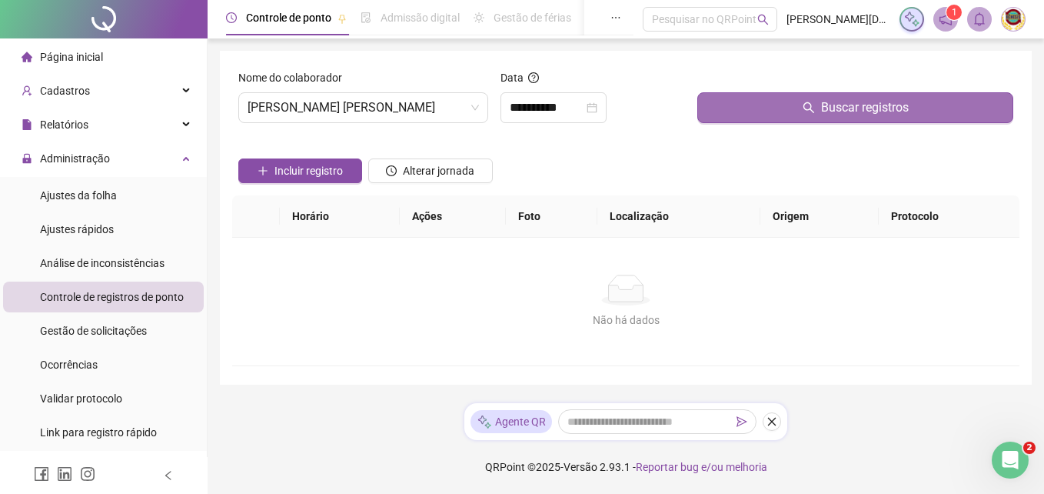
click at [860, 104] on span "Buscar registros" at bounding box center [865, 107] width 88 height 18
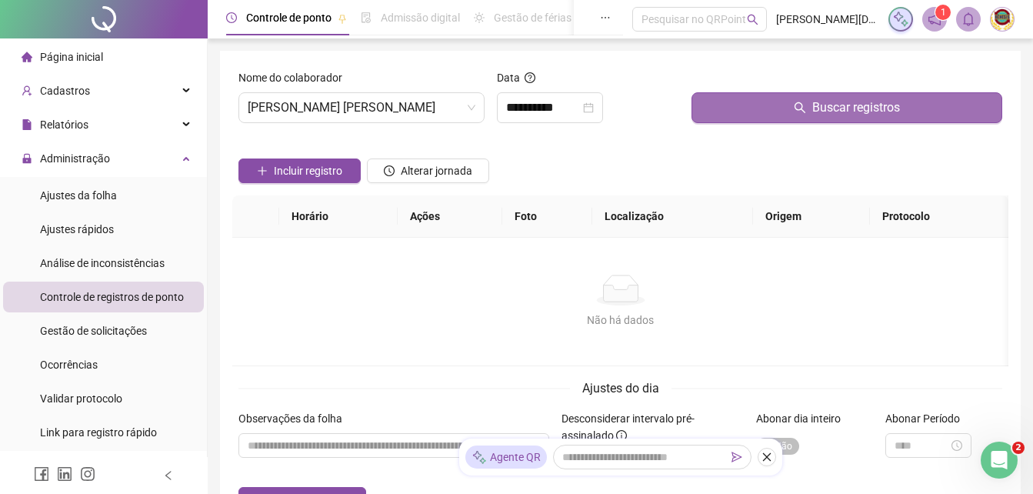
click at [860, 104] on span "Buscar registros" at bounding box center [856, 107] width 88 height 18
click at [848, 100] on span "Buscar registros" at bounding box center [856, 107] width 88 height 18
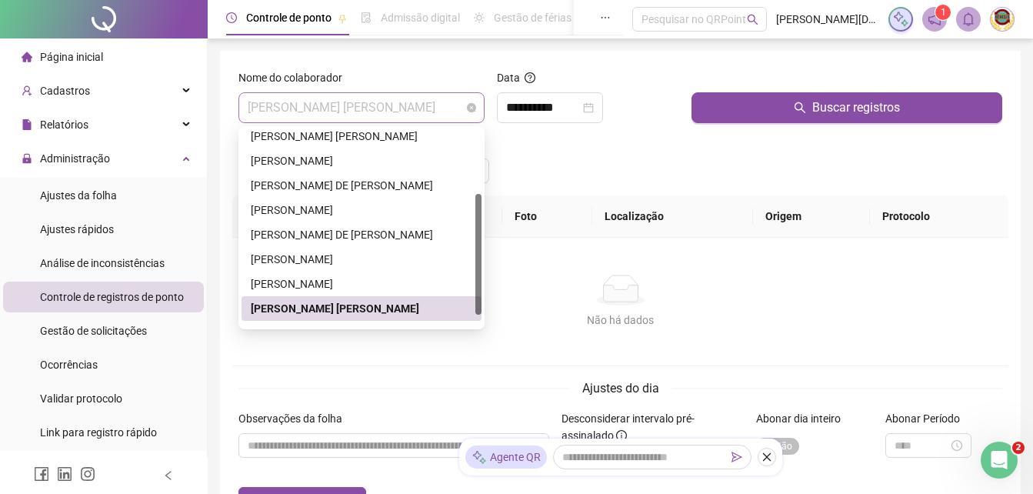
click at [466, 105] on span "[PERSON_NAME] [PERSON_NAME]" at bounding box center [362, 107] width 228 height 29
drag, startPoint x: 474, startPoint y: 221, endPoint x: 484, endPoint y: 318, distance: 97.4
click at [484, 318] on div "44540 142294 252806 [PERSON_NAME] [PERSON_NAME] [PERSON_NAME] DA [PERSON_NAME] …" at bounding box center [361, 227] width 246 height 203
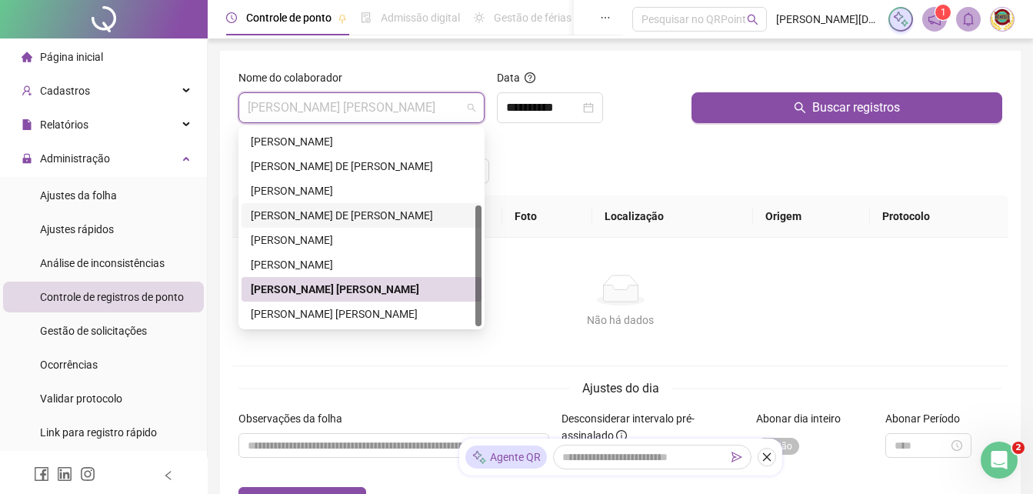
drag, startPoint x: 479, startPoint y: 264, endPoint x: 481, endPoint y: 314, distance: 50.0
click at [481, 314] on div at bounding box center [478, 265] width 6 height 121
click at [351, 309] on div "[PERSON_NAME] [PERSON_NAME]" at bounding box center [361, 313] width 221 height 17
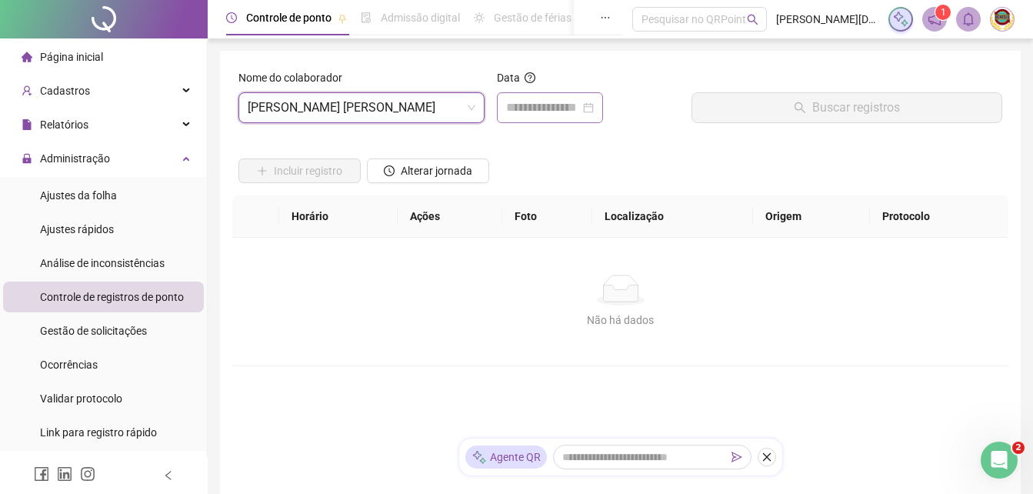
click at [594, 106] on div at bounding box center [550, 107] width 88 height 18
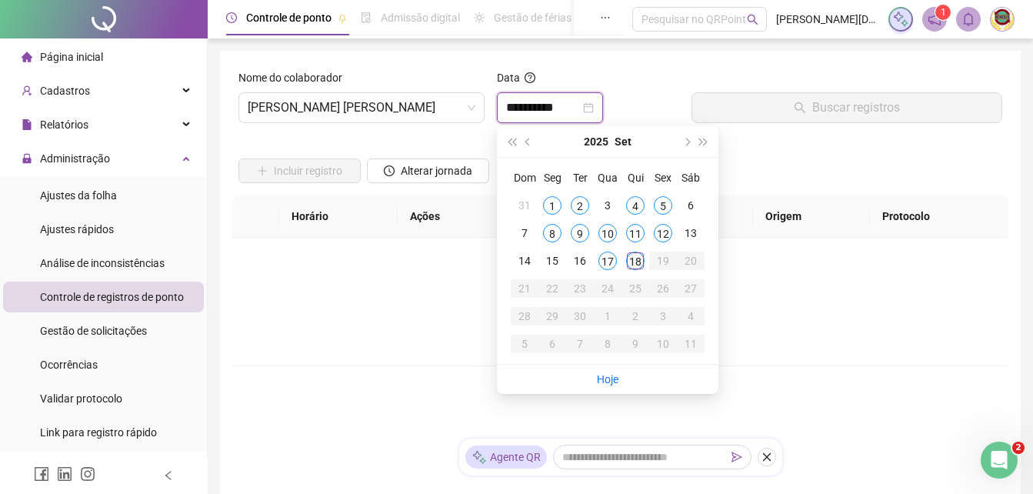
type input "**********"
click at [637, 261] on div "18" at bounding box center [635, 260] width 18 height 18
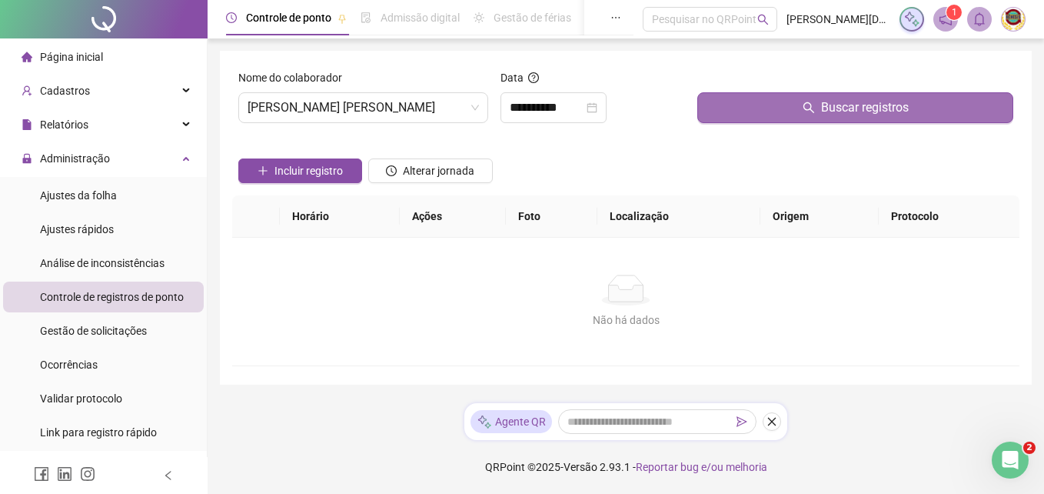
click at [853, 105] on span "Buscar registros" at bounding box center [865, 107] width 88 height 18
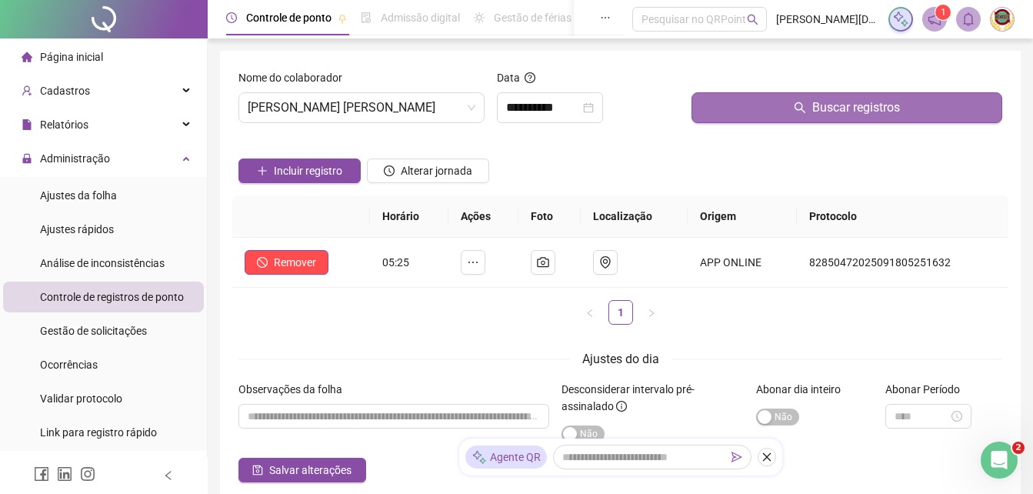
click at [848, 107] on span "Buscar registros" at bounding box center [856, 107] width 88 height 18
click at [844, 107] on span "Buscar registros" at bounding box center [856, 107] width 88 height 18
click at [840, 108] on span "Buscar registros" at bounding box center [856, 107] width 88 height 18
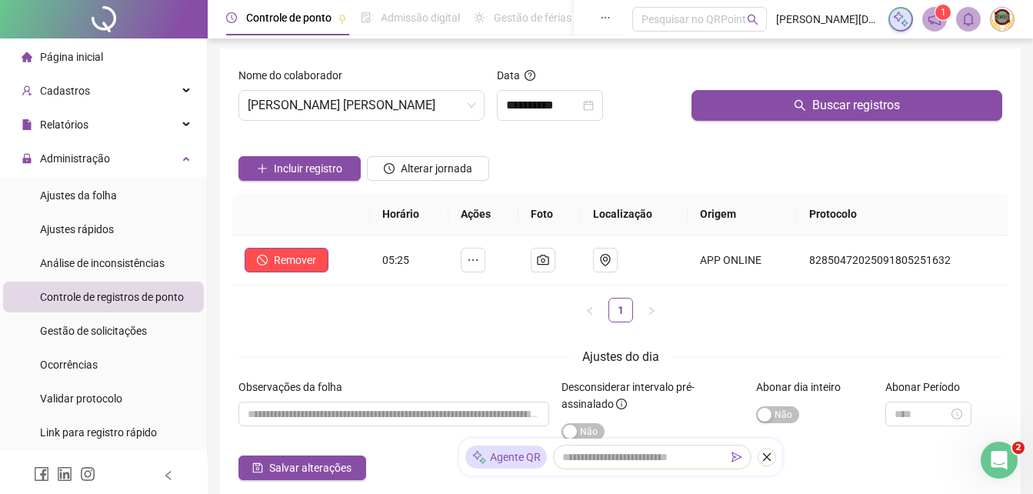
scroll to position [0, 0]
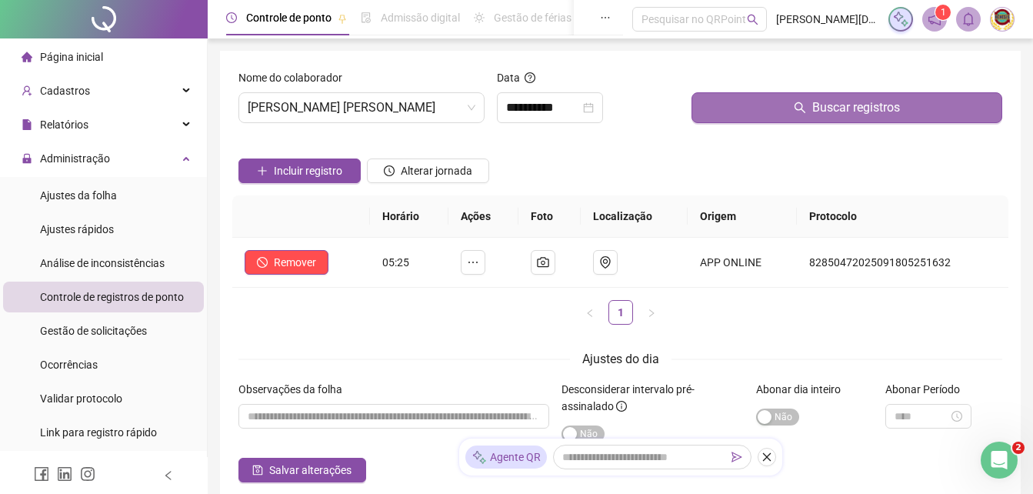
click at [850, 101] on span "Buscar registros" at bounding box center [856, 107] width 88 height 18
click at [850, 103] on span "Buscar registros" at bounding box center [856, 107] width 88 height 18
click at [835, 106] on span "Buscar registros" at bounding box center [856, 107] width 88 height 18
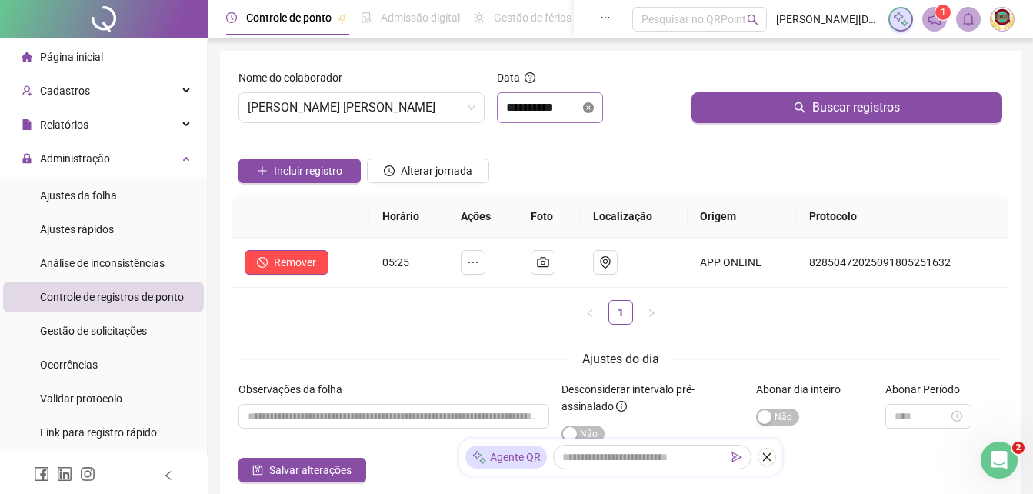
click at [594, 105] on icon "close-circle" at bounding box center [588, 107] width 11 height 11
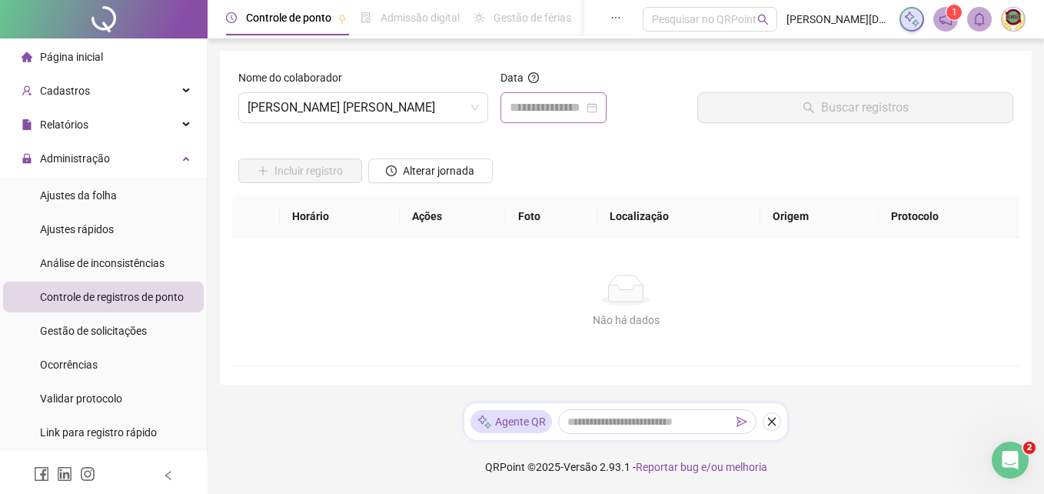
click at [597, 110] on div at bounding box center [554, 107] width 88 height 18
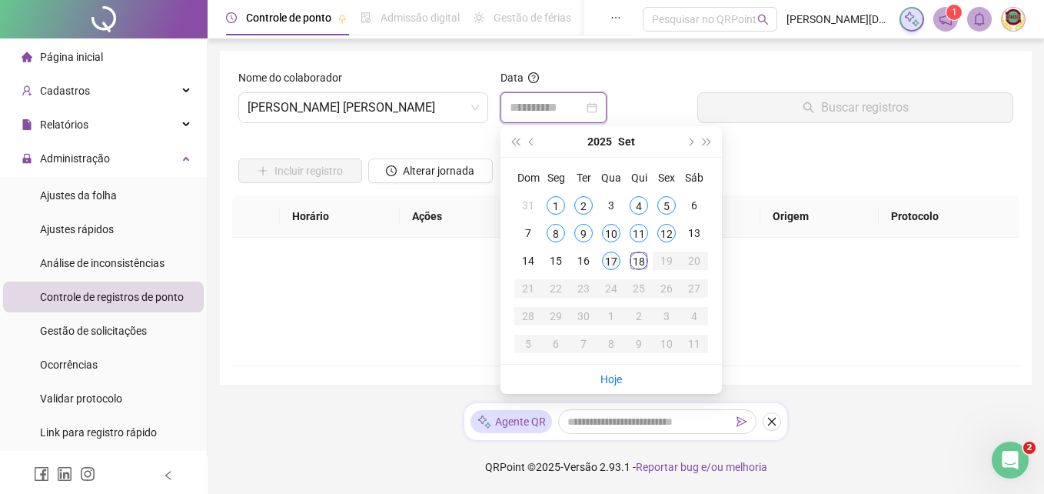
type input "**********"
click at [610, 254] on div "17" at bounding box center [611, 260] width 18 height 18
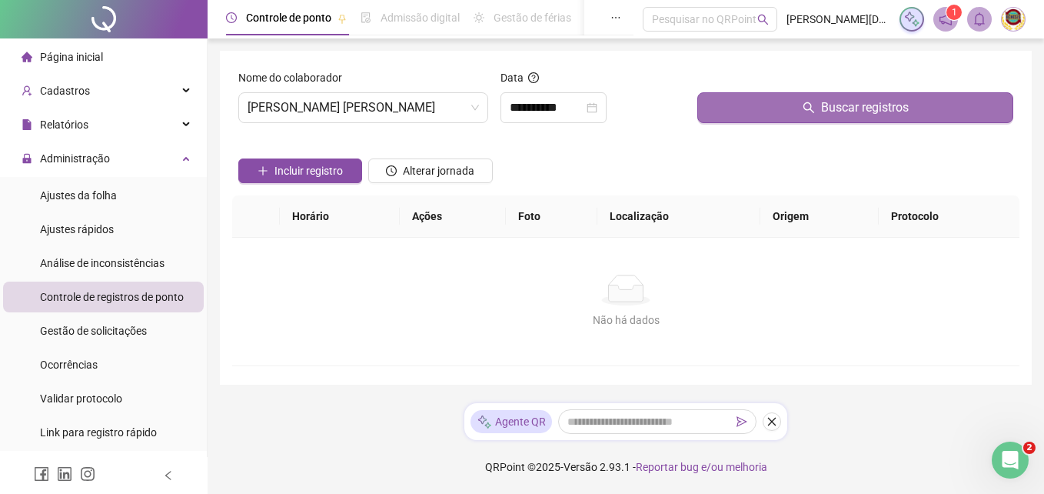
click at [866, 102] on span "Buscar registros" at bounding box center [865, 107] width 88 height 18
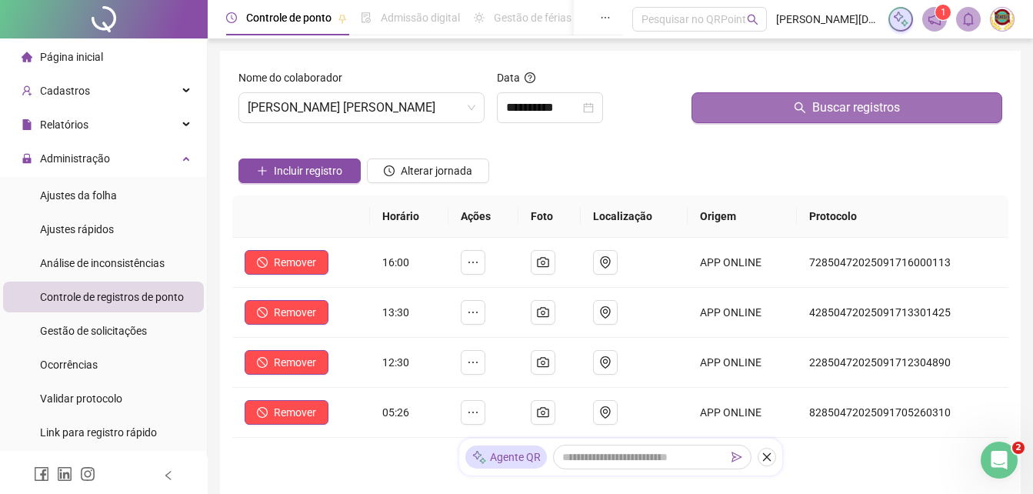
click at [866, 102] on span "Buscar registros" at bounding box center [856, 107] width 88 height 18
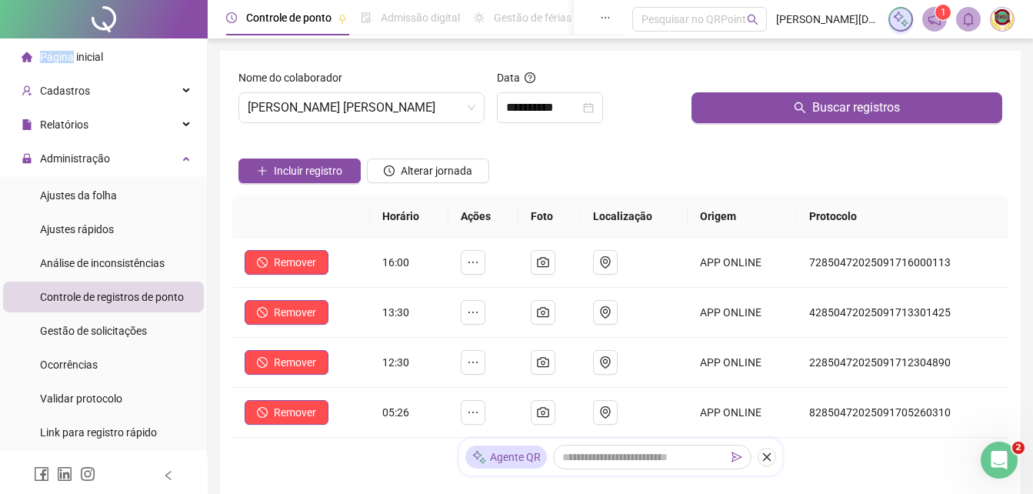
click at [77, 48] on div "Página inicial" at bounding box center [63, 57] width 82 height 31
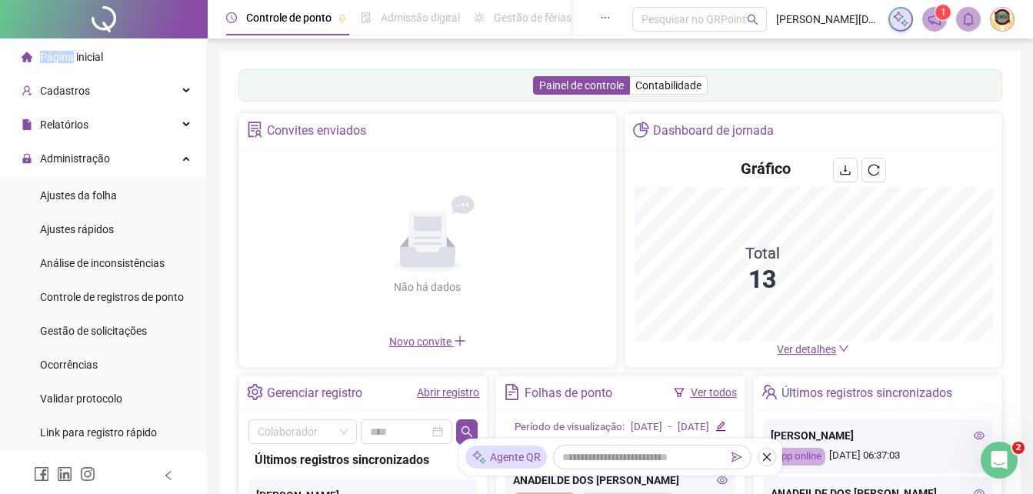
drag, startPoint x: 77, startPoint y: 48, endPoint x: 58, endPoint y: 52, distance: 18.8
click at [58, 52] on span "Página inicial" at bounding box center [71, 57] width 63 height 12
